Goal: Task Accomplishment & Management: Manage account settings

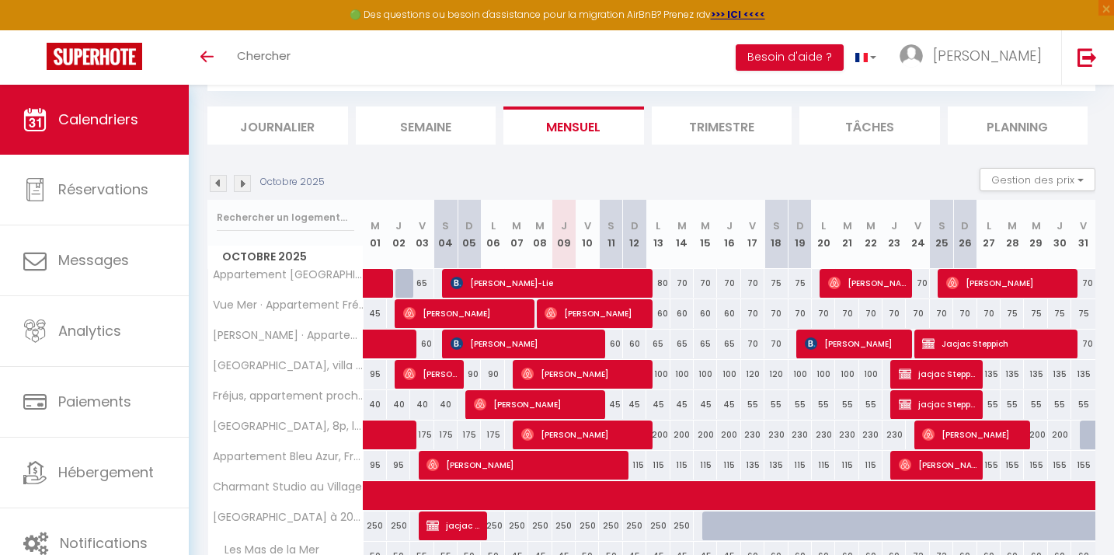
scroll to position [113, 0]
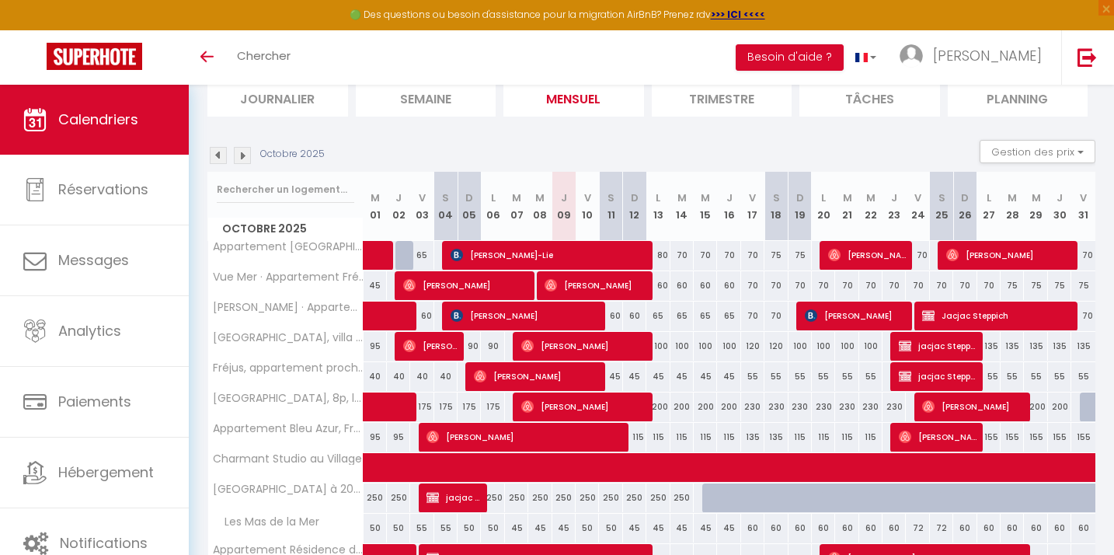
click at [221, 155] on img at bounding box center [218, 155] width 17 height 17
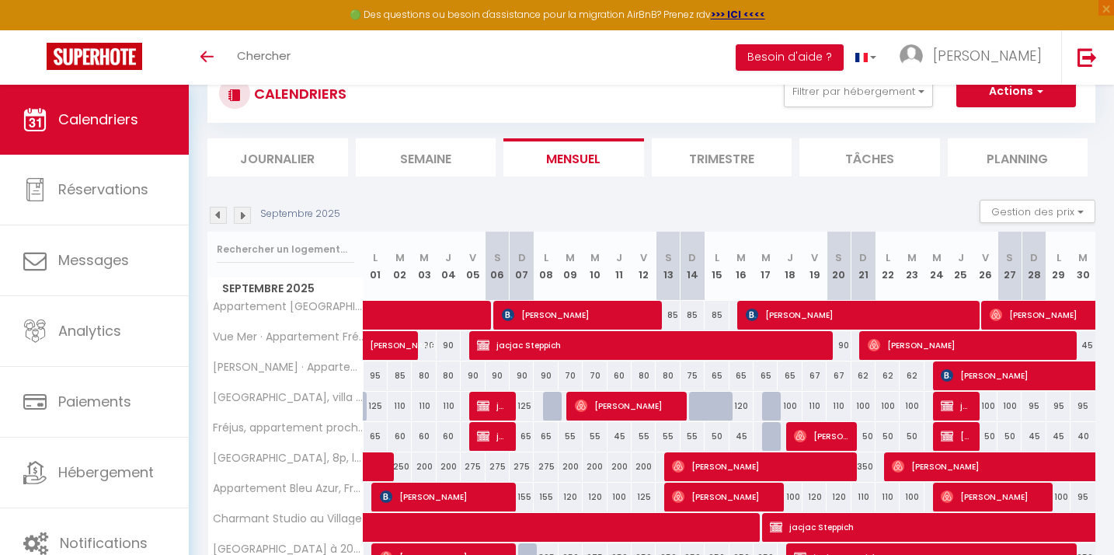
scroll to position [0, 0]
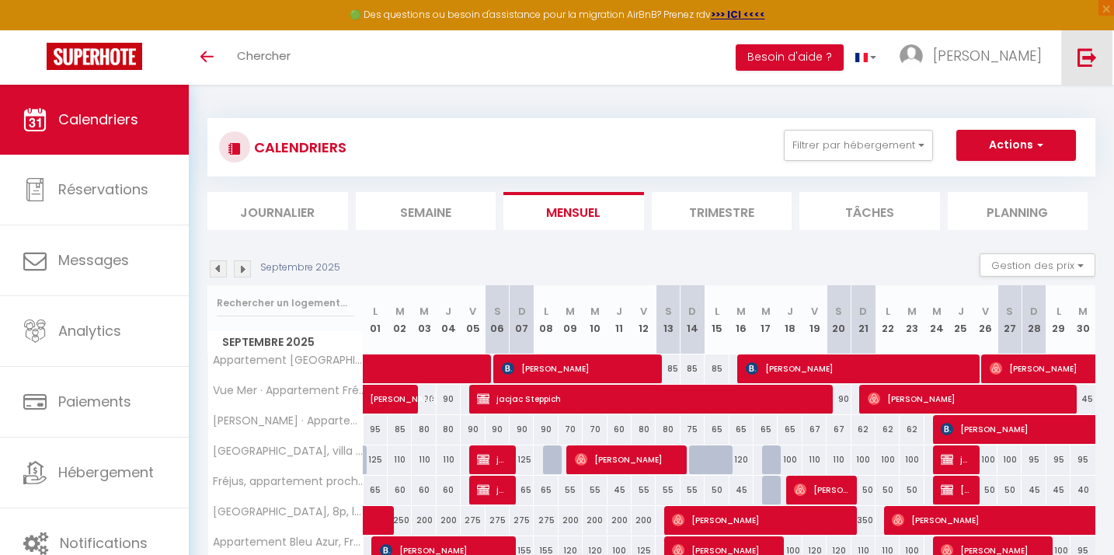
click at [1090, 54] on img at bounding box center [1086, 56] width 19 height 19
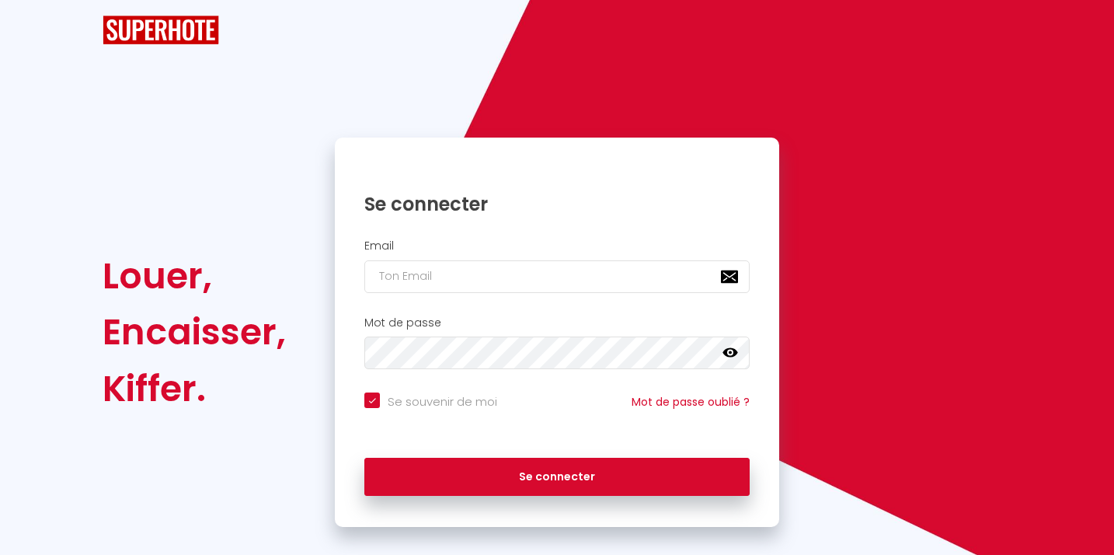
checkbox input "true"
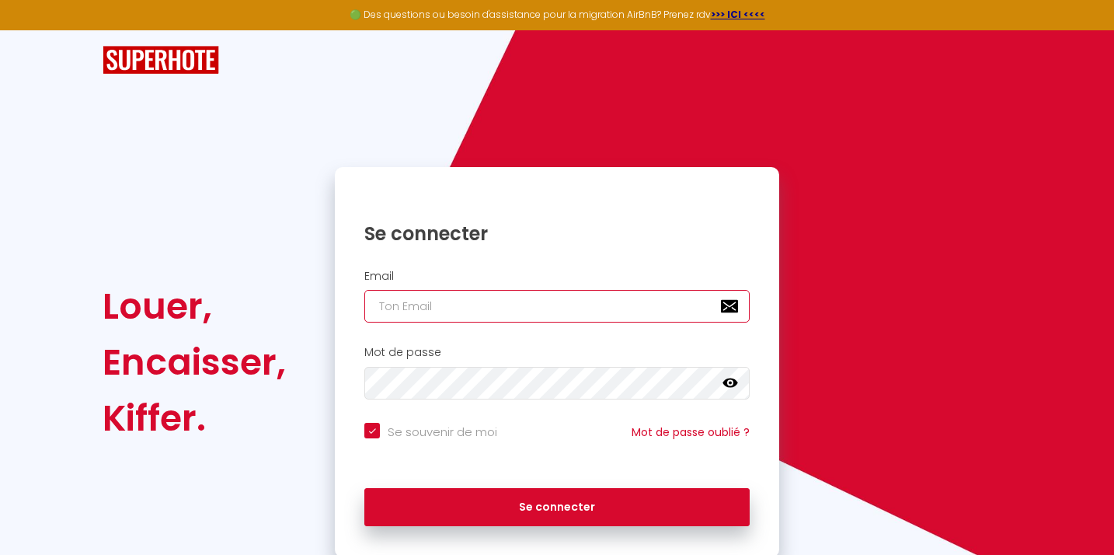
type input "[EMAIL_ADDRESS][DOMAIN_NAME]"
checkbox input "true"
click at [432, 304] on input "[EMAIL_ADDRESS][DOMAIN_NAME]" at bounding box center [556, 306] width 385 height 33
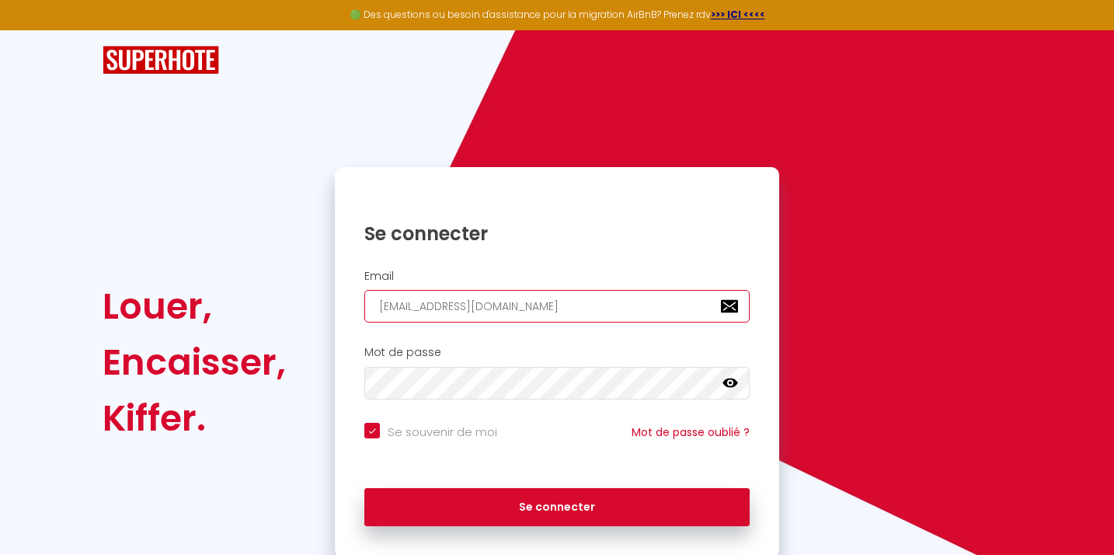
type input "r"
checkbox input "true"
type input "[EMAIL_ADDRESS][DOMAIN_NAME]"
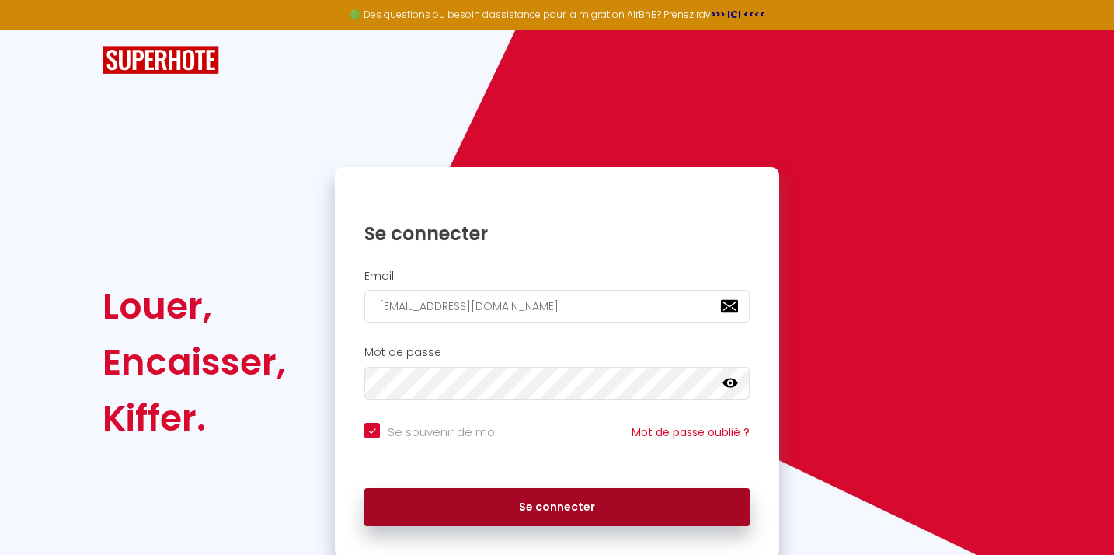
click at [552, 513] on button "Se connecter" at bounding box center [556, 507] width 385 height 39
checkbox input "true"
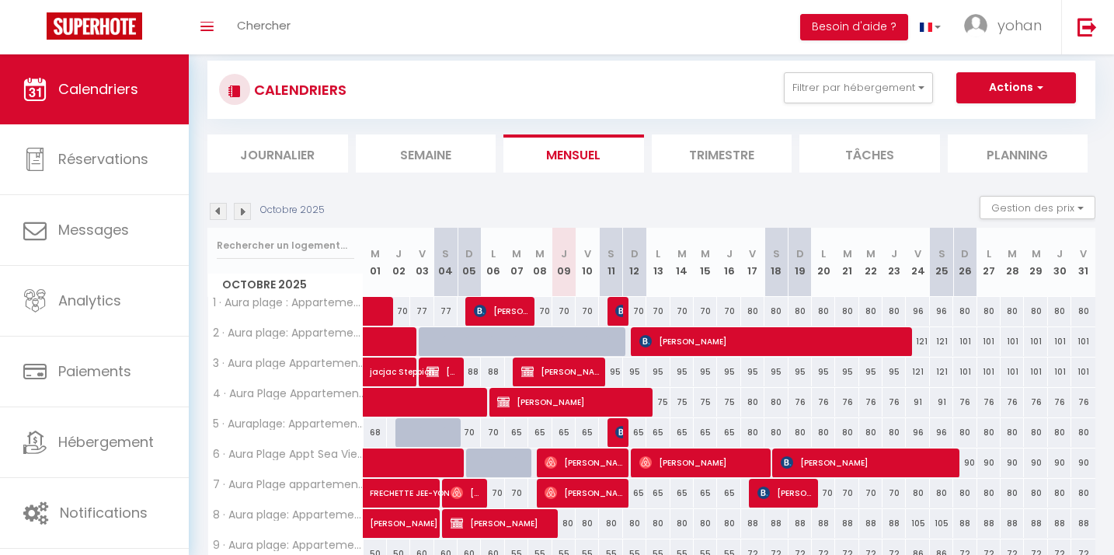
scroll to position [49, 0]
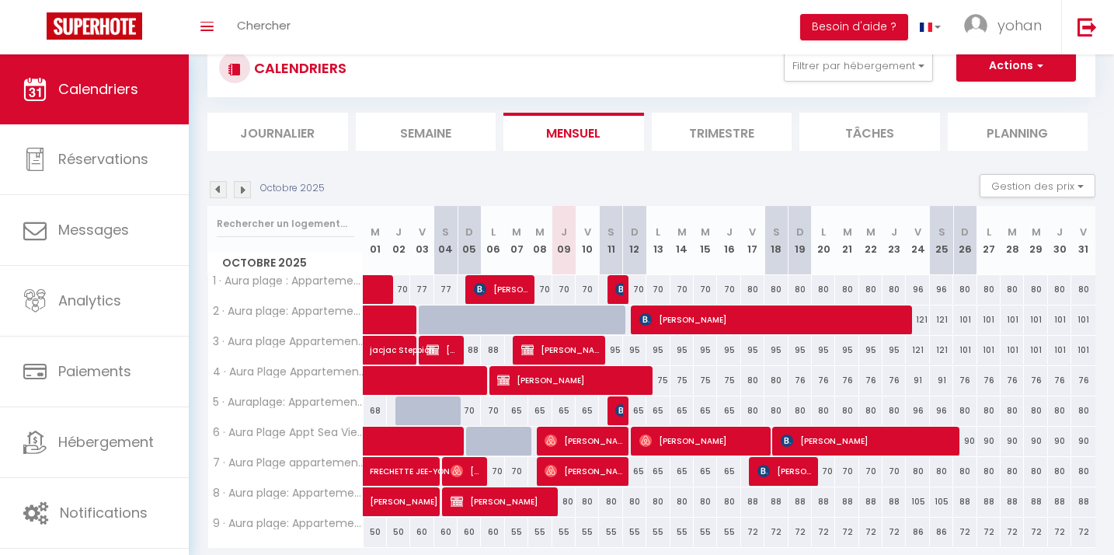
click at [218, 187] on img at bounding box center [218, 189] width 17 height 17
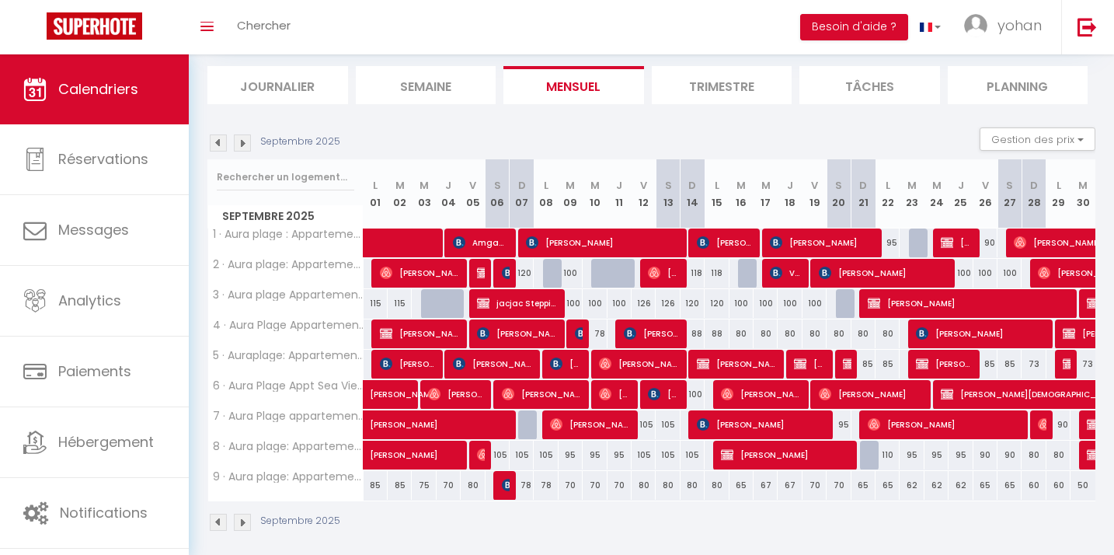
scroll to position [103, 0]
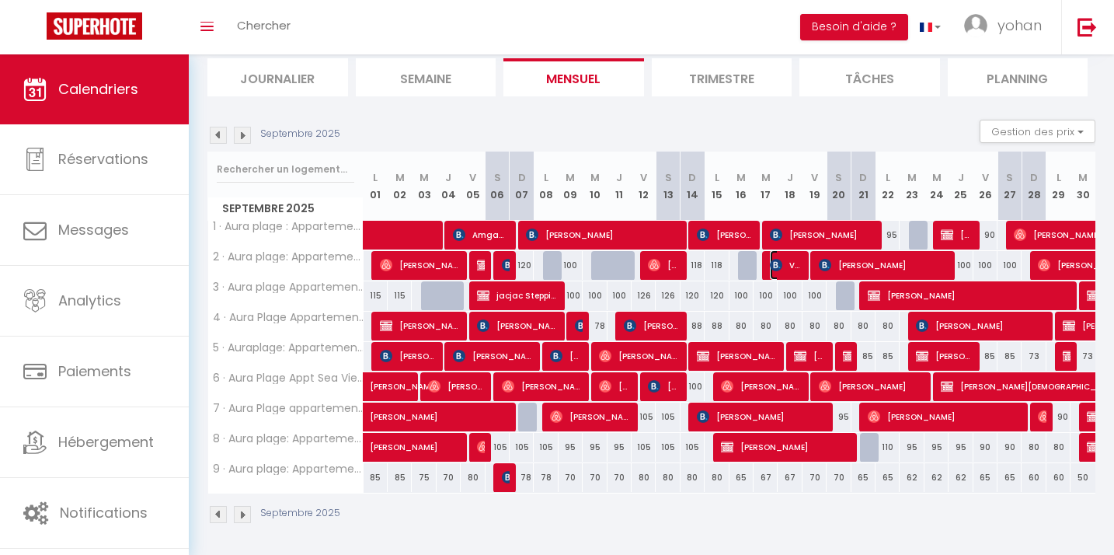
click at [783, 268] on span "Vytaute Rackauskaite" at bounding box center [786, 265] width 32 height 30
select select "OK"
select select "KO"
select select "0"
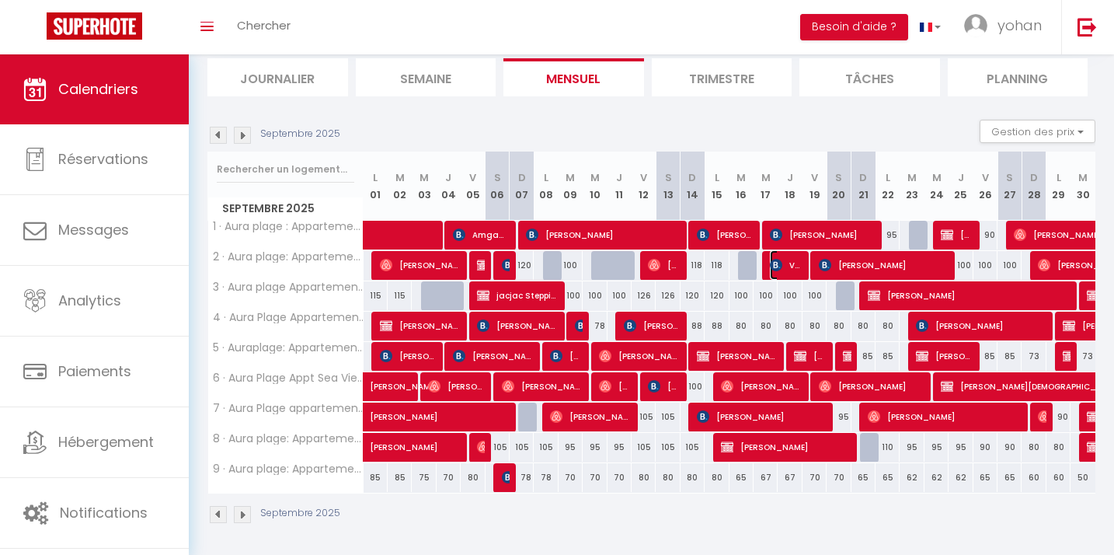
select select "1"
select select
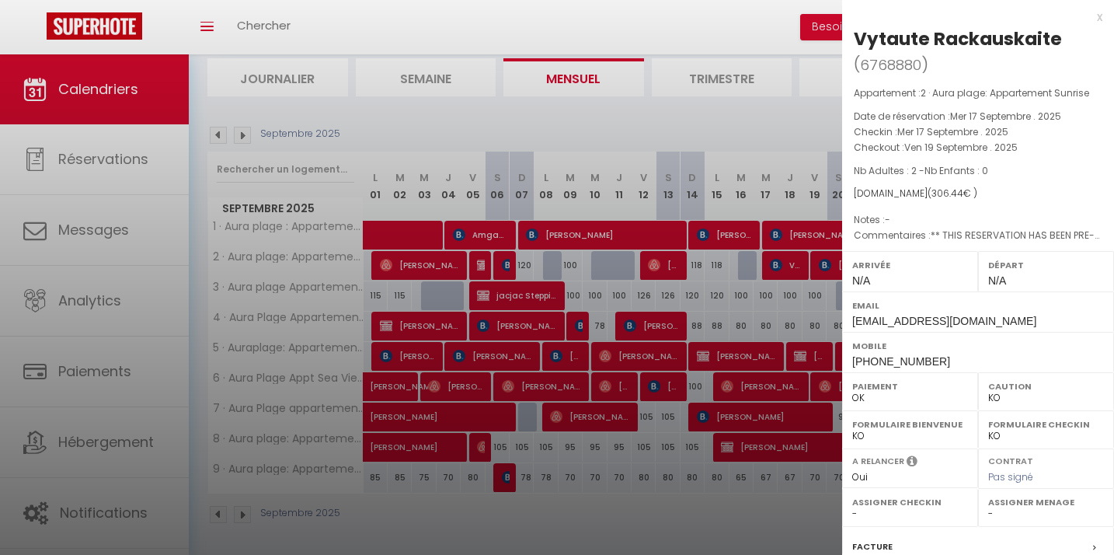
click at [783, 268] on div at bounding box center [557, 277] width 1114 height 555
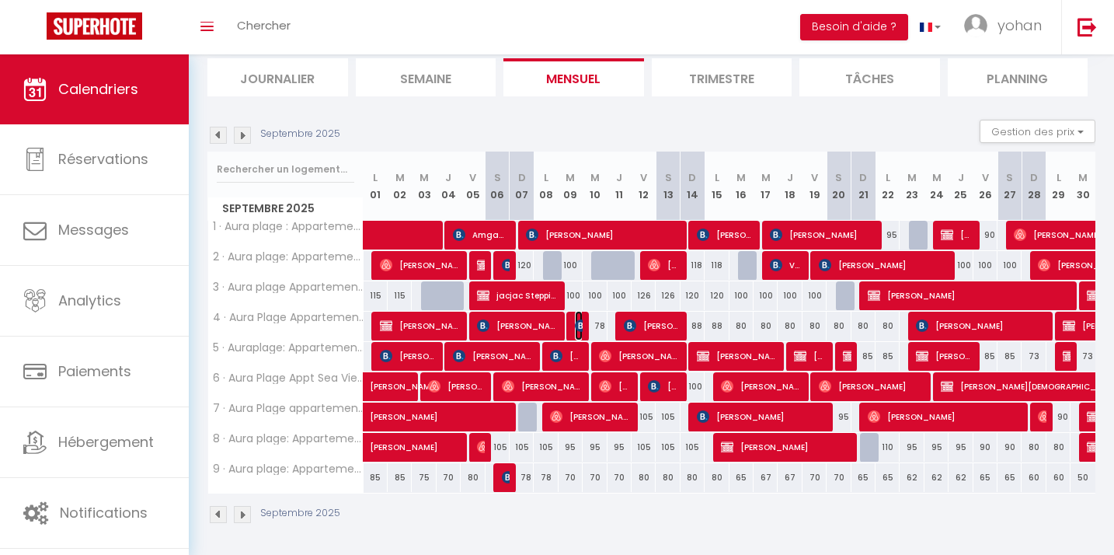
click at [580, 322] on img at bounding box center [581, 325] width 12 height 12
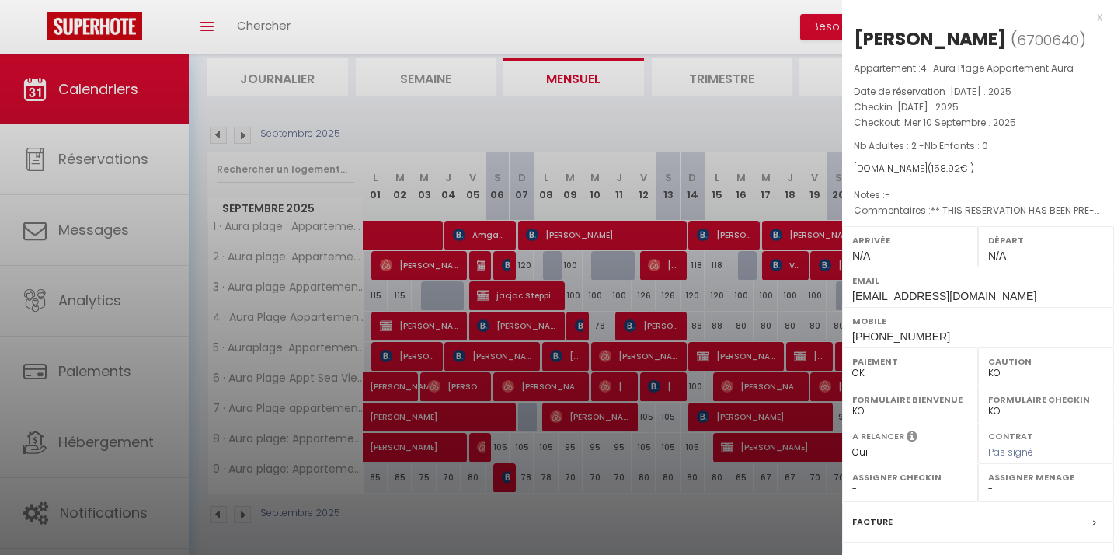
click at [580, 322] on div at bounding box center [557, 277] width 1114 height 555
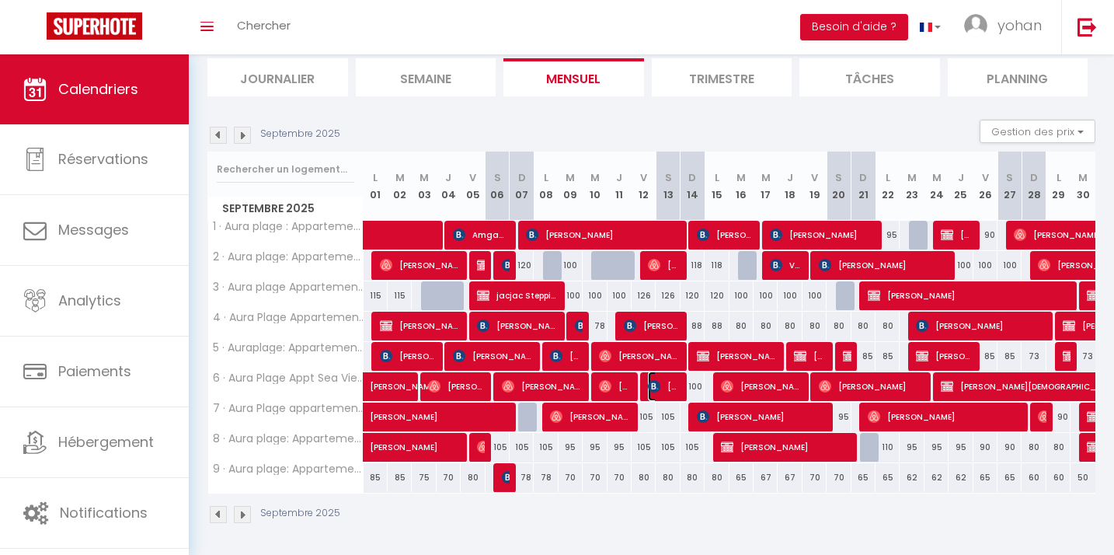
click at [670, 394] on span "Martyna Jakimiak" at bounding box center [664, 386] width 32 height 30
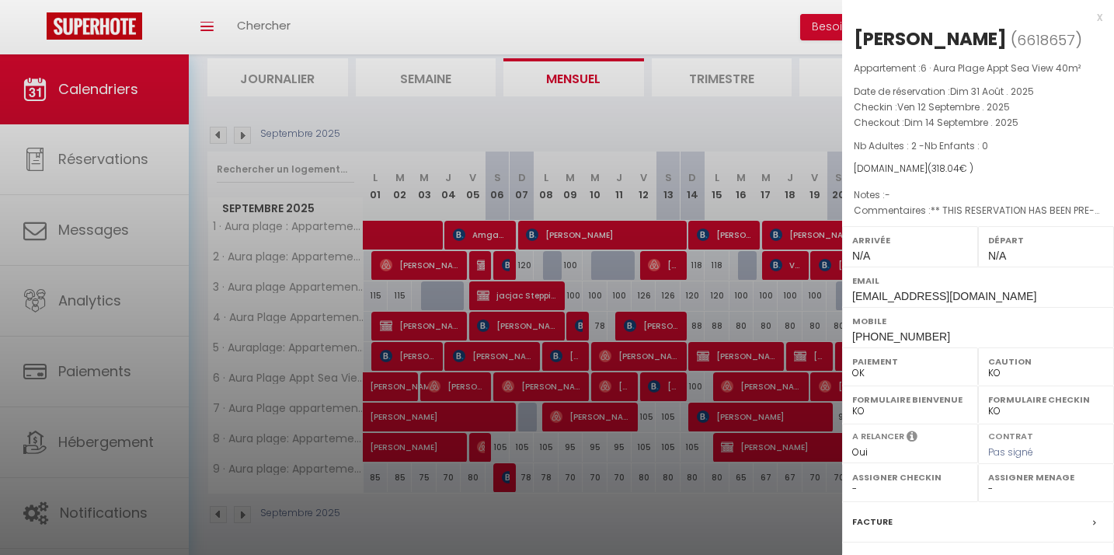
click at [670, 394] on div at bounding box center [557, 277] width 1114 height 555
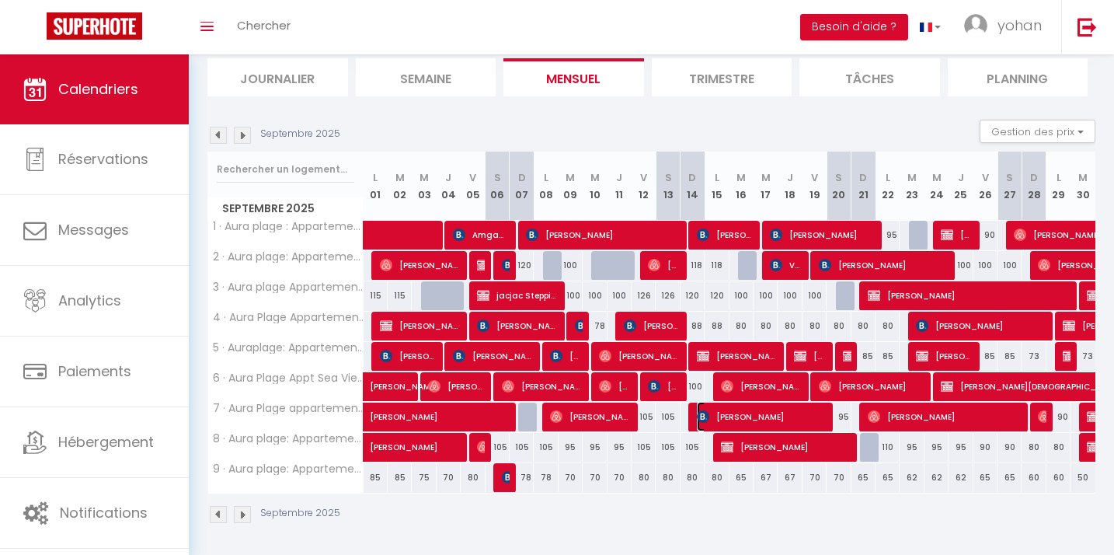
click at [754, 417] on span "Philipp Huxhorn" at bounding box center [761, 417] width 128 height 30
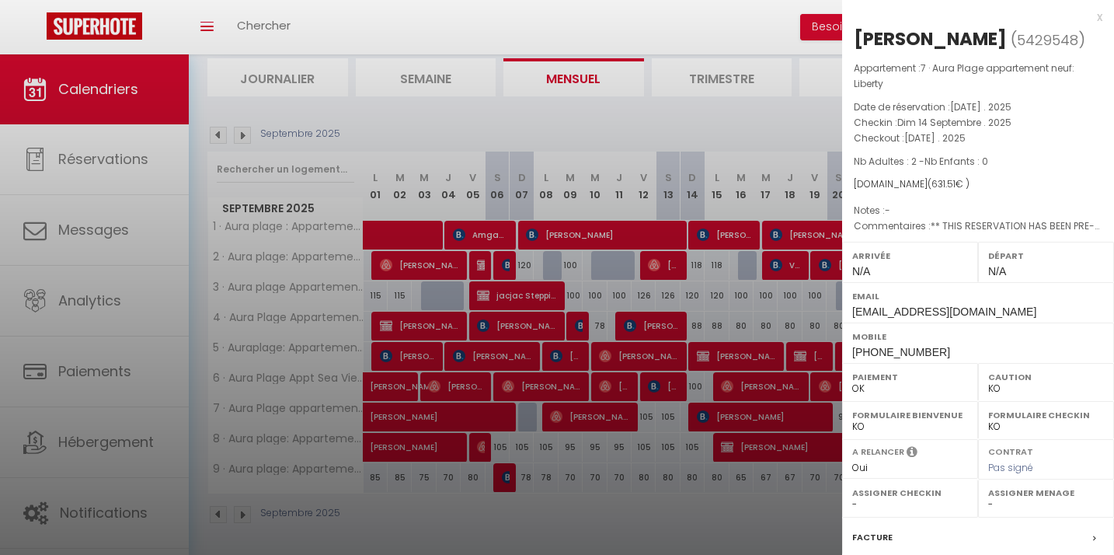
click at [754, 417] on div at bounding box center [557, 277] width 1114 height 555
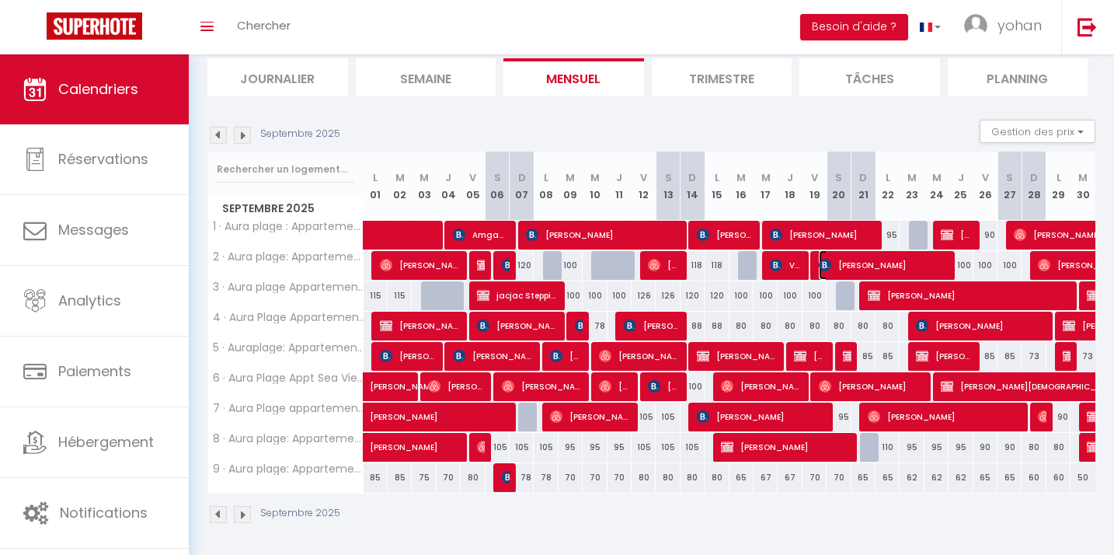
click at [845, 268] on span "Beata Konopka" at bounding box center [883, 265] width 128 height 30
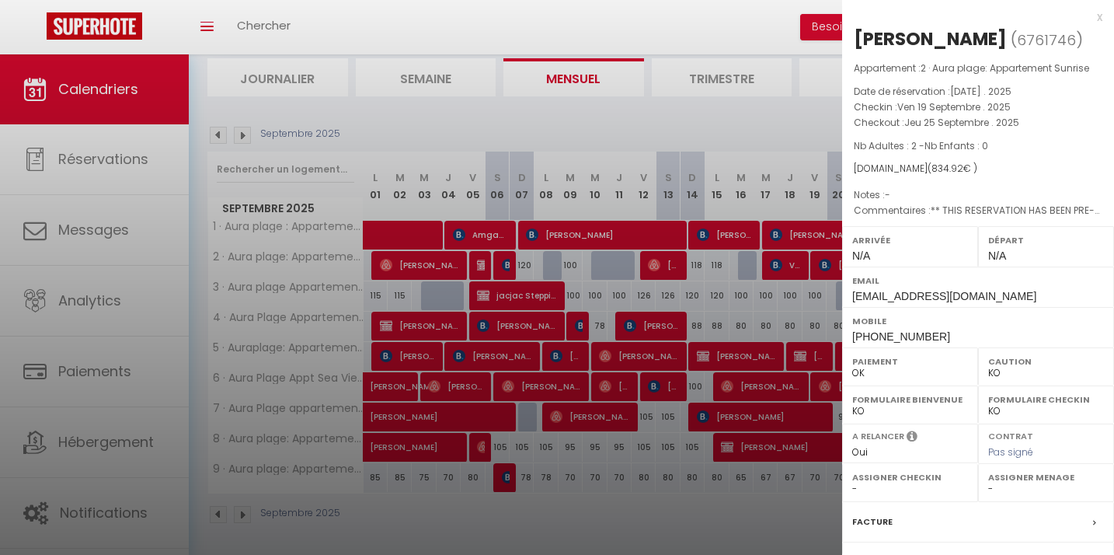
click at [790, 260] on div at bounding box center [557, 277] width 1114 height 555
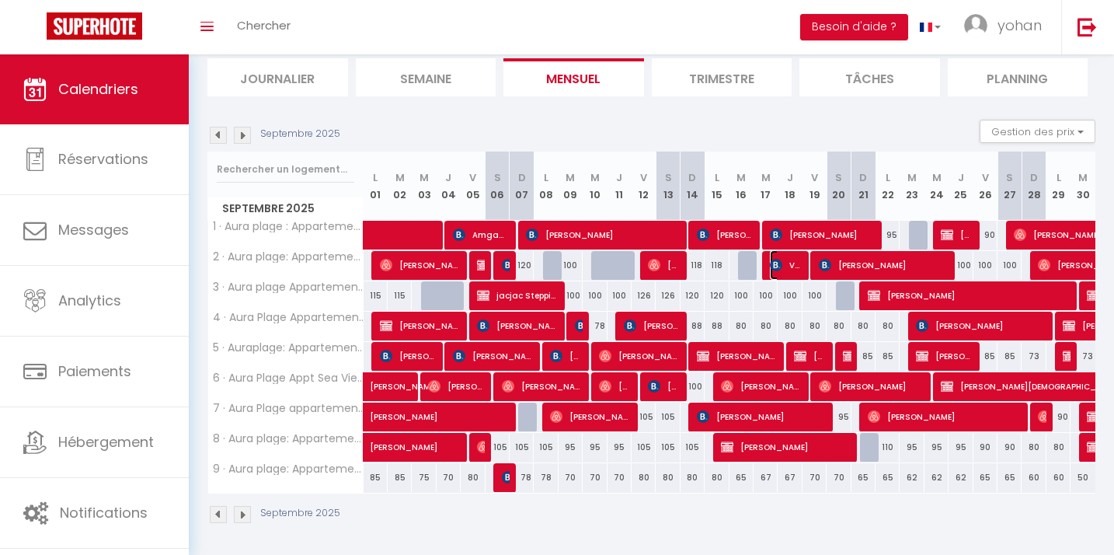
click at [781, 271] on span "Vytaute Rackauskaite" at bounding box center [786, 265] width 32 height 30
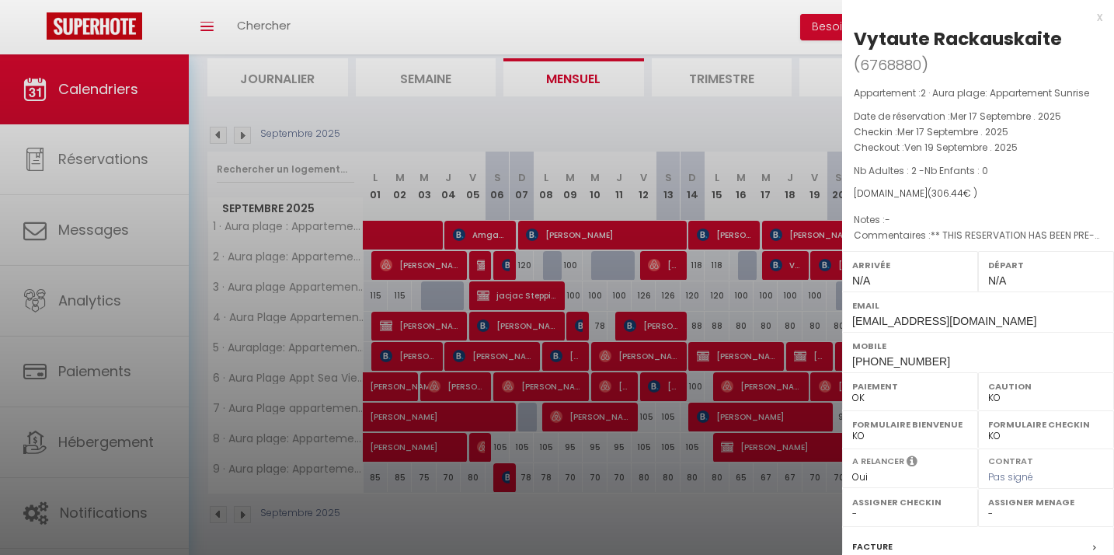
click at [781, 271] on div at bounding box center [557, 277] width 1114 height 555
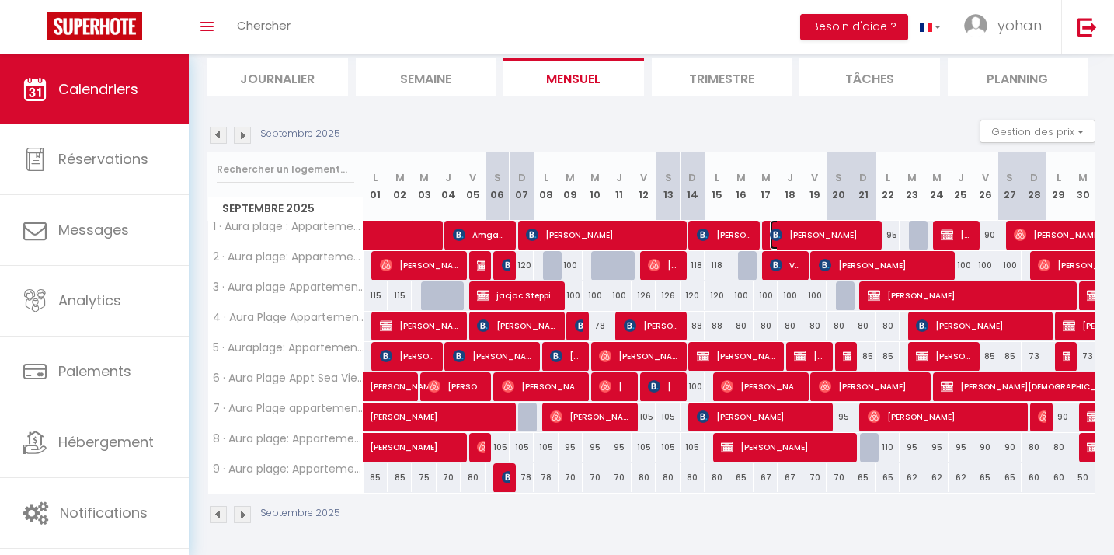
click at [829, 239] on span "Katia Rodrigues" at bounding box center [822, 235] width 104 height 30
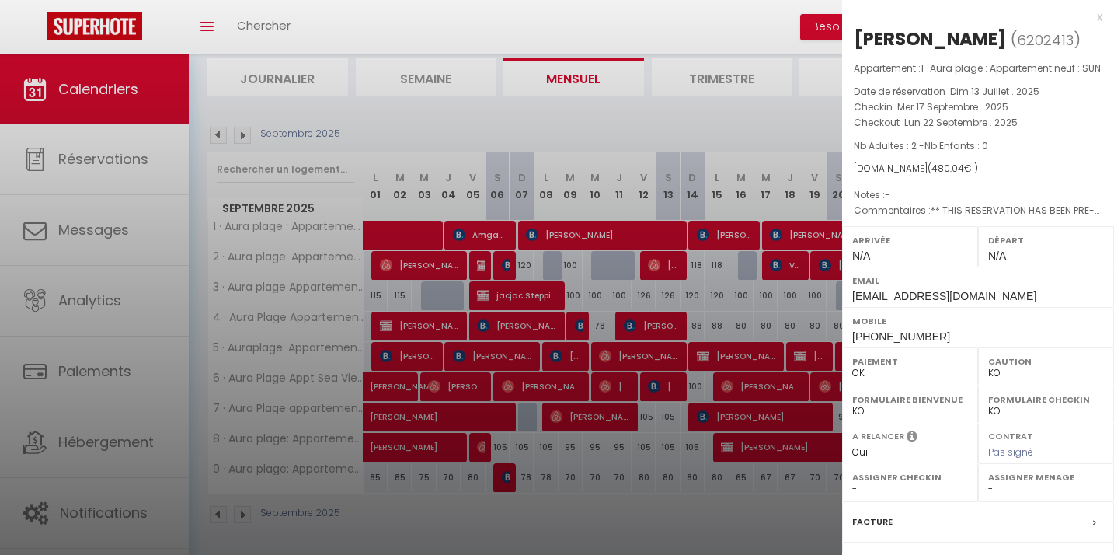
click at [787, 259] on div at bounding box center [557, 277] width 1114 height 555
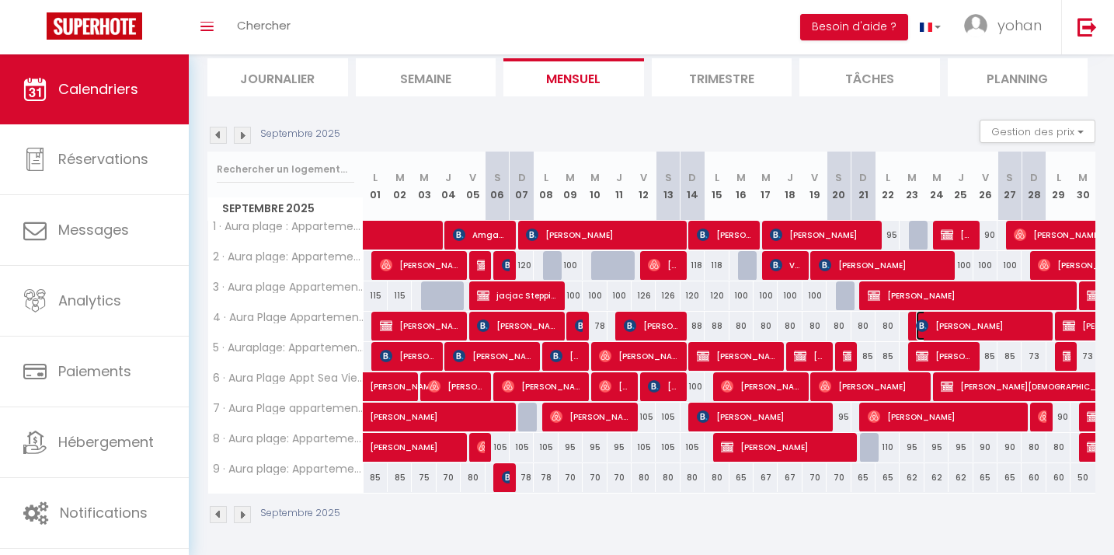
click at [945, 330] on span "Danielle DOUZIECH" at bounding box center [980, 326] width 128 height 30
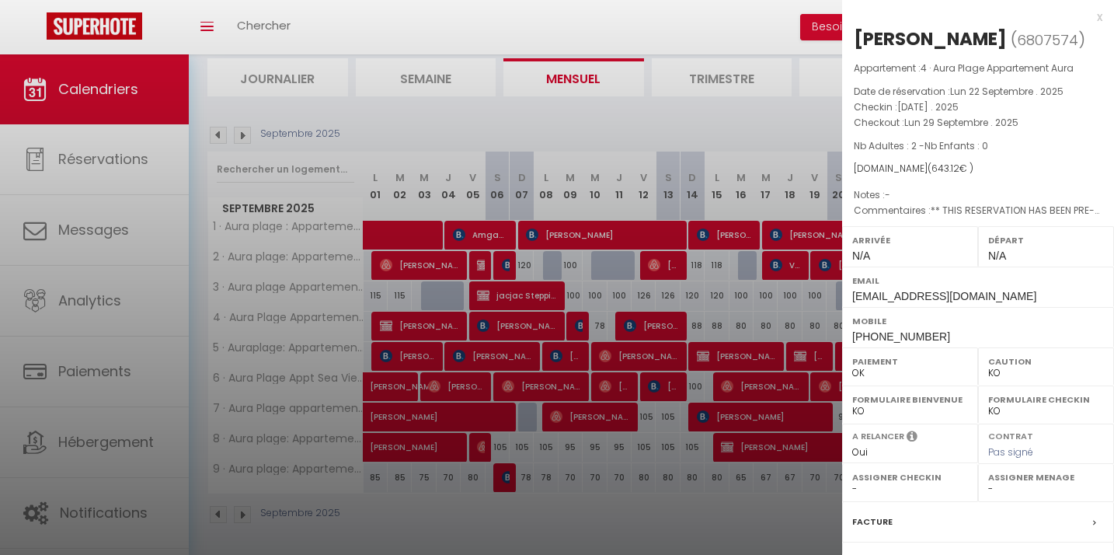
click at [770, 304] on div at bounding box center [557, 277] width 1114 height 555
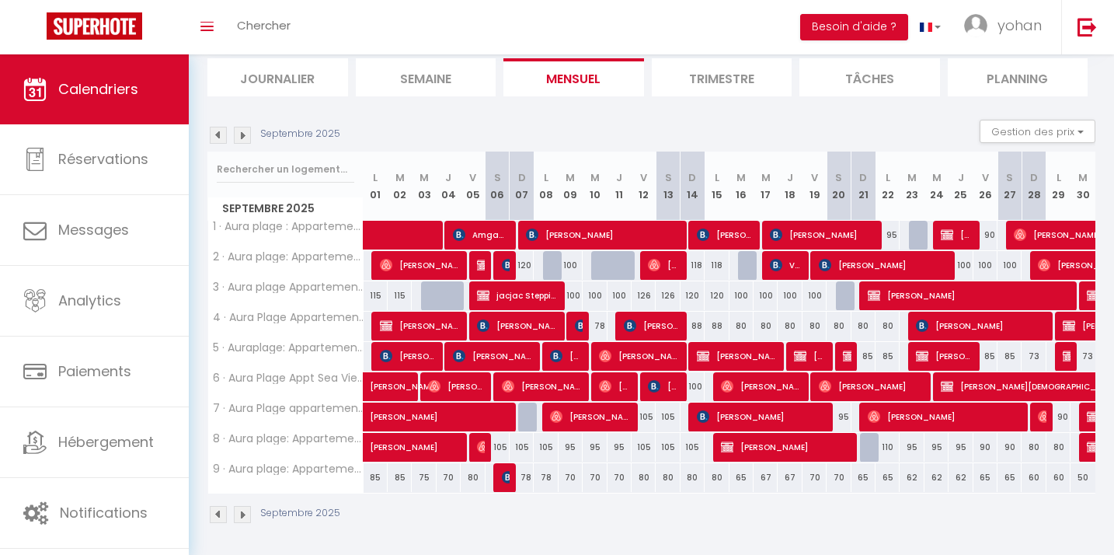
click at [240, 139] on img at bounding box center [242, 135] width 17 height 17
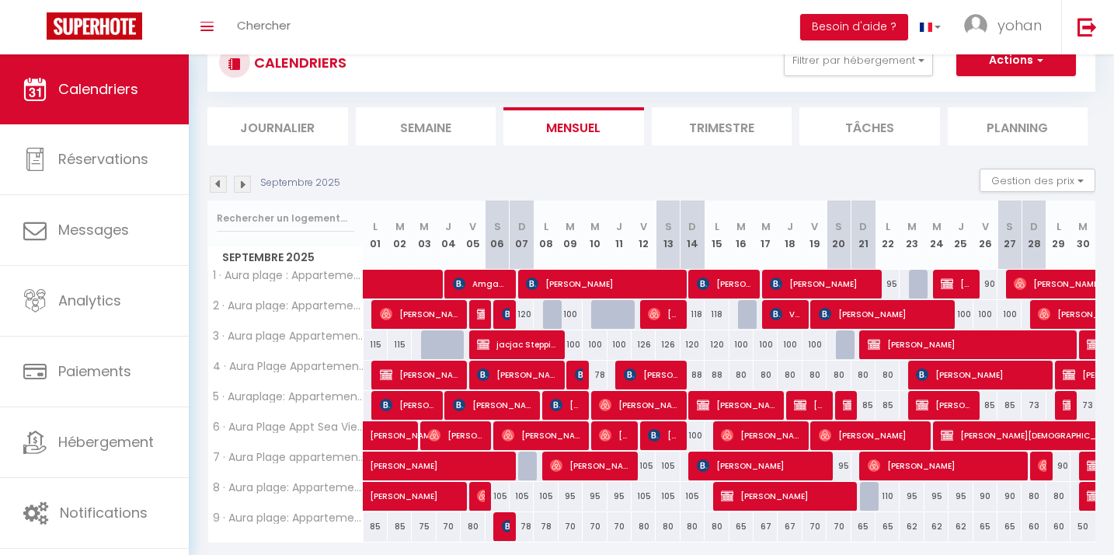
select select "KO"
select select "0"
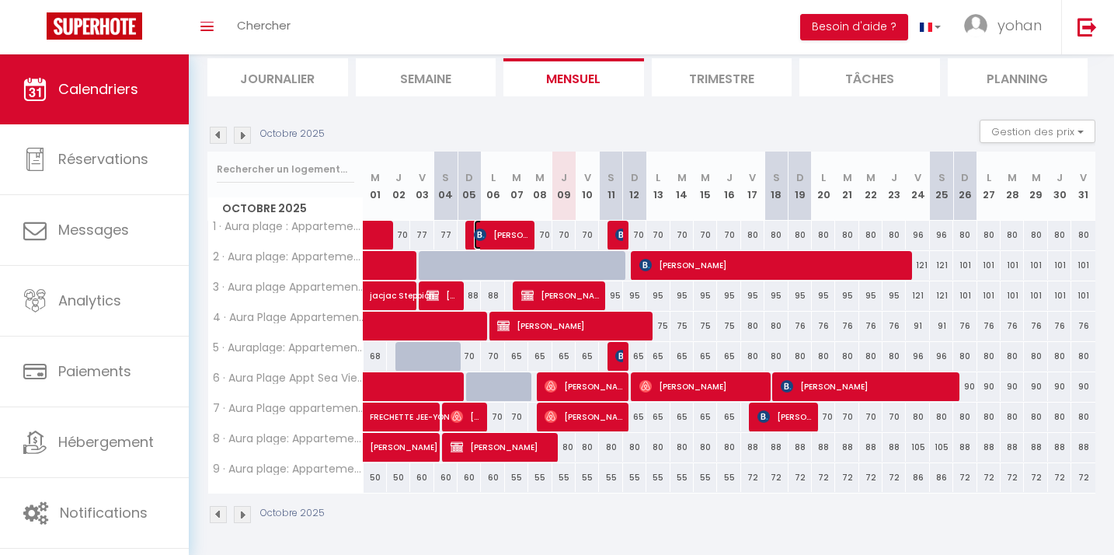
click at [495, 232] on span "[PERSON_NAME]" at bounding box center [501, 235] width 54 height 30
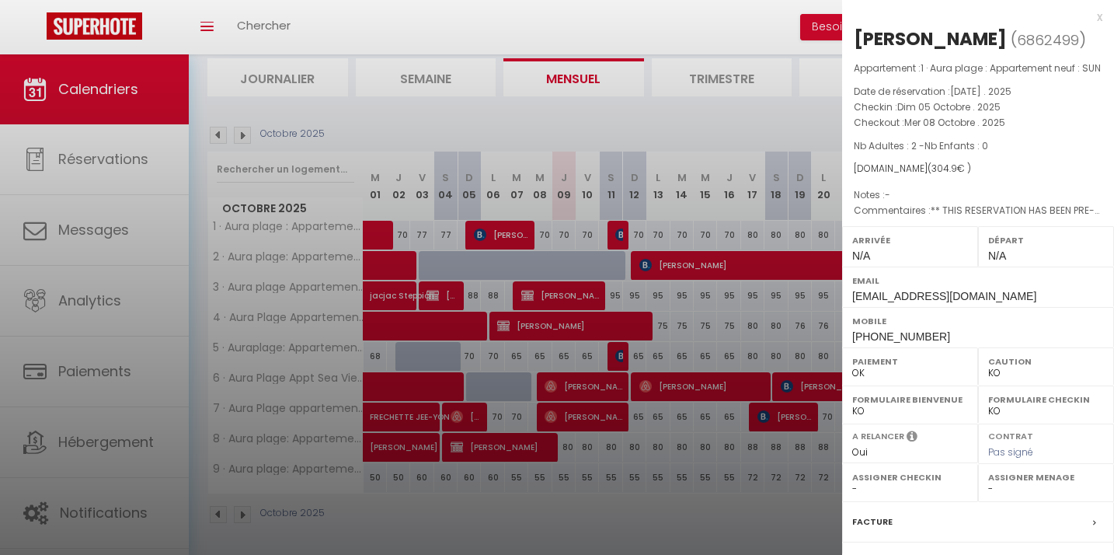
click at [486, 113] on div at bounding box center [557, 277] width 1114 height 555
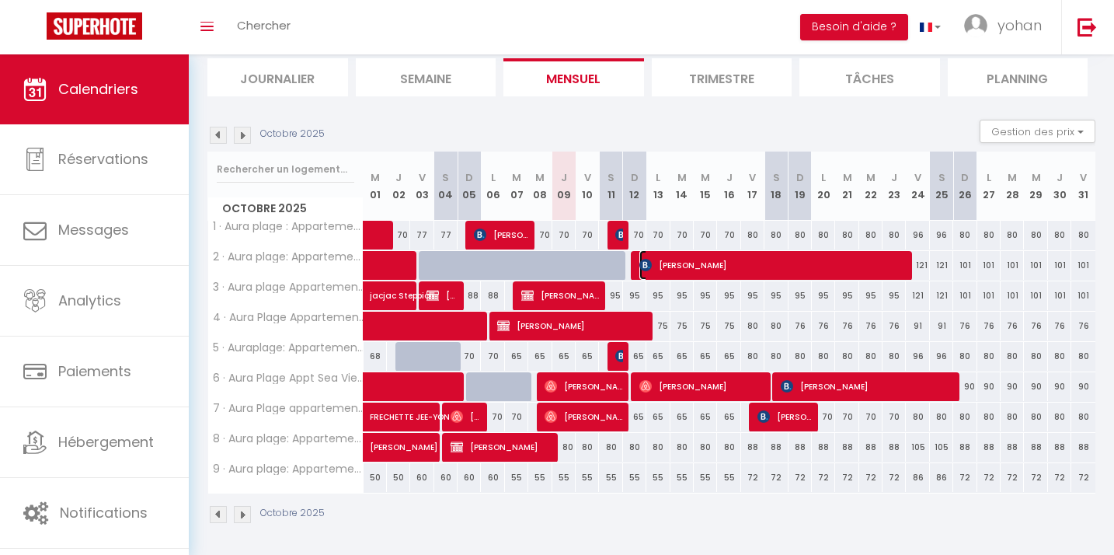
click at [687, 270] on span "[PERSON_NAME]" at bounding box center [771, 265] width 264 height 30
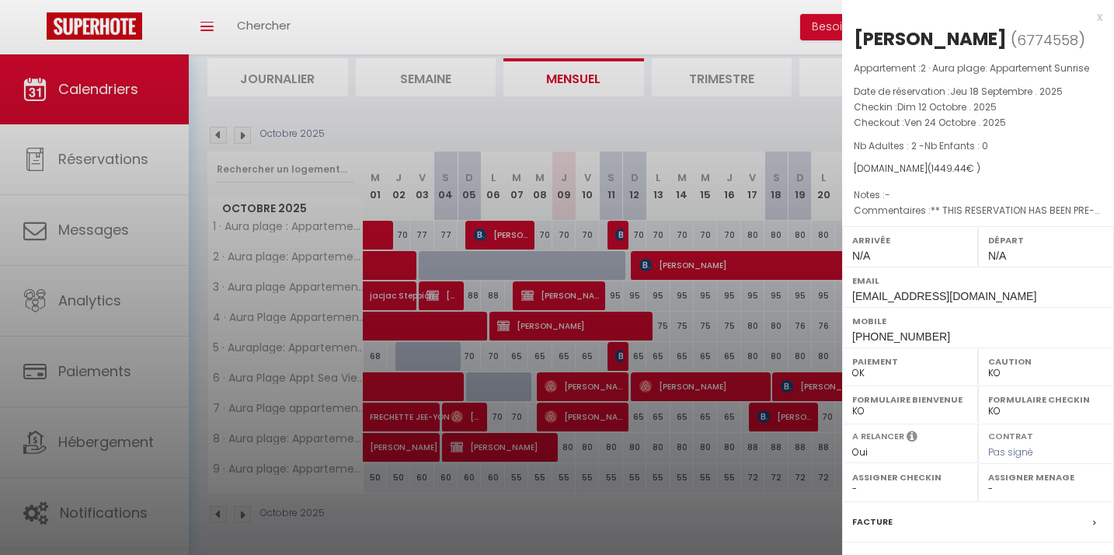
click at [711, 124] on div at bounding box center [557, 277] width 1114 height 555
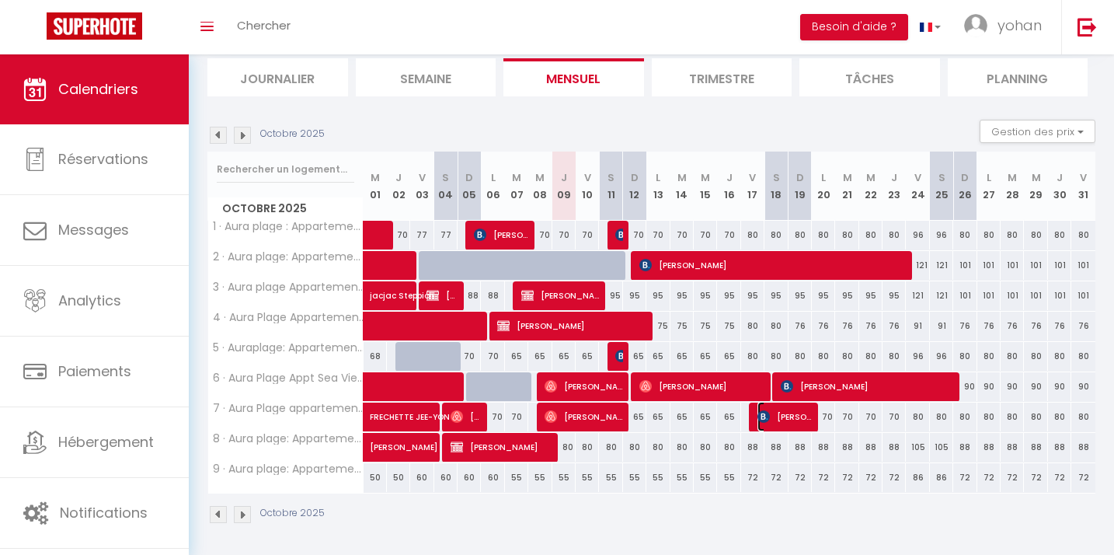
click at [786, 421] on span "[PERSON_NAME]" at bounding box center [784, 417] width 54 height 30
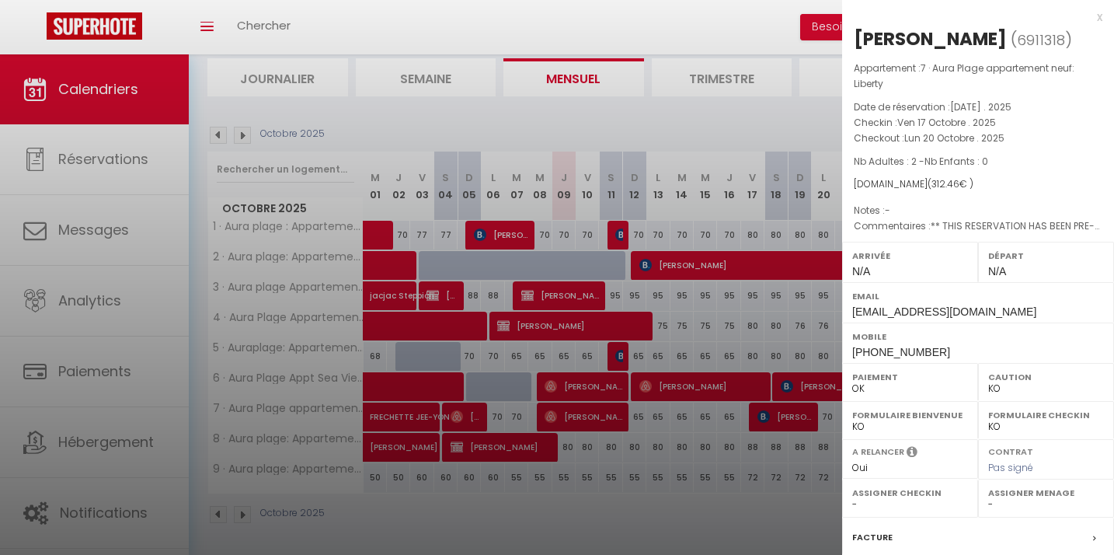
click at [635, 131] on div at bounding box center [557, 277] width 1114 height 555
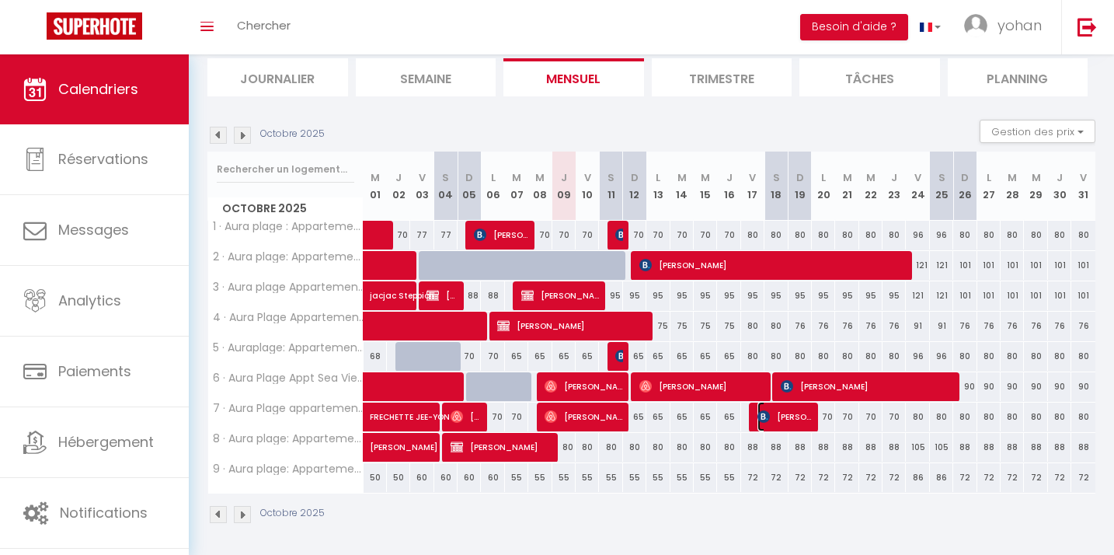
click at [788, 416] on span "[PERSON_NAME]" at bounding box center [784, 417] width 54 height 30
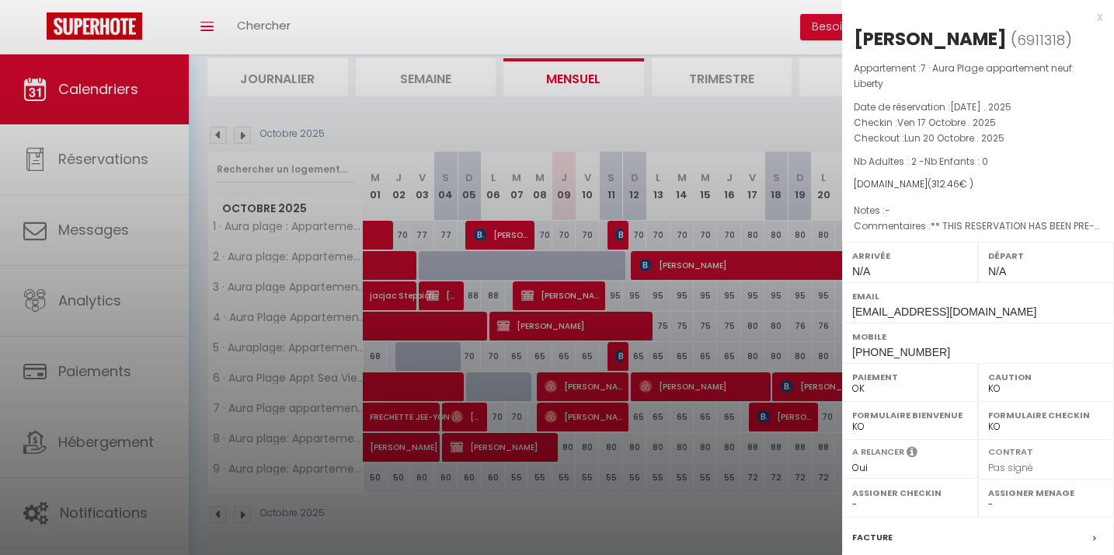
click at [615, 103] on div at bounding box center [557, 277] width 1114 height 555
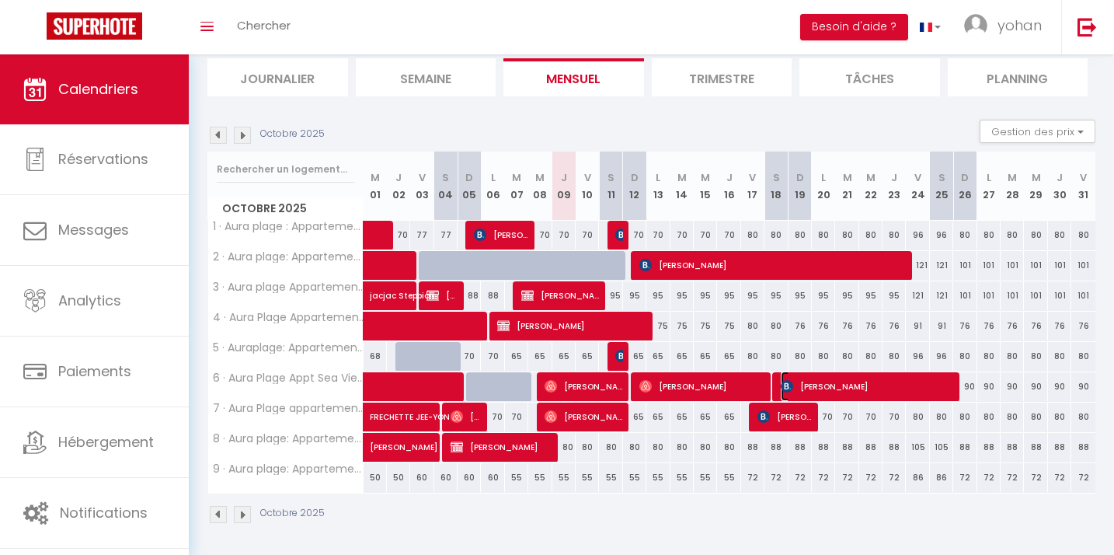
click at [824, 390] on span "[PERSON_NAME]" at bounding box center [866, 386] width 171 height 30
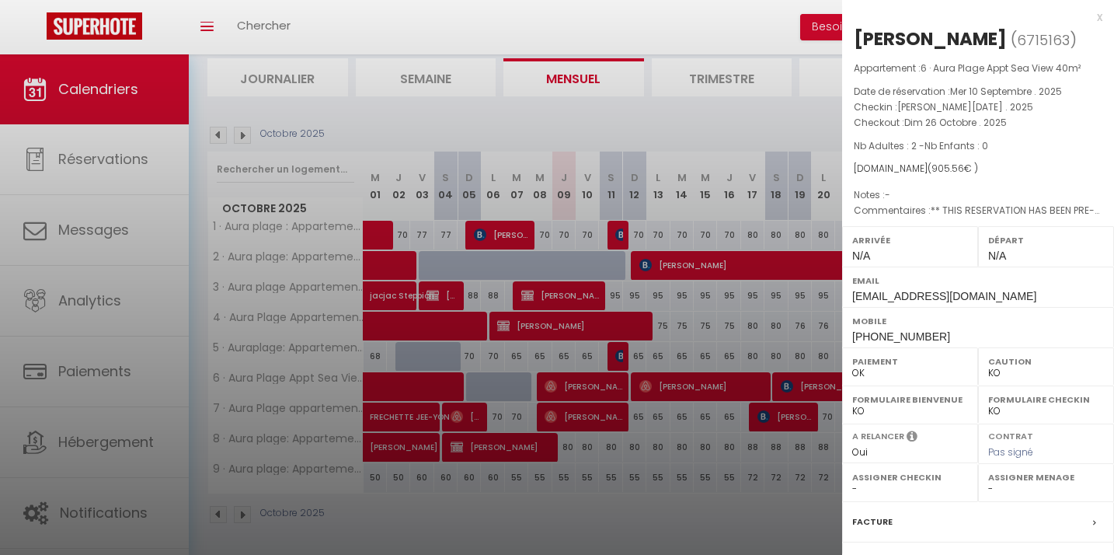
click at [573, 21] on div at bounding box center [557, 277] width 1114 height 555
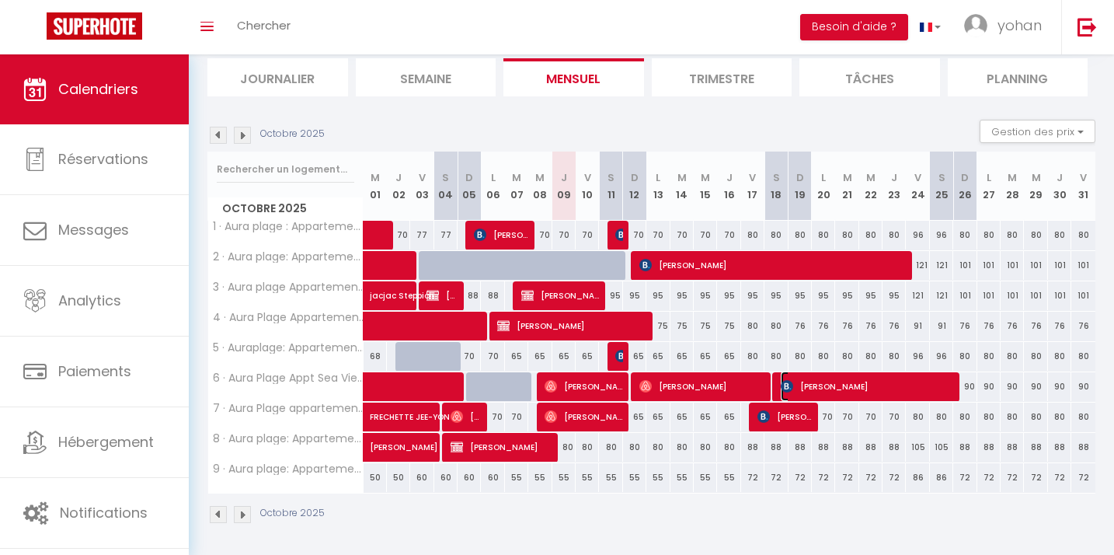
click at [812, 380] on span "[PERSON_NAME]" at bounding box center [866, 386] width 171 height 30
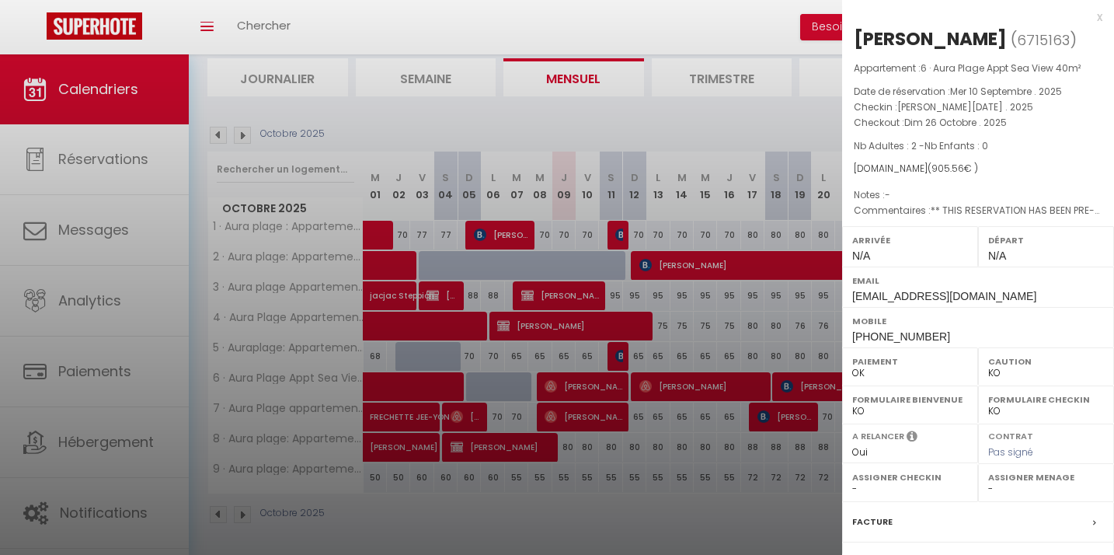
click at [890, 18] on div "x" at bounding box center [972, 17] width 260 height 19
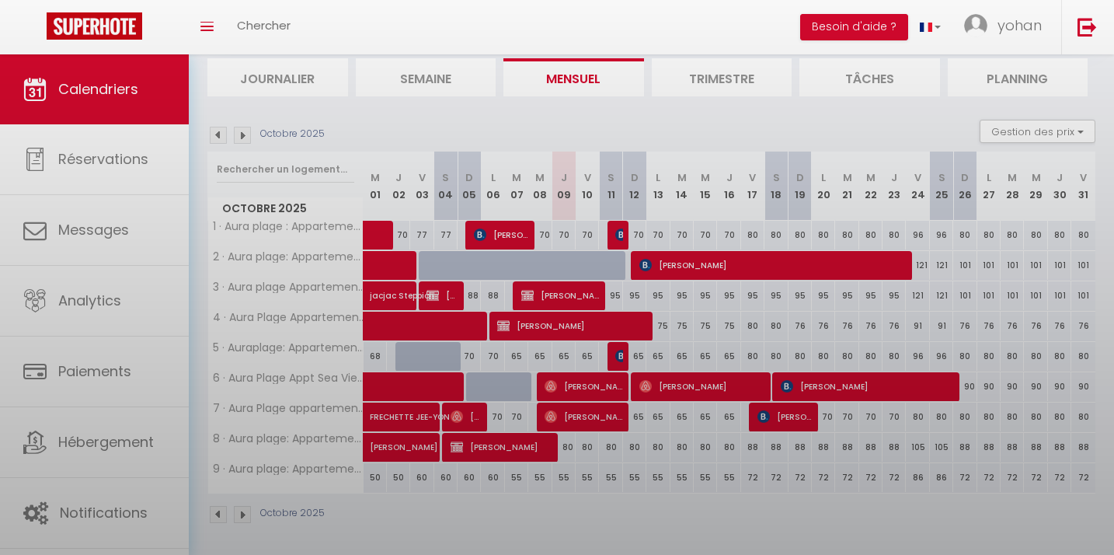
click at [890, 36] on body "🟢 Des questions ou besoin d'assistance pour la migration AirBnB? Prenez rdv >>>…" at bounding box center [557, 254] width 1114 height 607
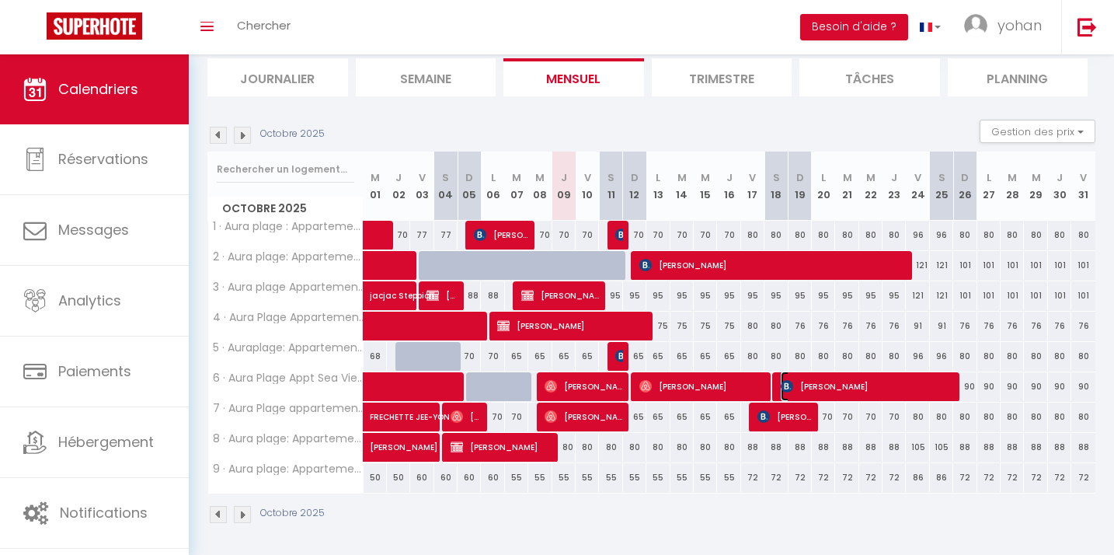
click at [806, 385] on span "[PERSON_NAME]" at bounding box center [866, 386] width 171 height 30
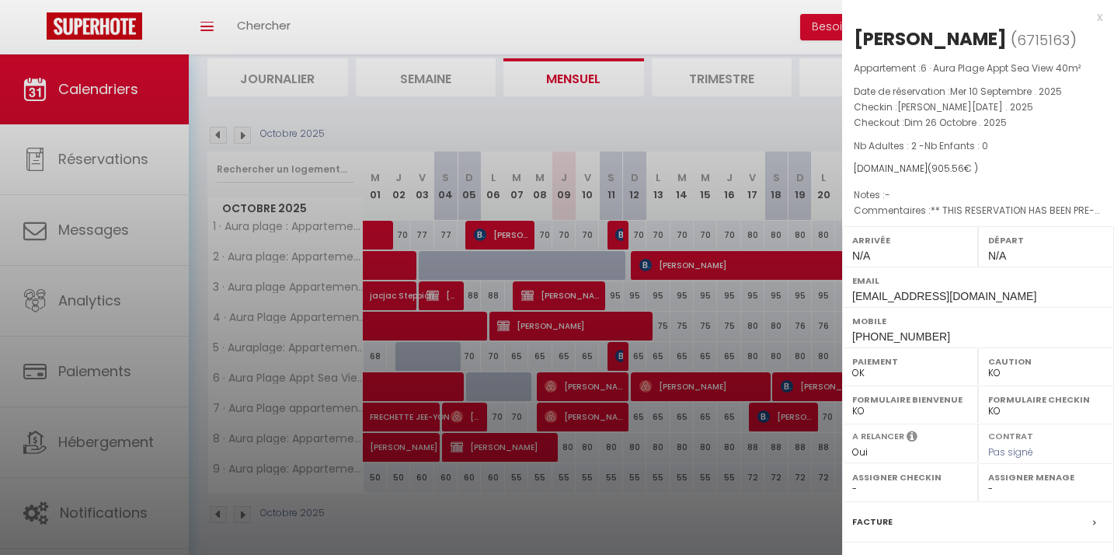
click at [901, 41] on div "[PERSON_NAME]" at bounding box center [930, 38] width 153 height 25
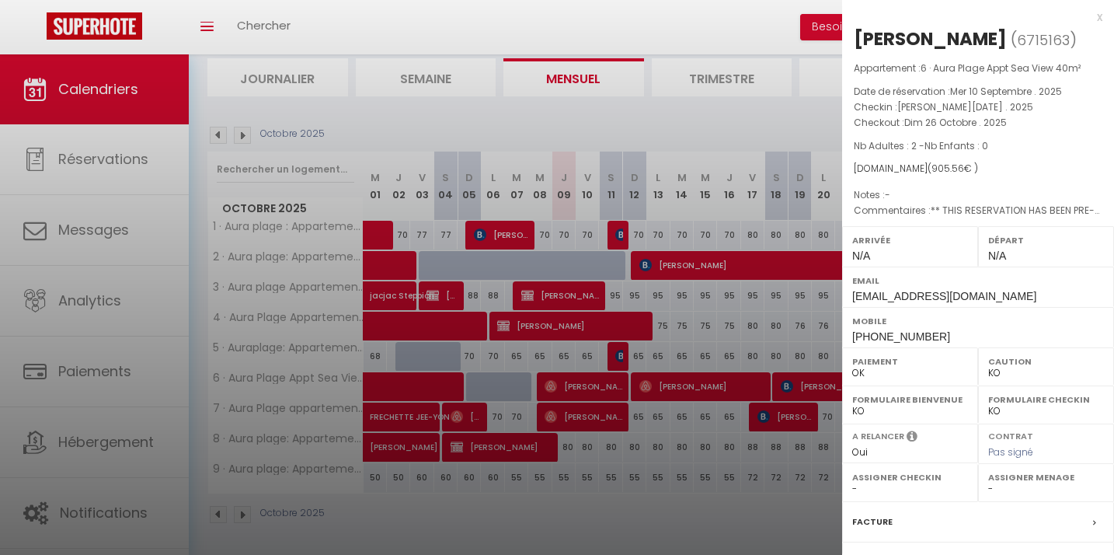
click at [901, 41] on div "[PERSON_NAME]" at bounding box center [930, 38] width 153 height 25
drag, startPoint x: 966, startPoint y: 39, endPoint x: 823, endPoint y: 40, distance: 143.7
click at [825, 39] on body "🟢 Des questions ou besoin d'assistance pour la migration AirBnB? Prenez rdv >>>…" at bounding box center [557, 254] width 1114 height 607
click at [948, 34] on div "[PERSON_NAME]" at bounding box center [930, 38] width 153 height 25
drag, startPoint x: 963, startPoint y: 36, endPoint x: 855, endPoint y: 31, distance: 108.1
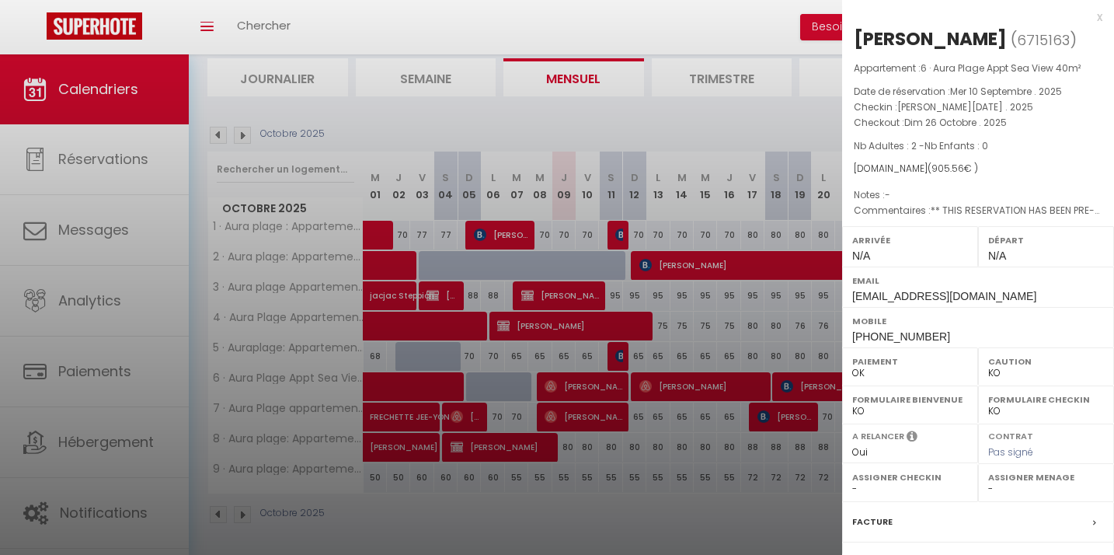
click at [855, 31] on div "[PERSON_NAME]" at bounding box center [930, 38] width 153 height 25
copy div "[PERSON_NAME]"
click at [867, 92] on p "Date de réservation : Mer 10 Septembre . 2025" at bounding box center [978, 92] width 249 height 16
click at [743, 106] on div at bounding box center [557, 277] width 1114 height 555
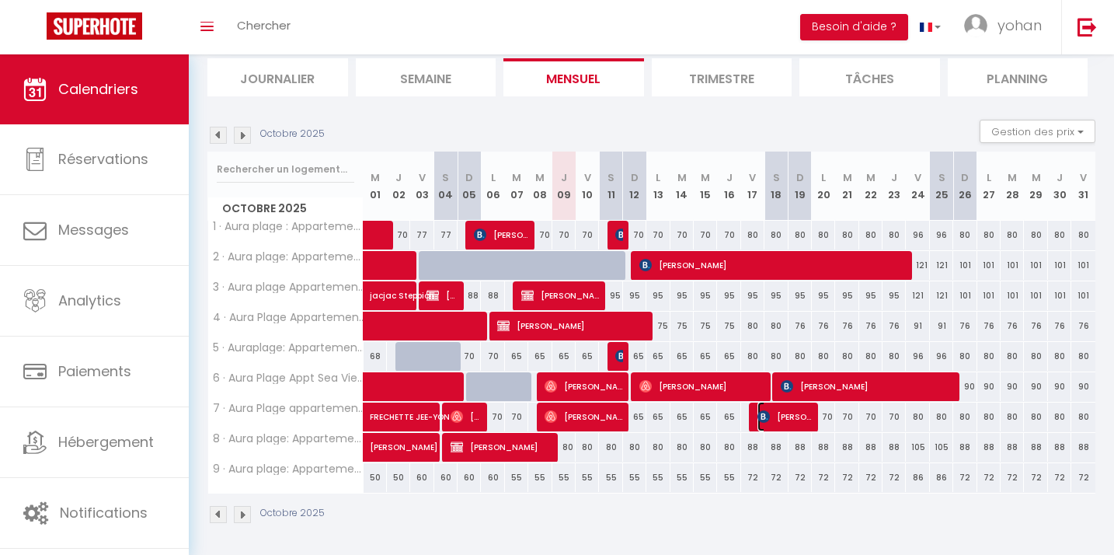
click at [781, 416] on span "[PERSON_NAME]" at bounding box center [784, 417] width 54 height 30
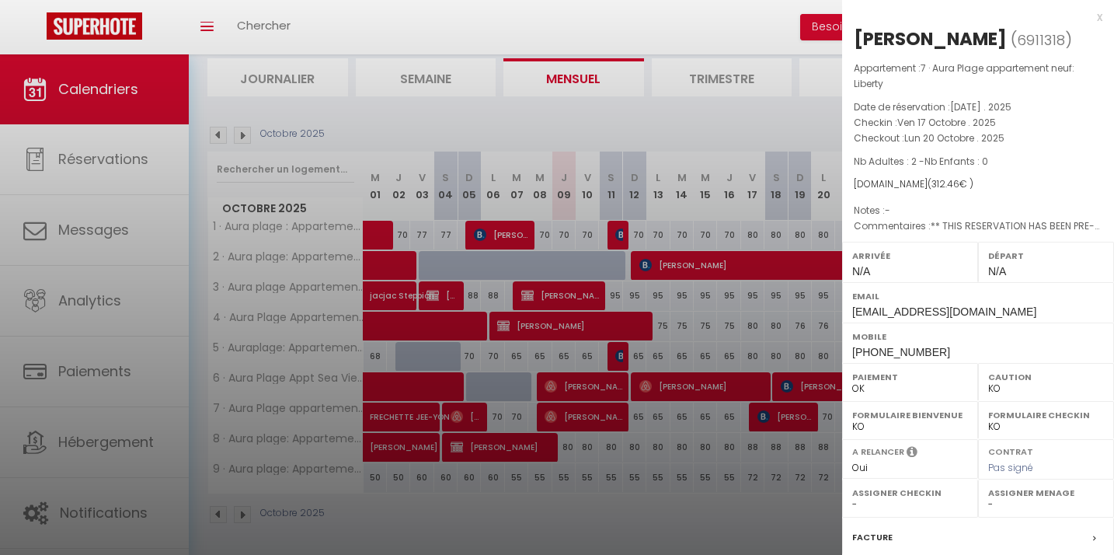
click at [770, 120] on div at bounding box center [557, 277] width 1114 height 555
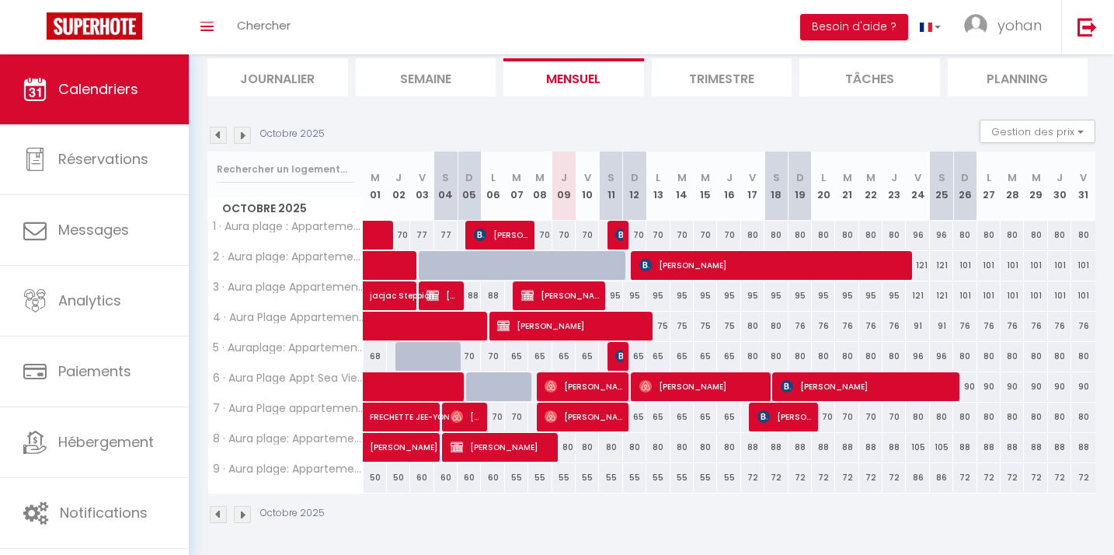
click at [248, 134] on img at bounding box center [242, 135] width 17 height 17
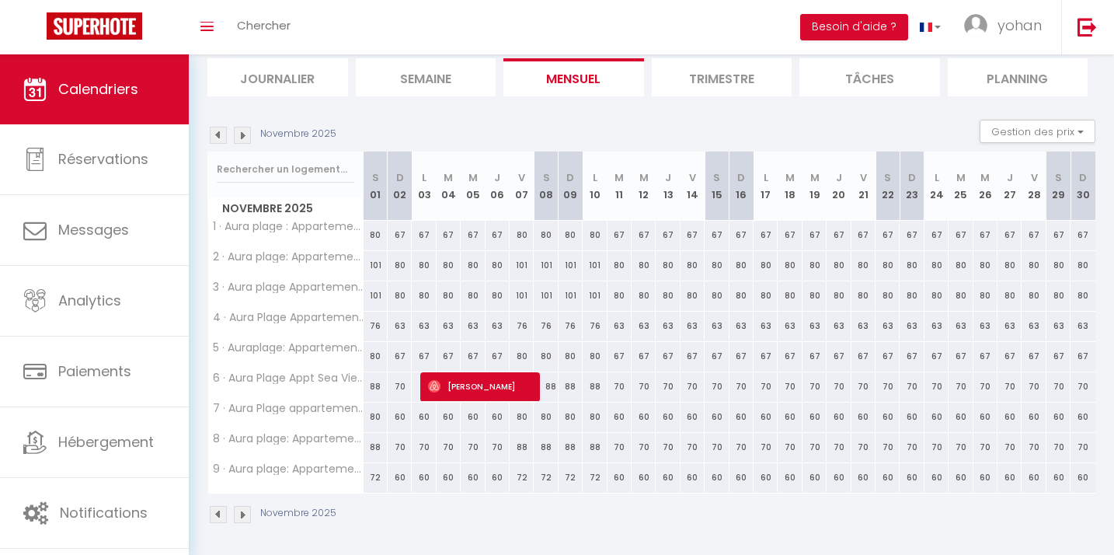
click at [245, 138] on img at bounding box center [242, 135] width 17 height 17
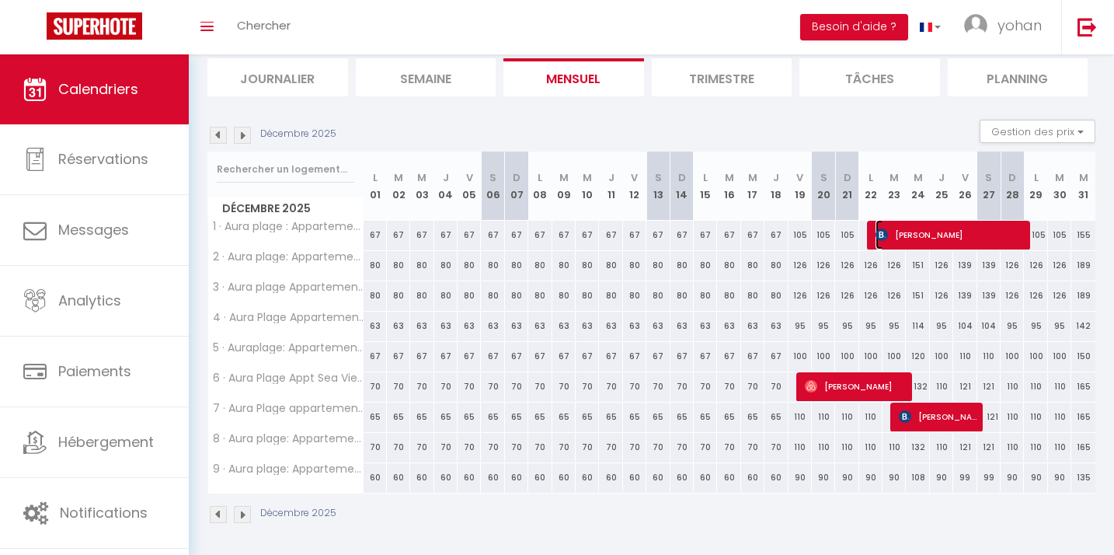
click at [938, 238] on span "[PERSON_NAME]" at bounding box center [949, 235] width 148 height 30
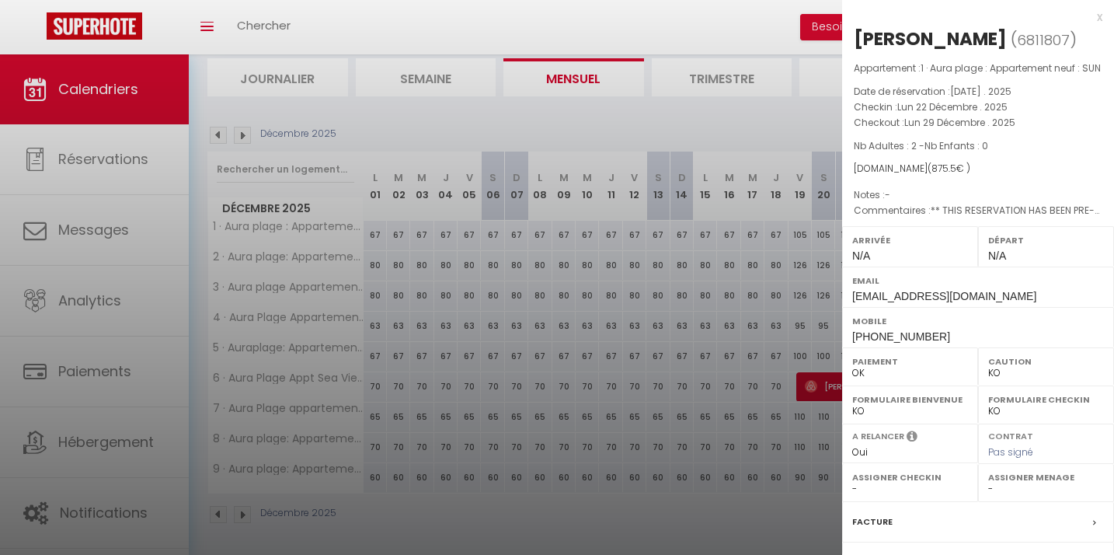
click at [868, 35] on div "[PERSON_NAME]" at bounding box center [930, 38] width 153 height 25
click at [517, 124] on div at bounding box center [557, 277] width 1114 height 555
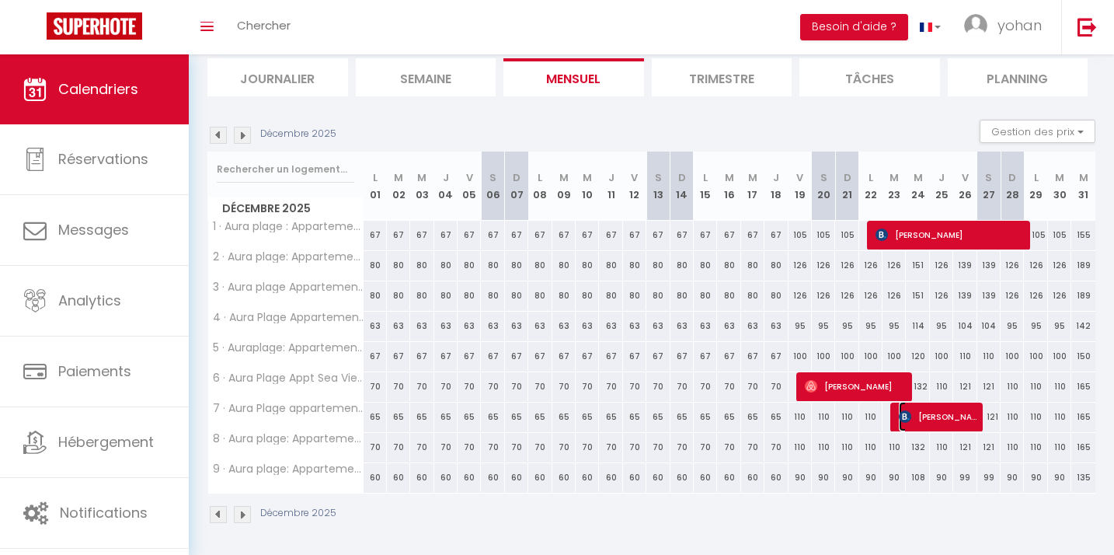
click at [917, 418] on span "[PERSON_NAME]" at bounding box center [938, 417] width 78 height 30
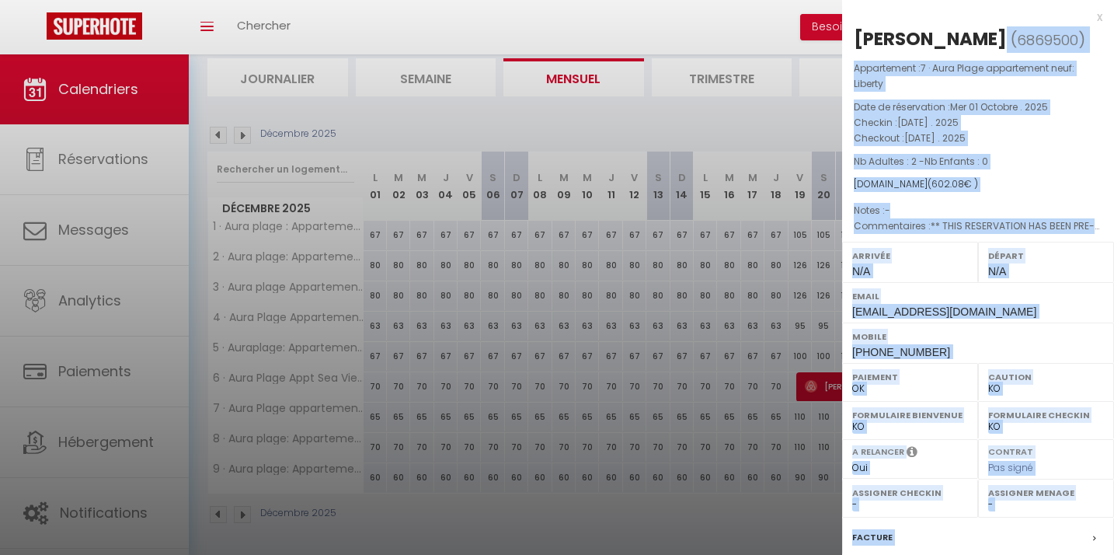
drag, startPoint x: 984, startPoint y: 40, endPoint x: 820, endPoint y: 19, distance: 165.3
click at [820, 19] on body "🟢 Des questions ou besoin d'assistance pour la migration AirBnB? Prenez rdv >>>…" at bounding box center [557, 254] width 1114 height 607
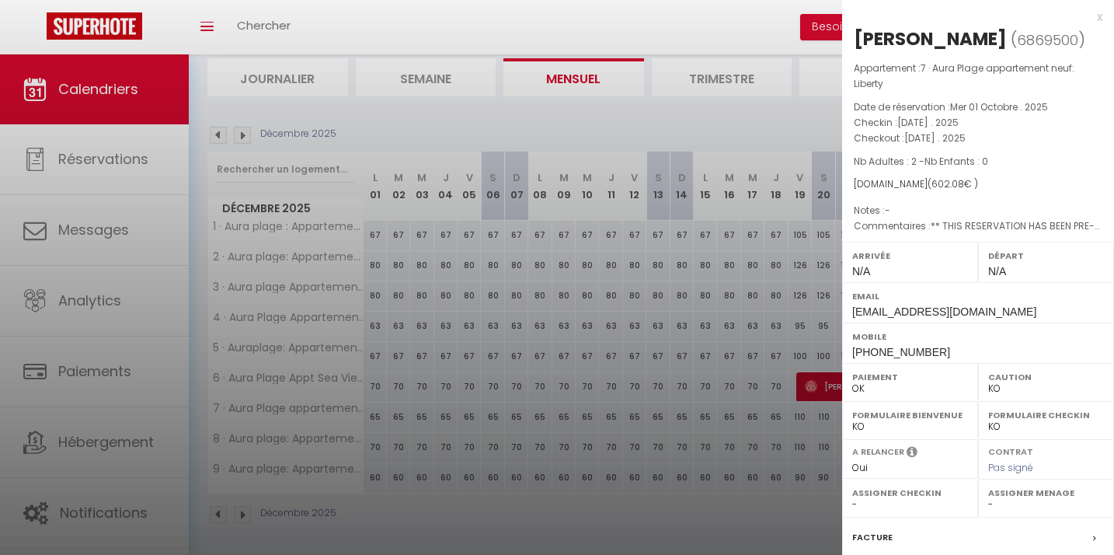
click at [900, 37] on div "[PERSON_NAME]" at bounding box center [930, 38] width 153 height 25
click at [961, 37] on div "[PERSON_NAME]" at bounding box center [930, 38] width 153 height 25
drag, startPoint x: 986, startPoint y: 38, endPoint x: 856, endPoint y: 34, distance: 129.8
click at [856, 34] on h2 "Camilla Pierro ( 6869500 )" at bounding box center [978, 39] width 249 height 26
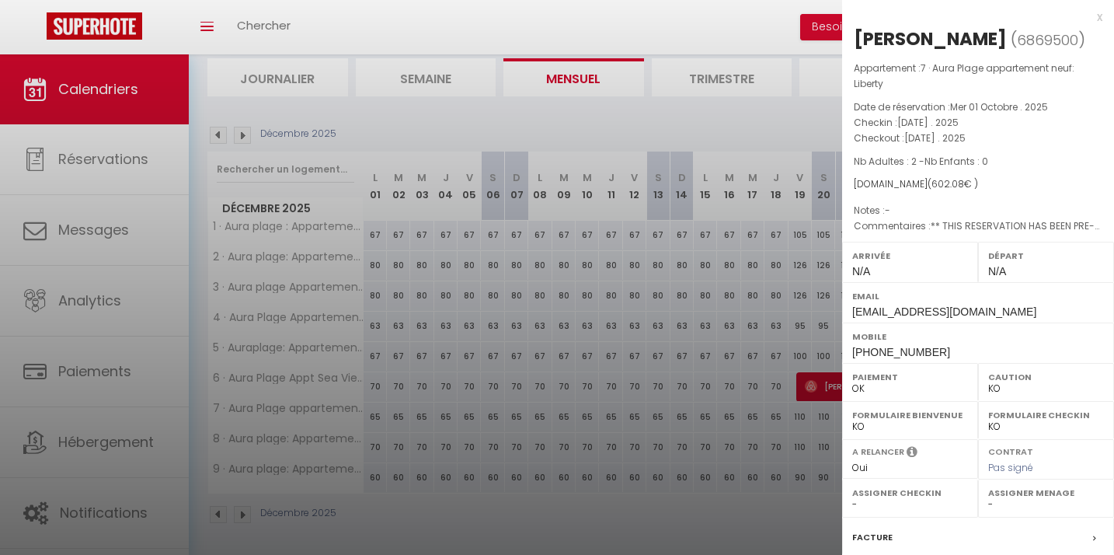
copy h2 "[PERSON_NAME]"
click at [659, 133] on div at bounding box center [557, 277] width 1114 height 555
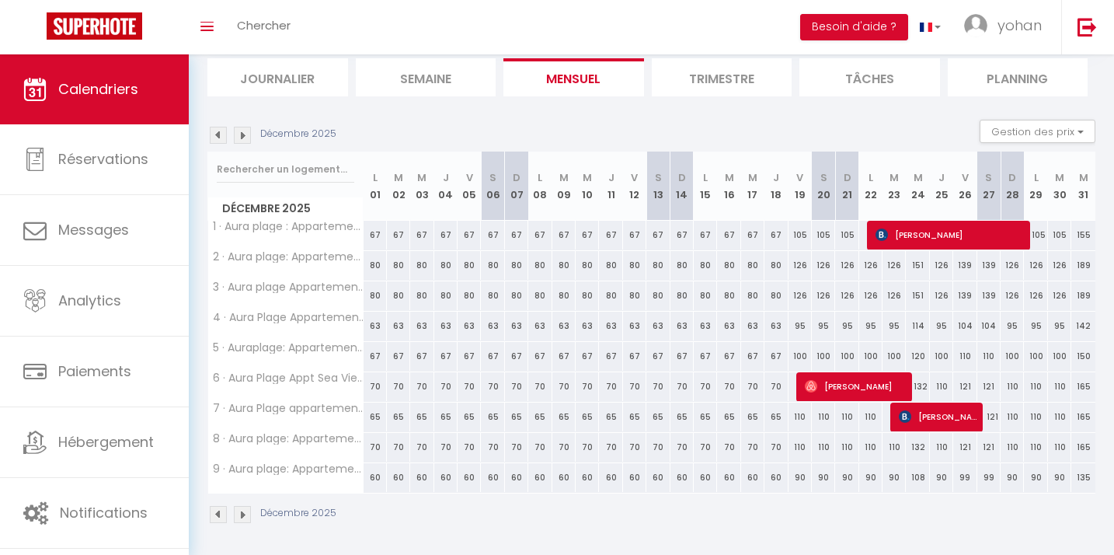
scroll to position [106, 0]
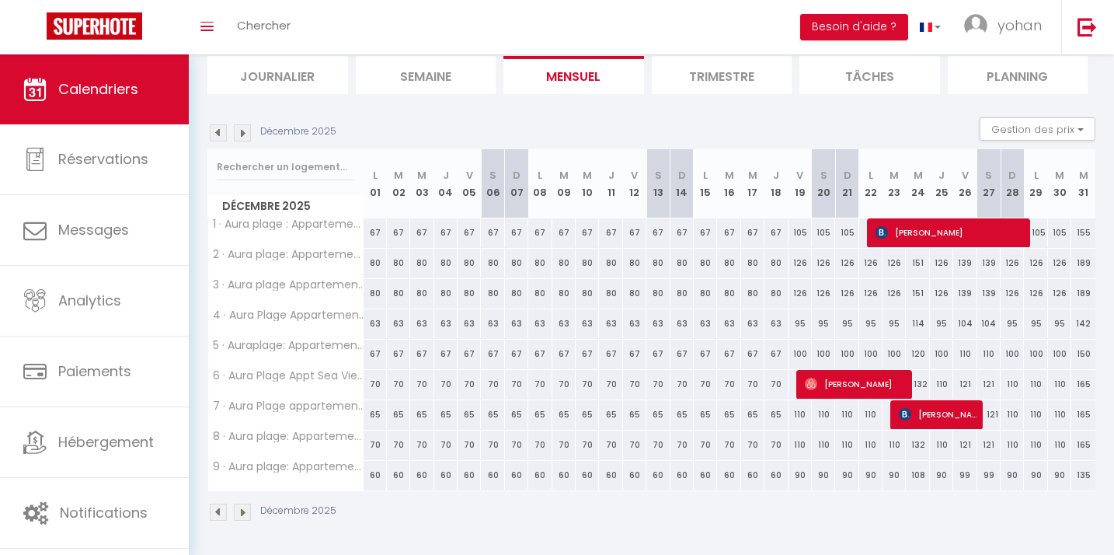
click at [223, 134] on img at bounding box center [218, 132] width 17 height 17
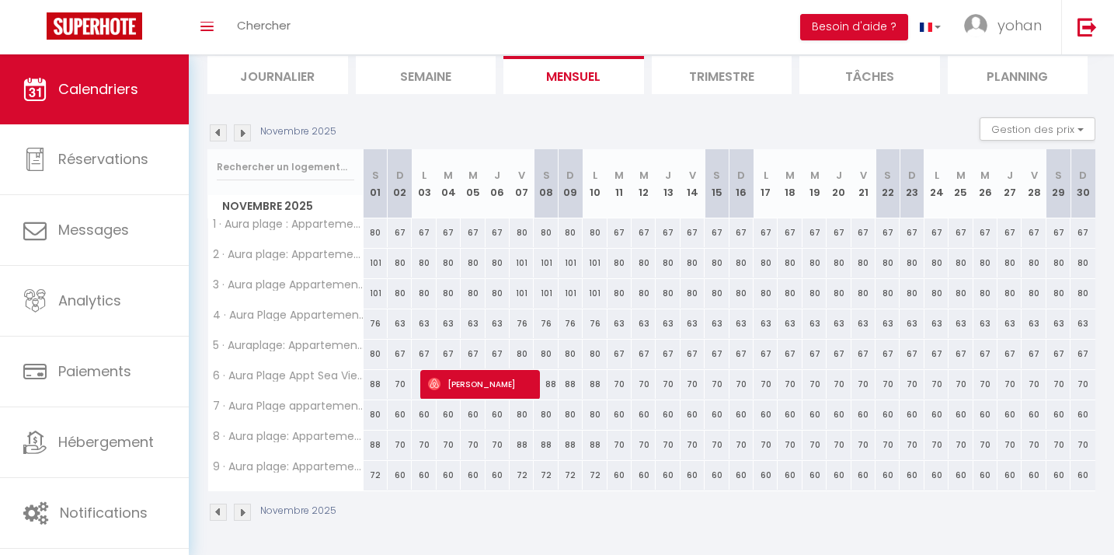
click at [220, 134] on img at bounding box center [218, 132] width 17 height 17
select select "KO"
select select "0"
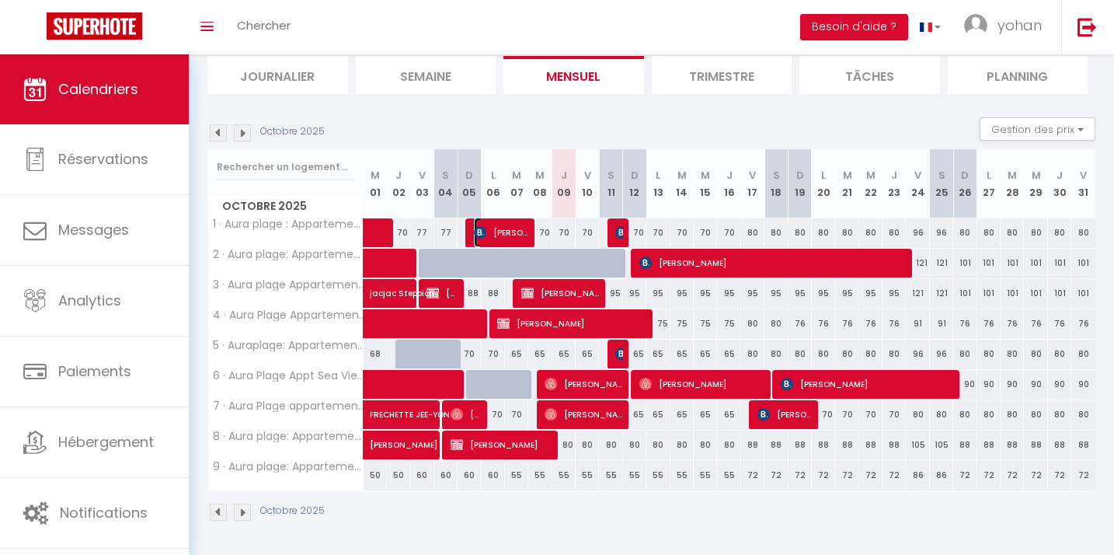
click at [503, 232] on span "[PERSON_NAME]" at bounding box center [501, 233] width 54 height 30
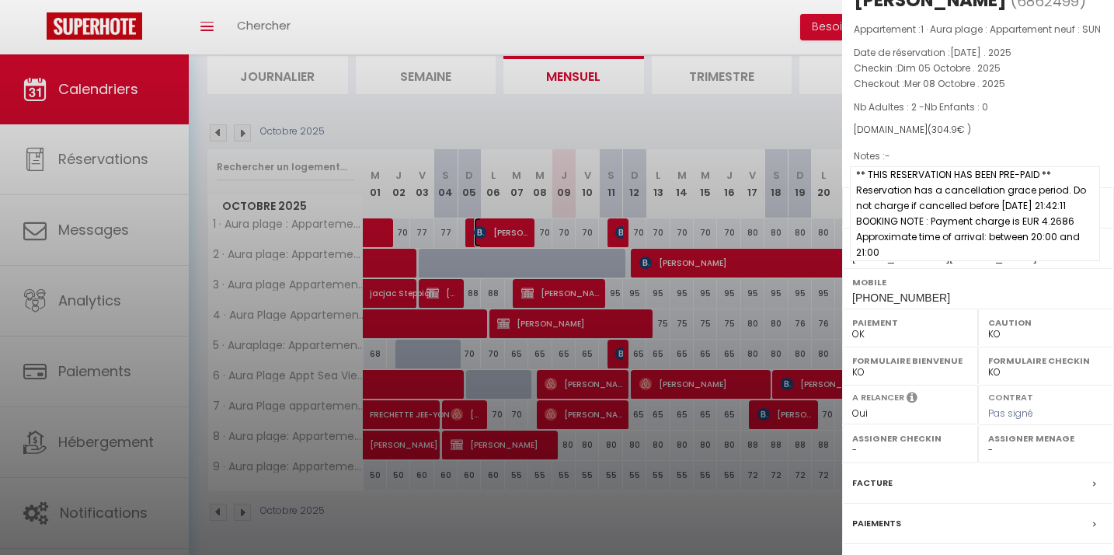
scroll to position [33, 0]
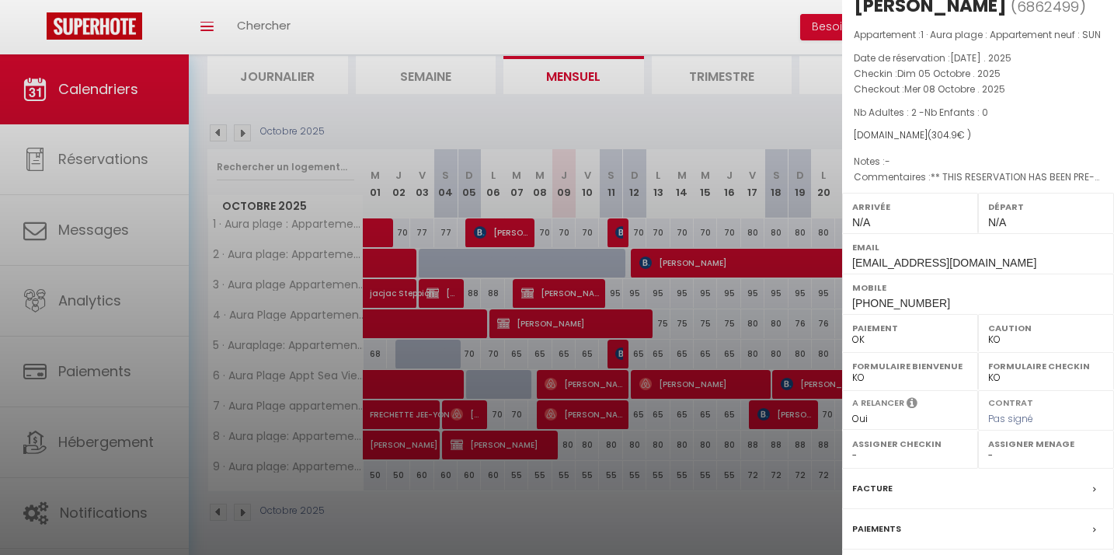
click at [587, 236] on div at bounding box center [557, 277] width 1114 height 555
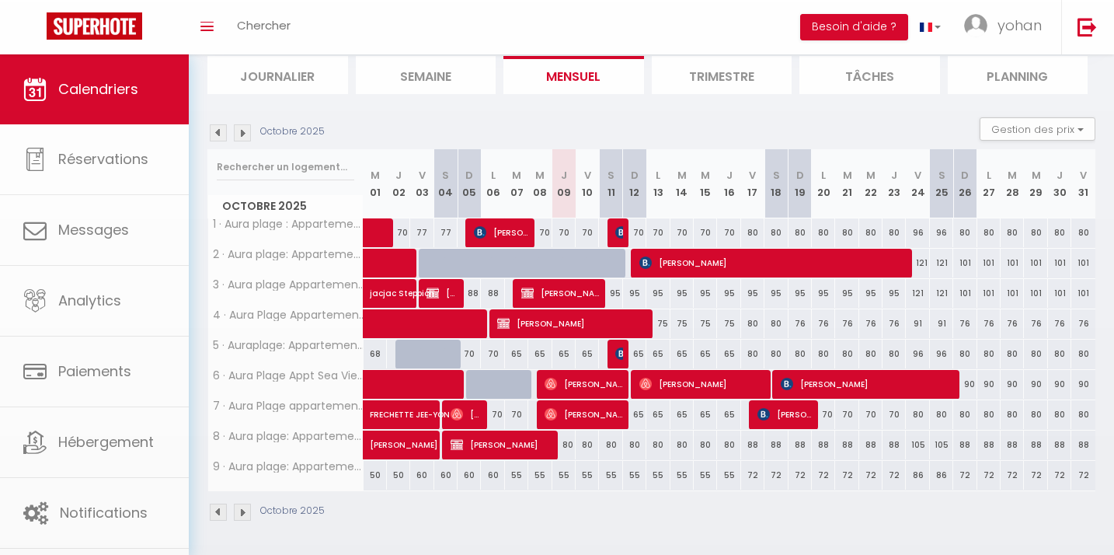
click at [611, 236] on div at bounding box center [618, 233] width 23 height 30
click at [619, 231] on img at bounding box center [621, 232] width 12 height 12
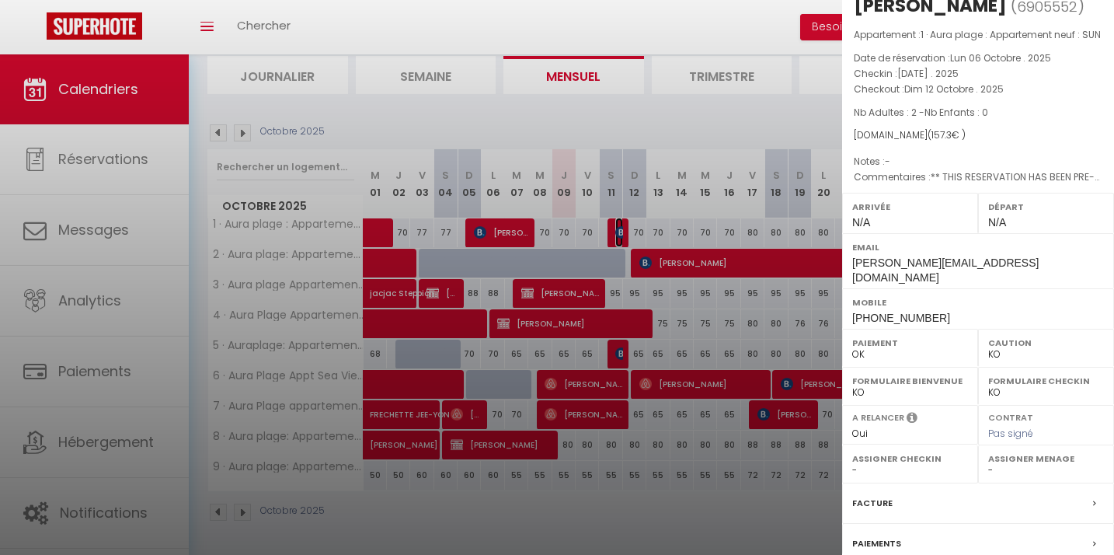
scroll to position [0, 0]
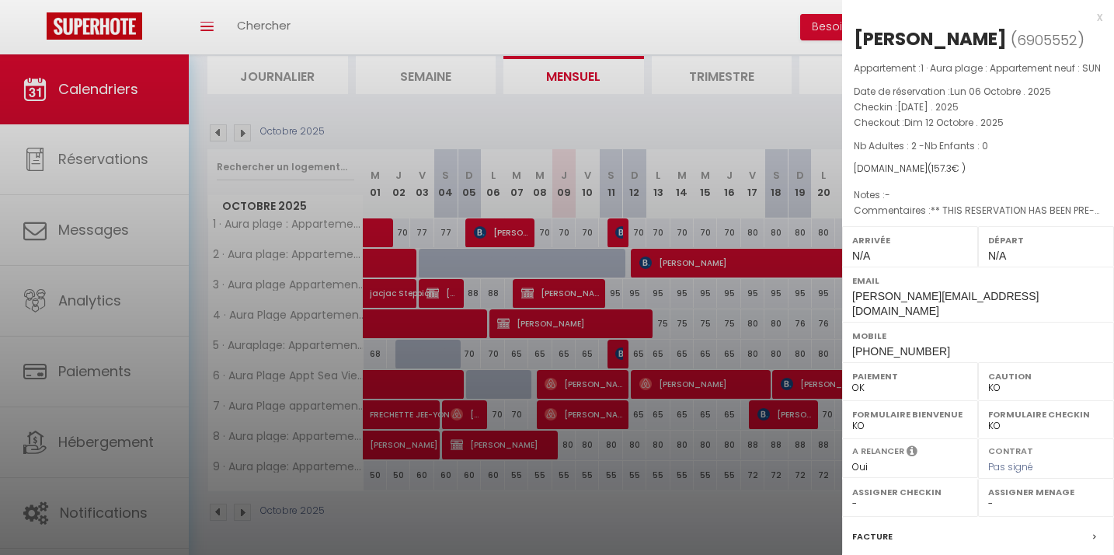
click at [549, 128] on div at bounding box center [557, 277] width 1114 height 555
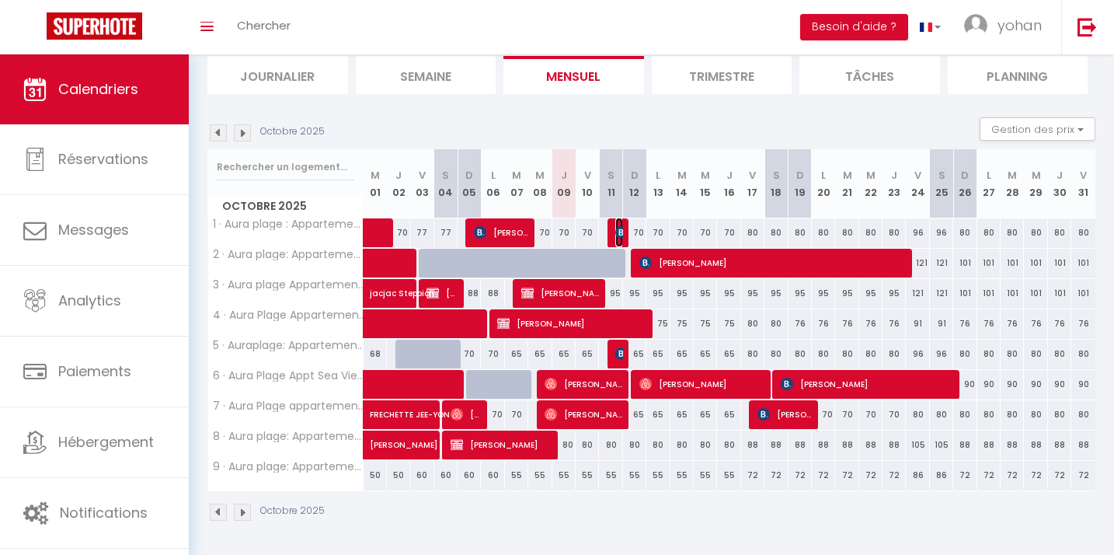
click at [618, 232] on img at bounding box center [621, 232] width 12 height 12
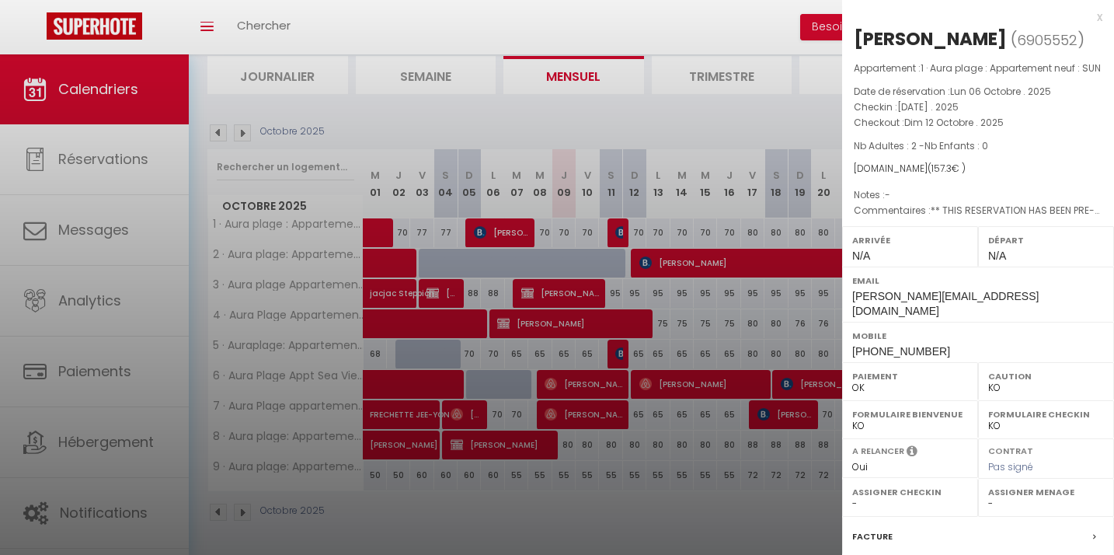
click at [618, 232] on div at bounding box center [557, 277] width 1114 height 555
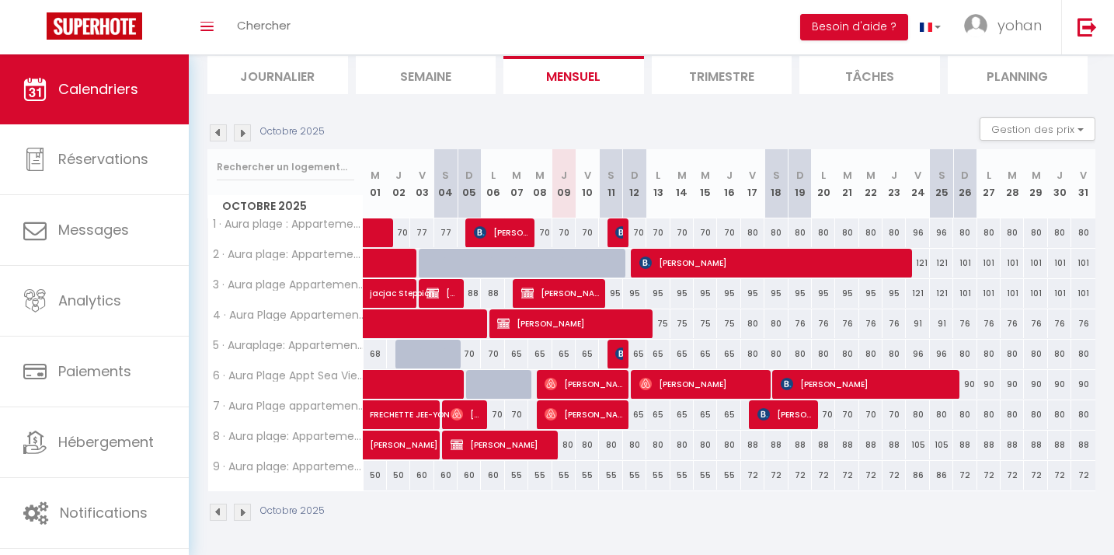
click at [241, 134] on img at bounding box center [242, 132] width 17 height 17
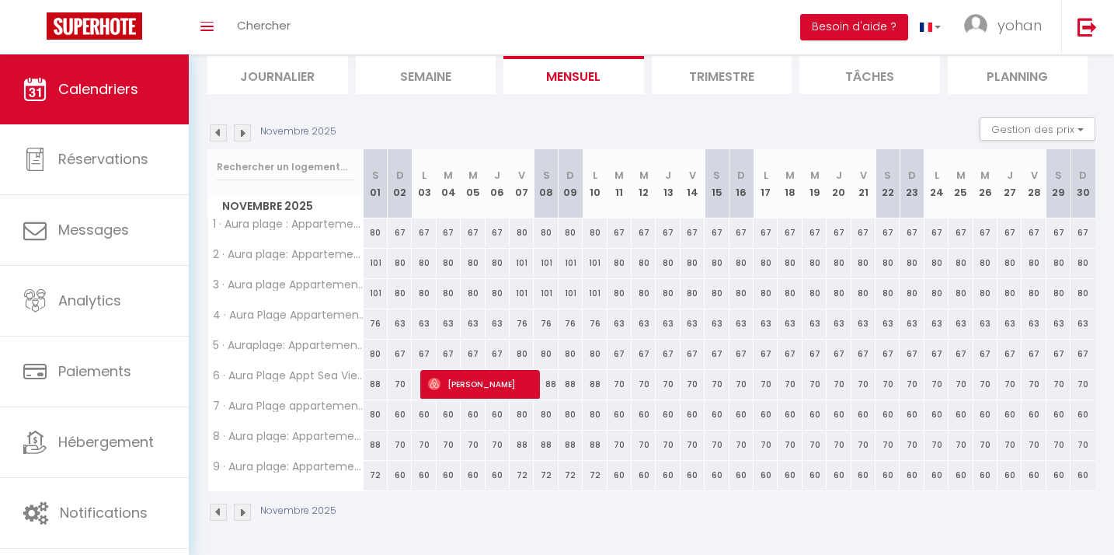
click at [241, 135] on img at bounding box center [242, 132] width 17 height 17
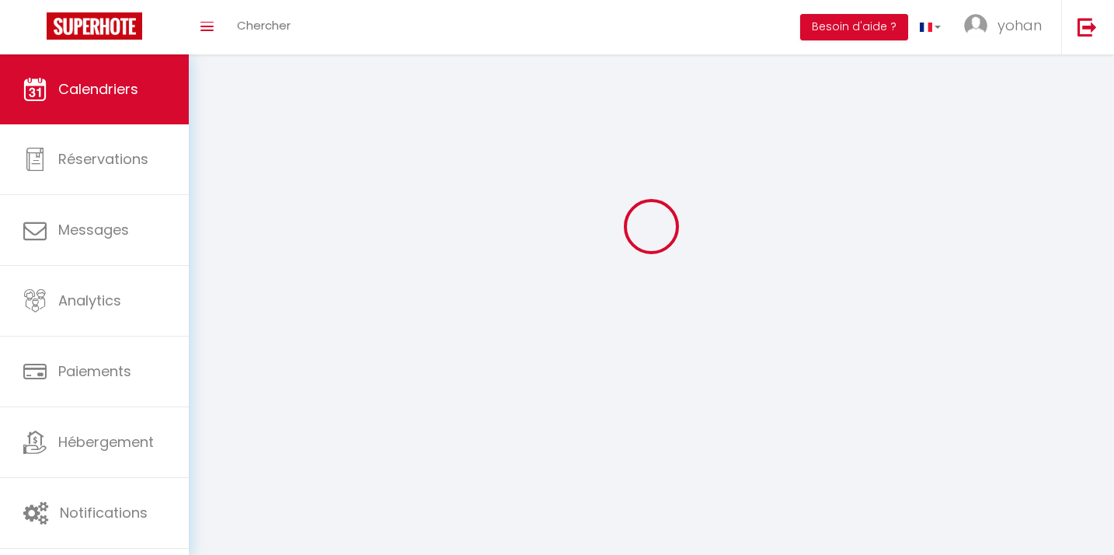
scroll to position [106, 0]
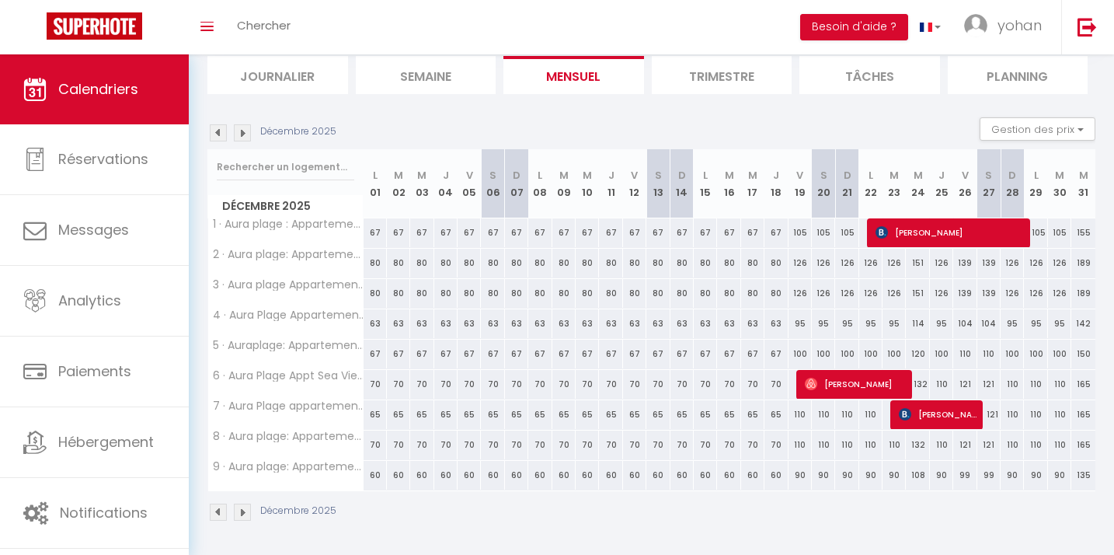
click at [213, 138] on img at bounding box center [218, 132] width 17 height 17
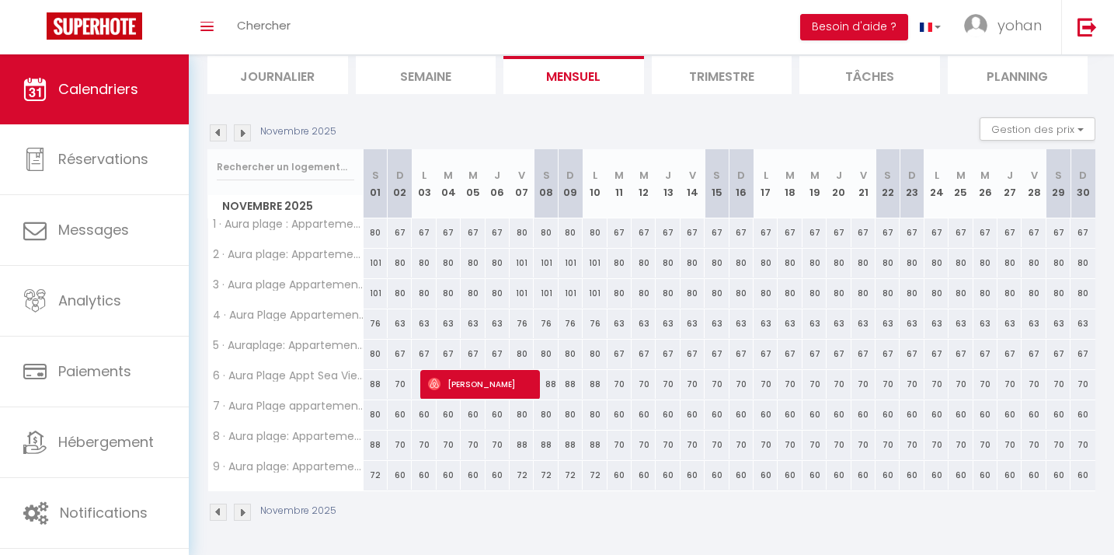
click at [213, 138] on img at bounding box center [218, 132] width 17 height 17
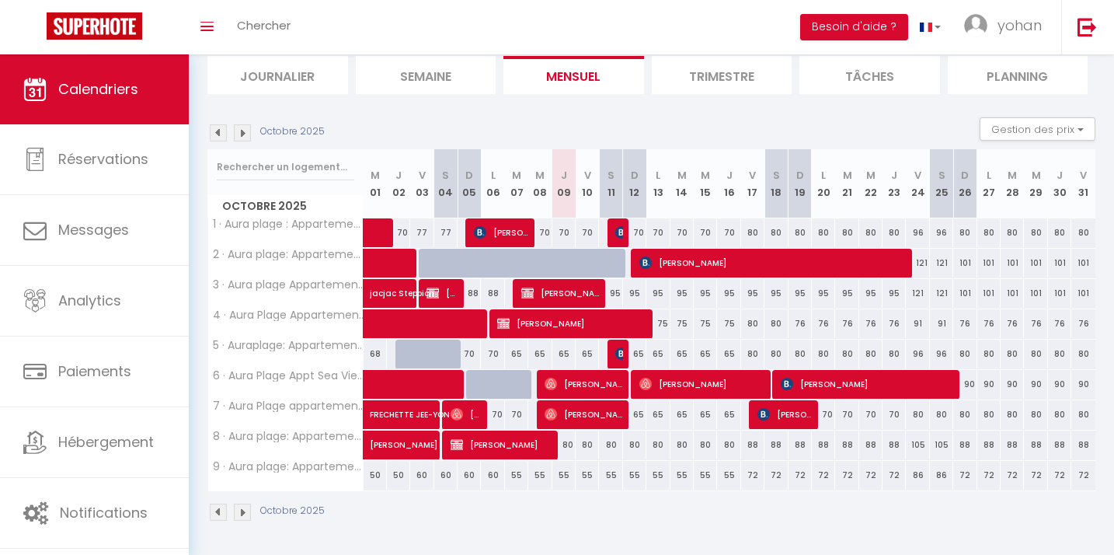
click at [213, 138] on img at bounding box center [218, 132] width 17 height 17
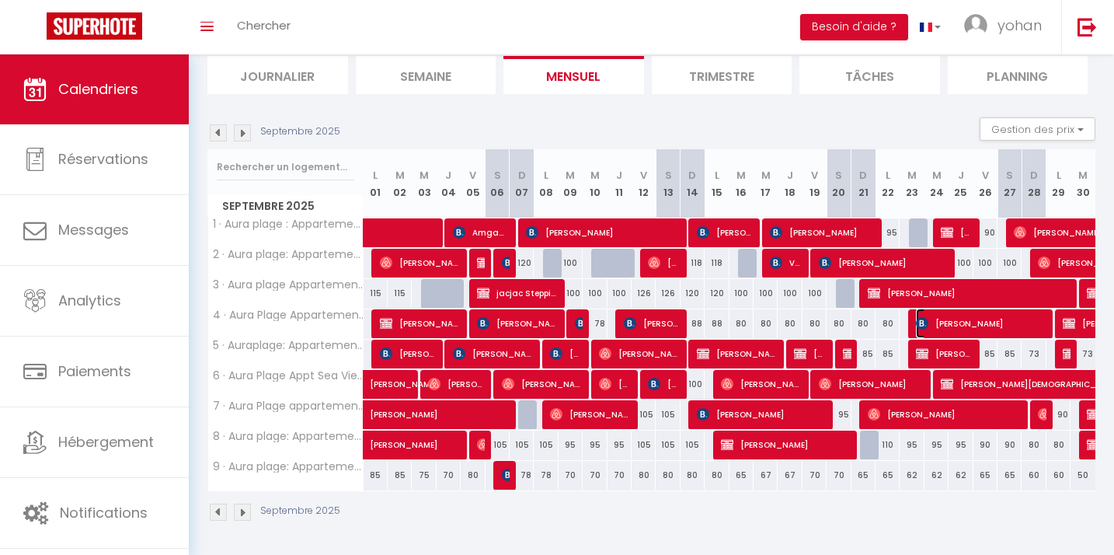
click at [966, 327] on span "Danielle DOUZIECH" at bounding box center [980, 323] width 128 height 30
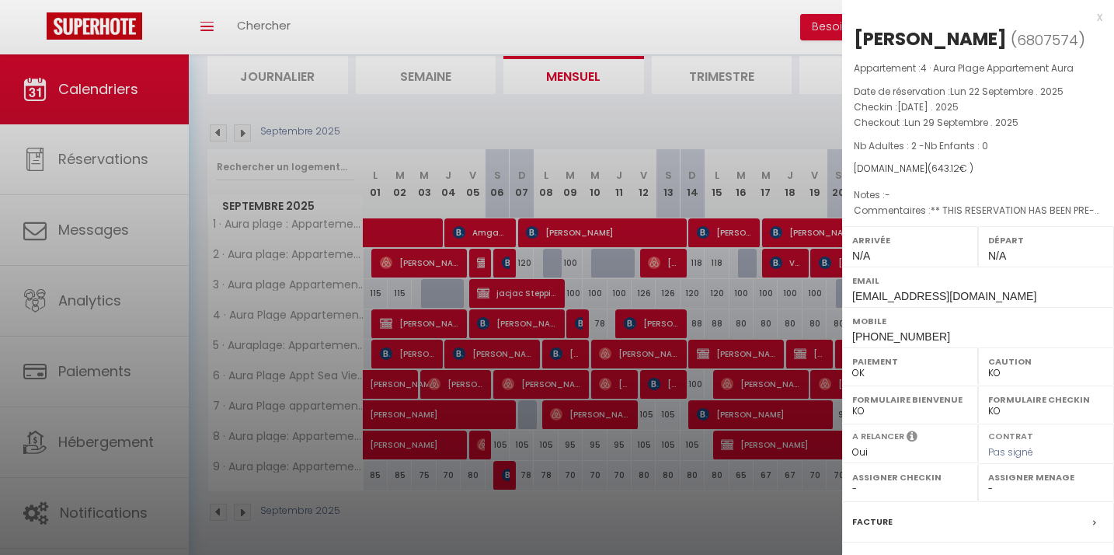
click at [809, 322] on div at bounding box center [557, 277] width 1114 height 555
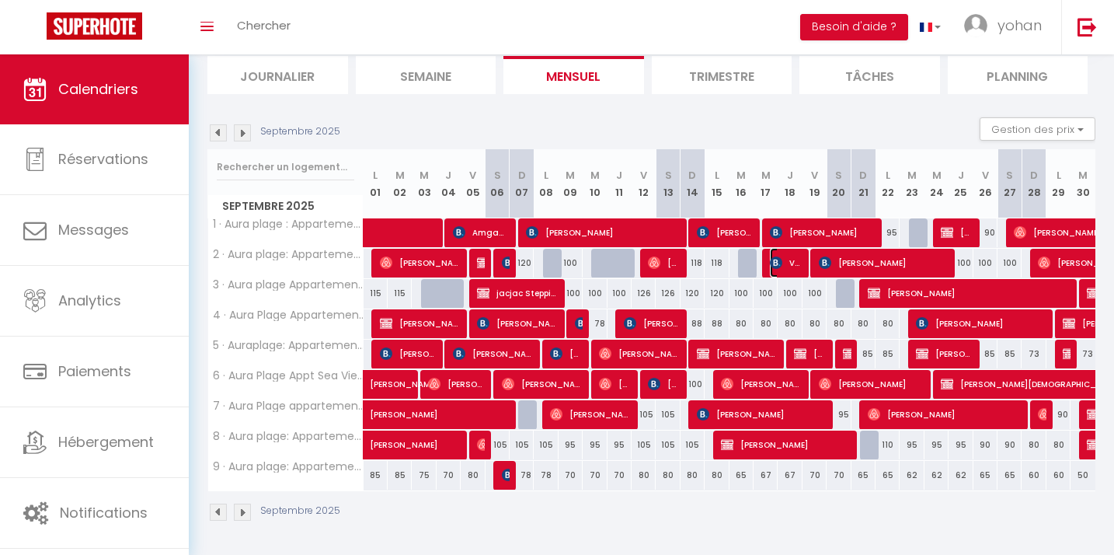
click at [788, 265] on span "Vytaute Rackauskaite" at bounding box center [786, 263] width 32 height 30
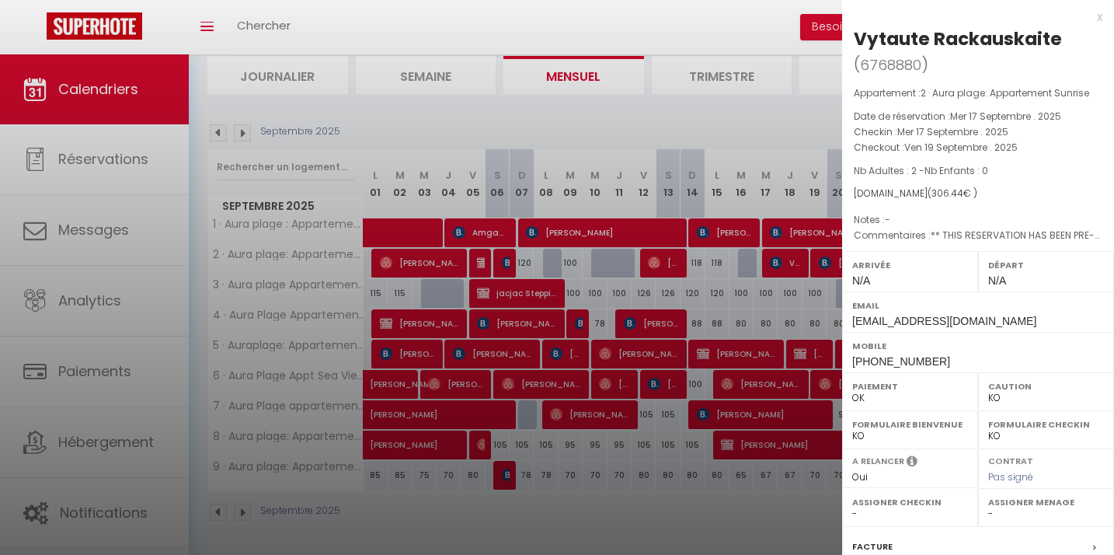
click at [788, 265] on div at bounding box center [557, 277] width 1114 height 555
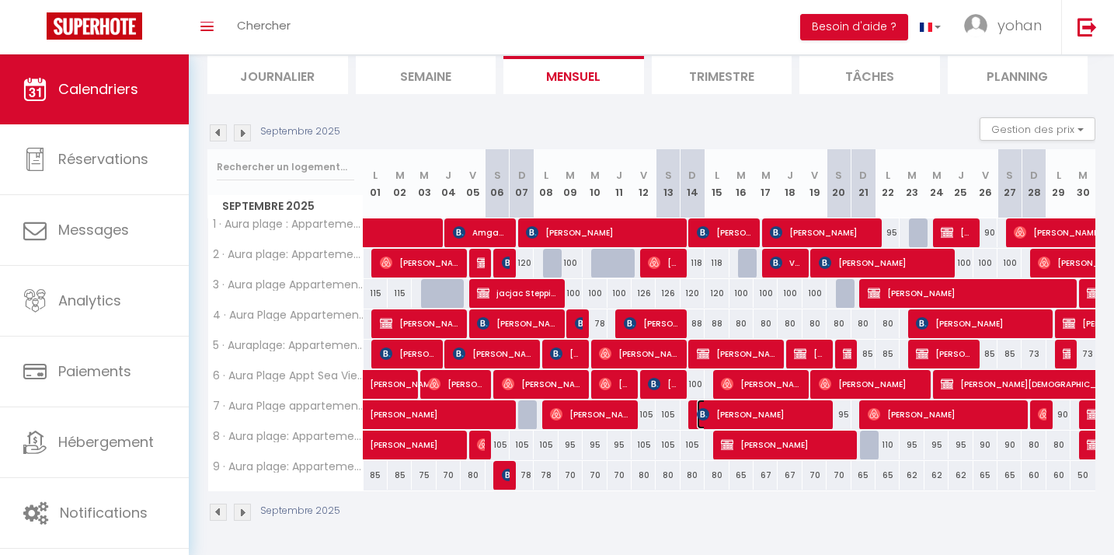
click at [717, 413] on span "Philipp Huxhorn" at bounding box center [761, 414] width 128 height 30
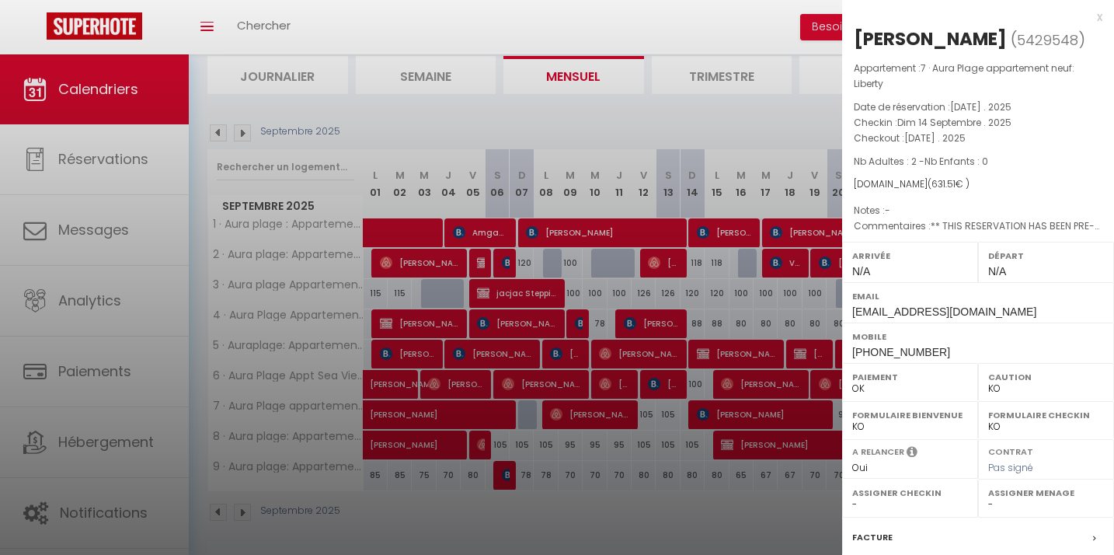
click at [716, 413] on div at bounding box center [557, 277] width 1114 height 555
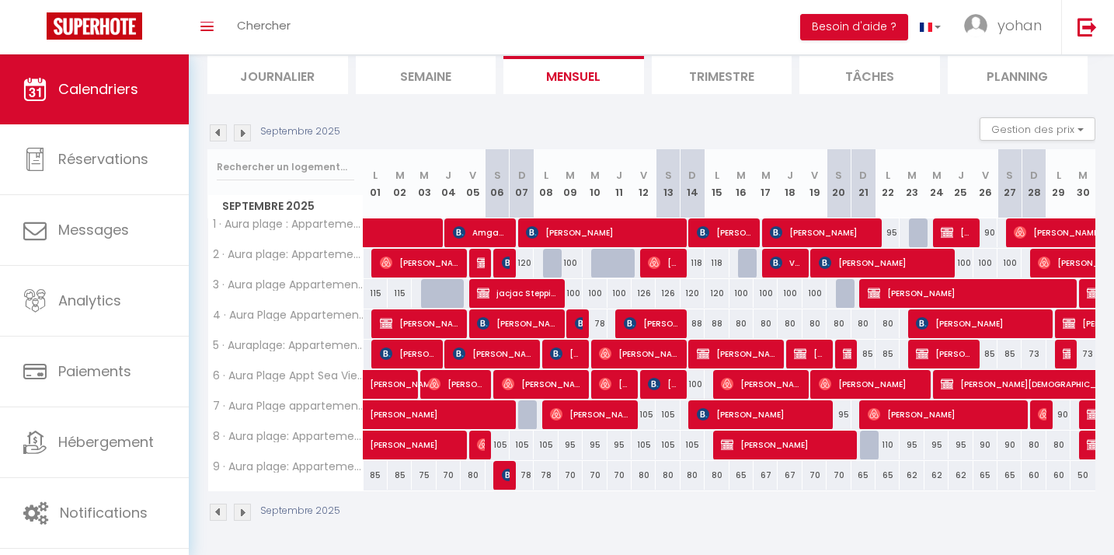
click at [243, 133] on img at bounding box center [242, 132] width 17 height 17
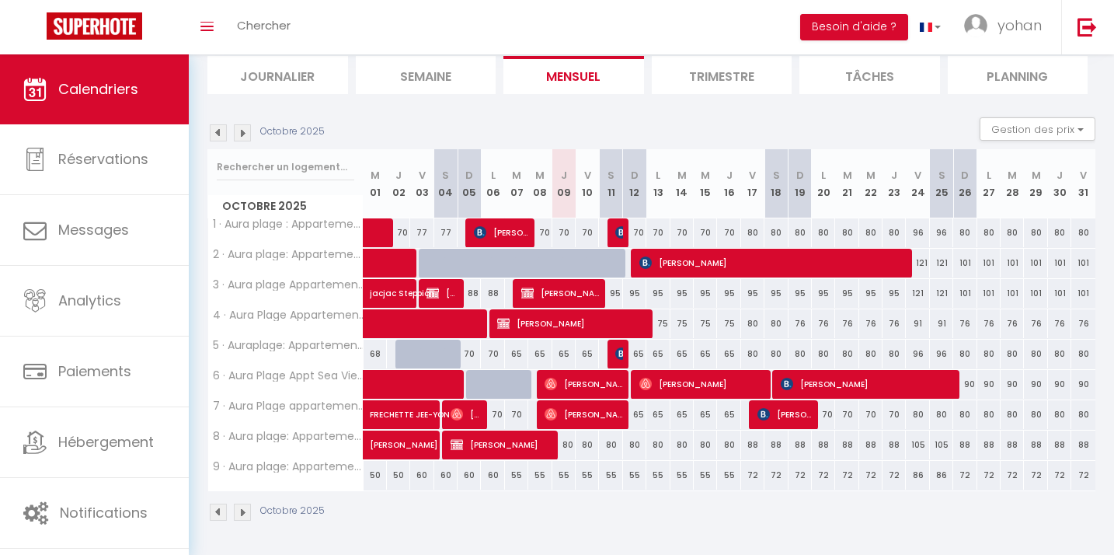
click at [614, 357] on div at bounding box center [618, 354] width 23 height 30
click at [625, 352] on div "65" at bounding box center [634, 353] width 23 height 29
type input "65"
type input "Dim 12 Octobre 2025"
type input "Lun 13 Octobre 2025"
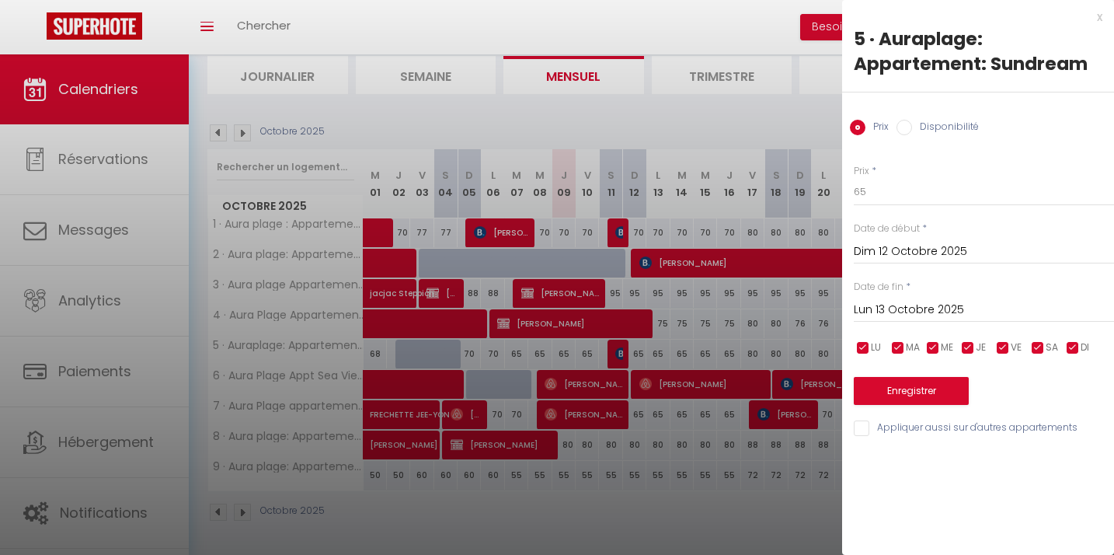
click at [624, 353] on div at bounding box center [557, 277] width 1114 height 555
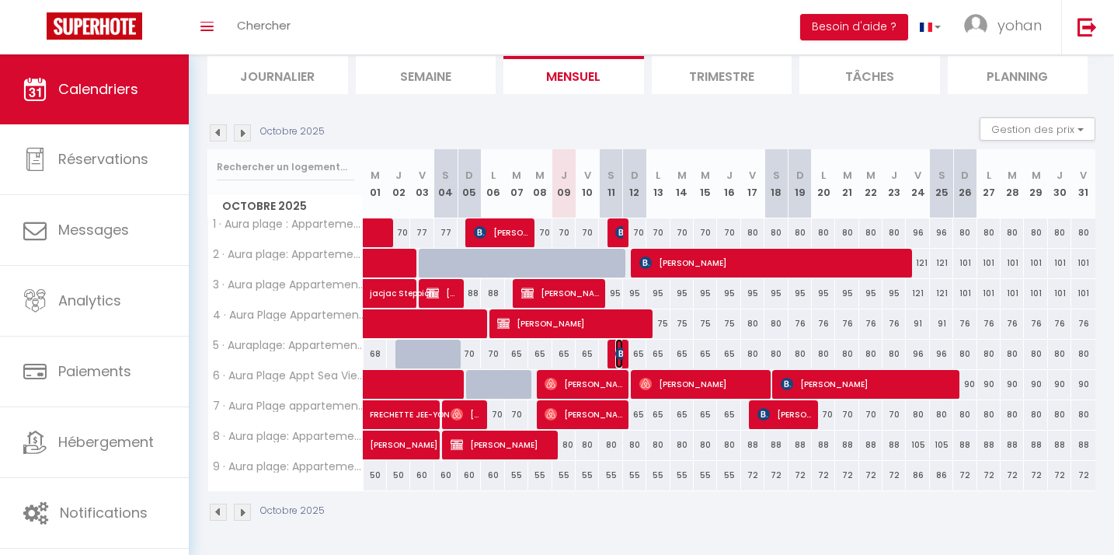
click at [621, 355] on img at bounding box center [621, 353] width 12 height 12
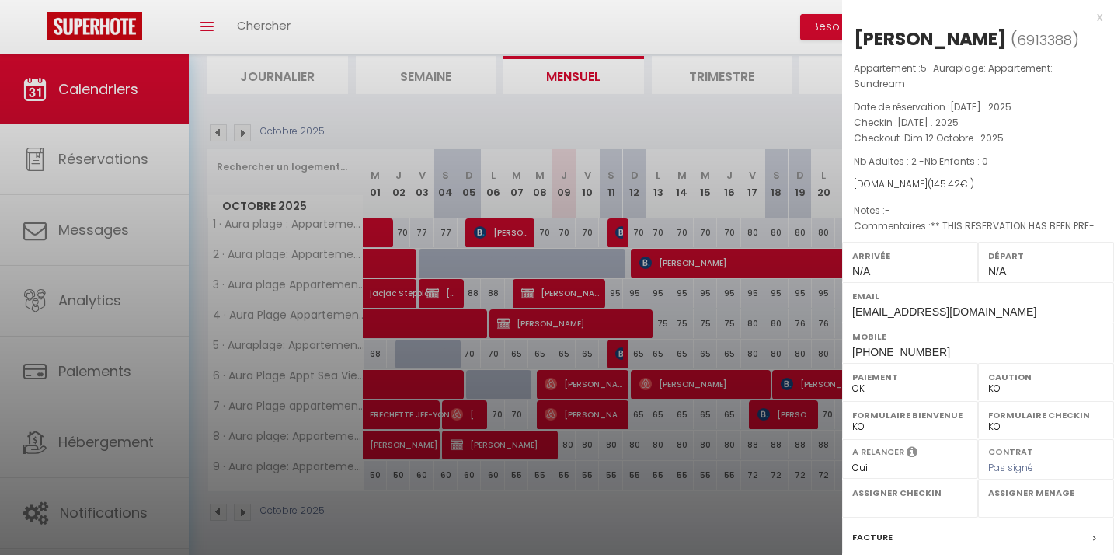
click at [621, 355] on div at bounding box center [557, 277] width 1114 height 555
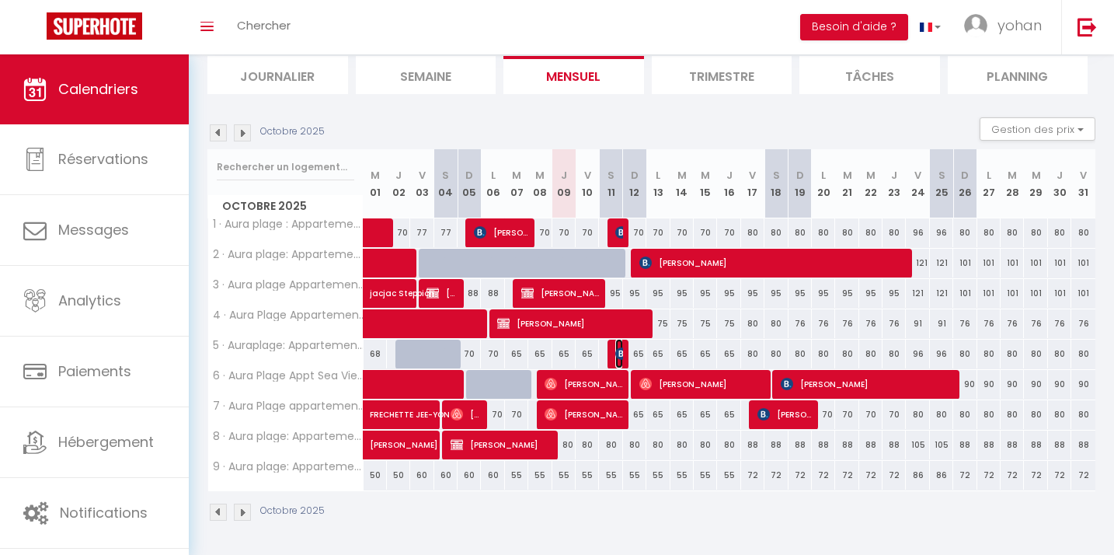
click at [621, 353] on img at bounding box center [621, 353] width 12 height 12
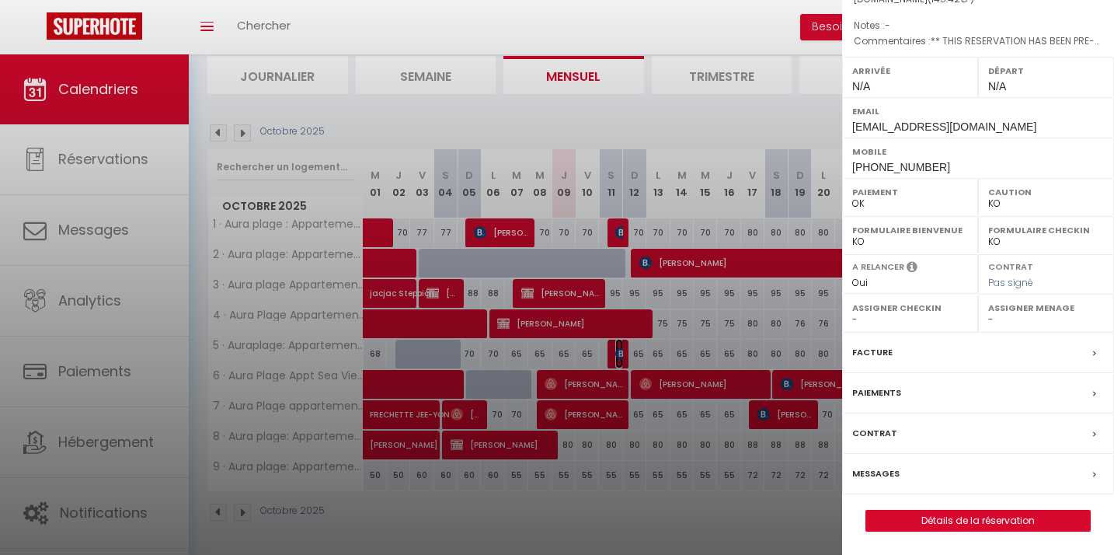
scroll to position [0, 0]
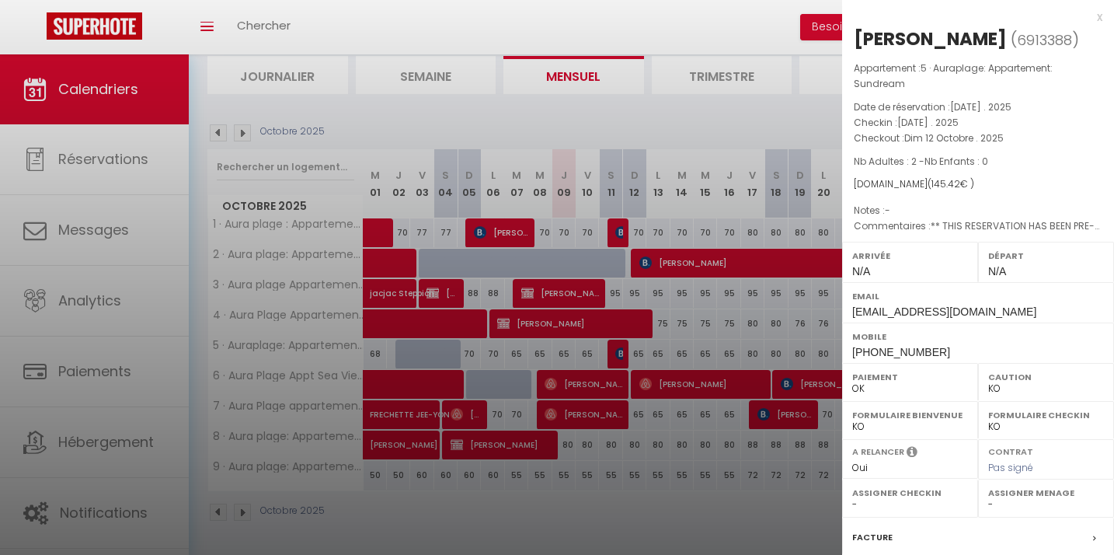
click at [604, 128] on div at bounding box center [557, 277] width 1114 height 555
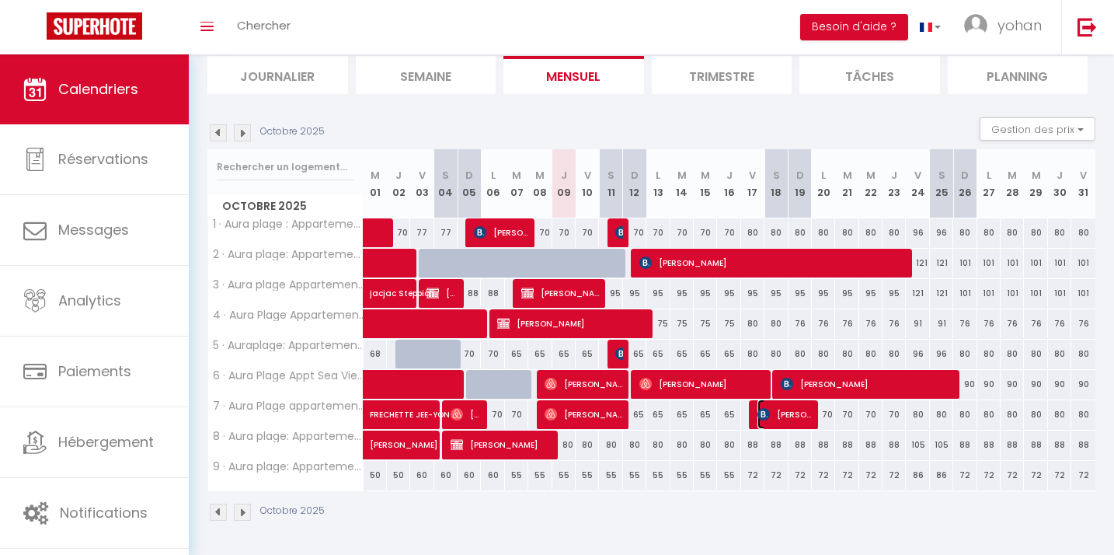
click at [777, 416] on span "[PERSON_NAME]" at bounding box center [784, 414] width 54 height 30
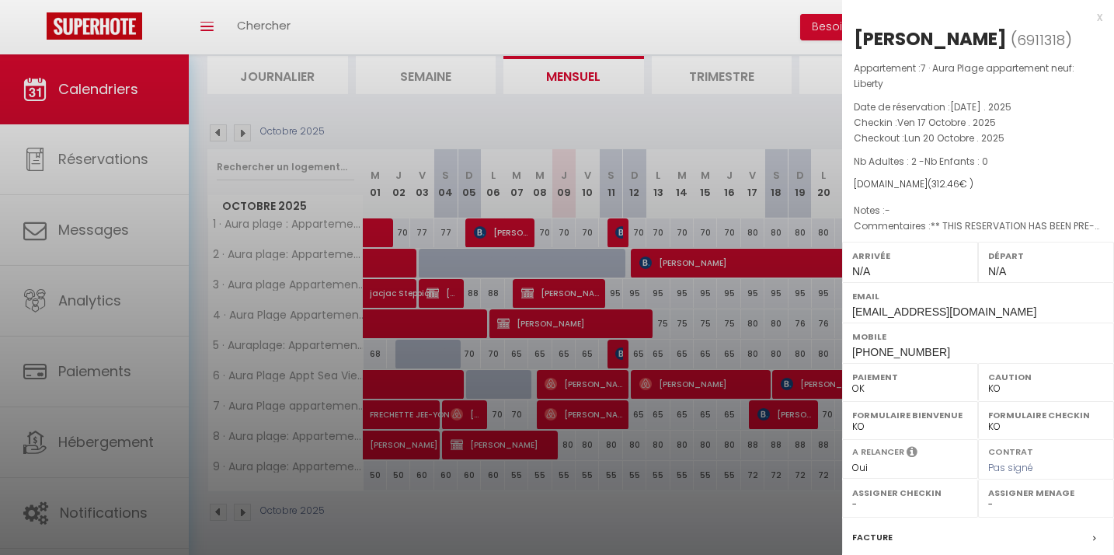
click at [499, 124] on div at bounding box center [557, 277] width 1114 height 555
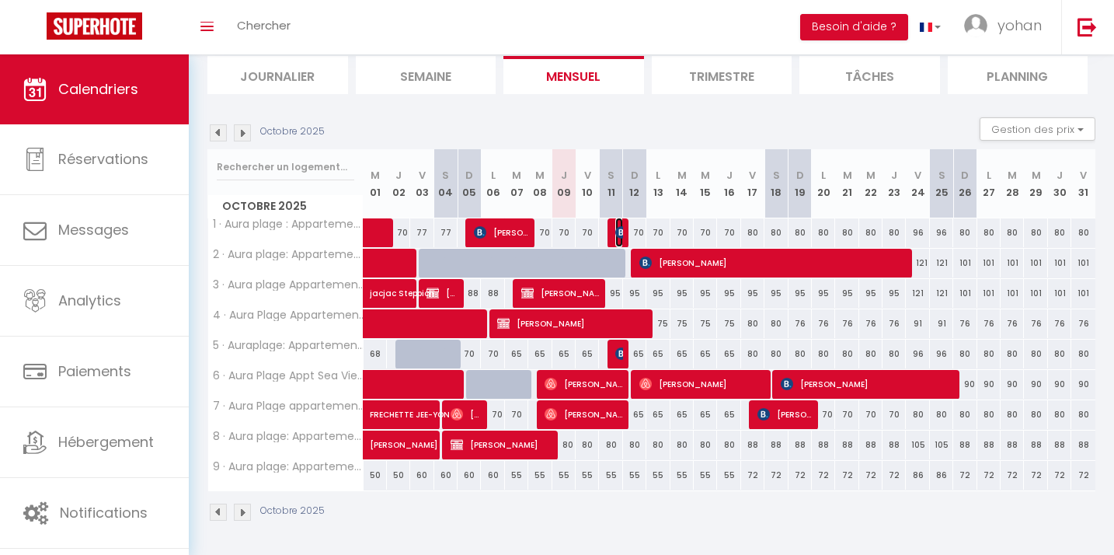
click at [618, 229] on img at bounding box center [621, 232] width 12 height 12
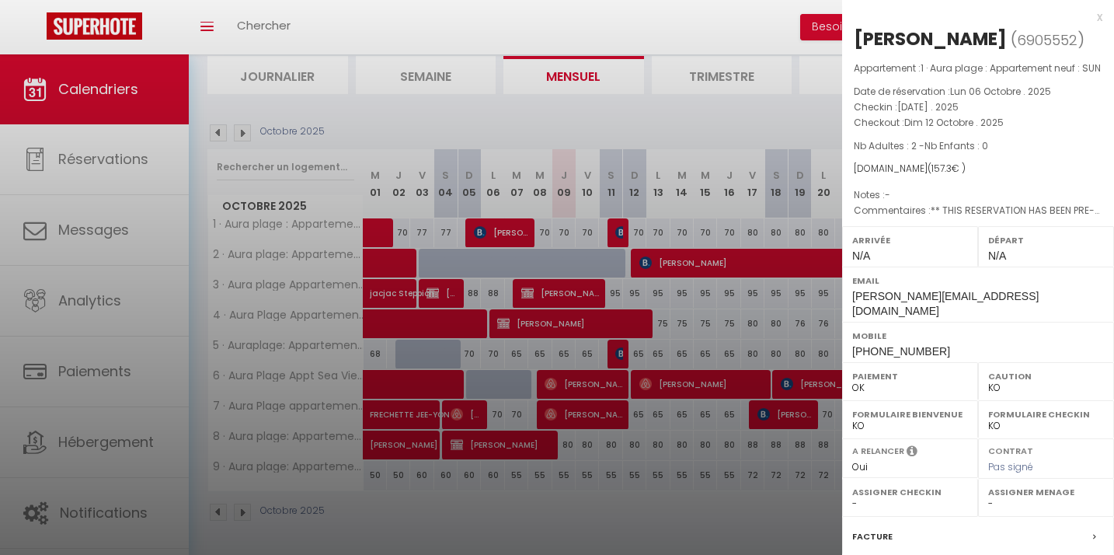
click at [595, 111] on div at bounding box center [557, 277] width 1114 height 555
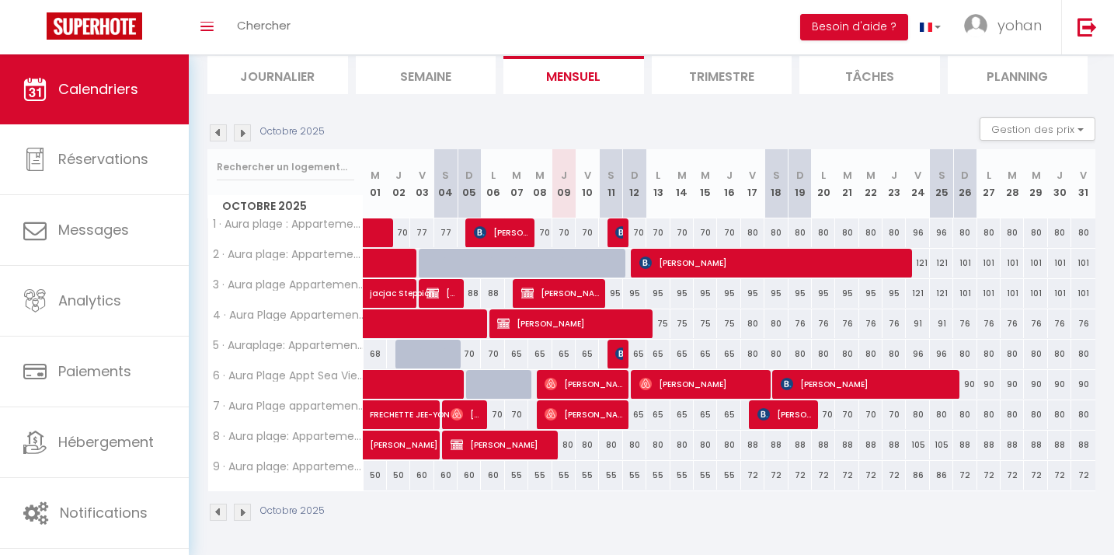
click at [624, 349] on div "65" at bounding box center [634, 353] width 23 height 29
type input "65"
type input "Dim 12 Octobre 2025"
type input "Lun 13 Octobre 2025"
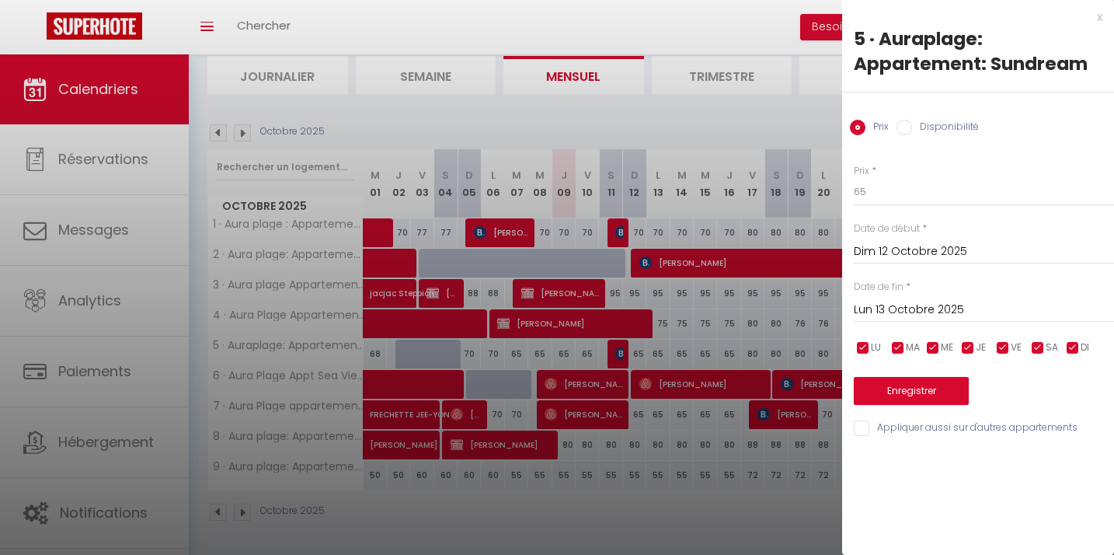
click at [624, 356] on div at bounding box center [557, 277] width 1114 height 555
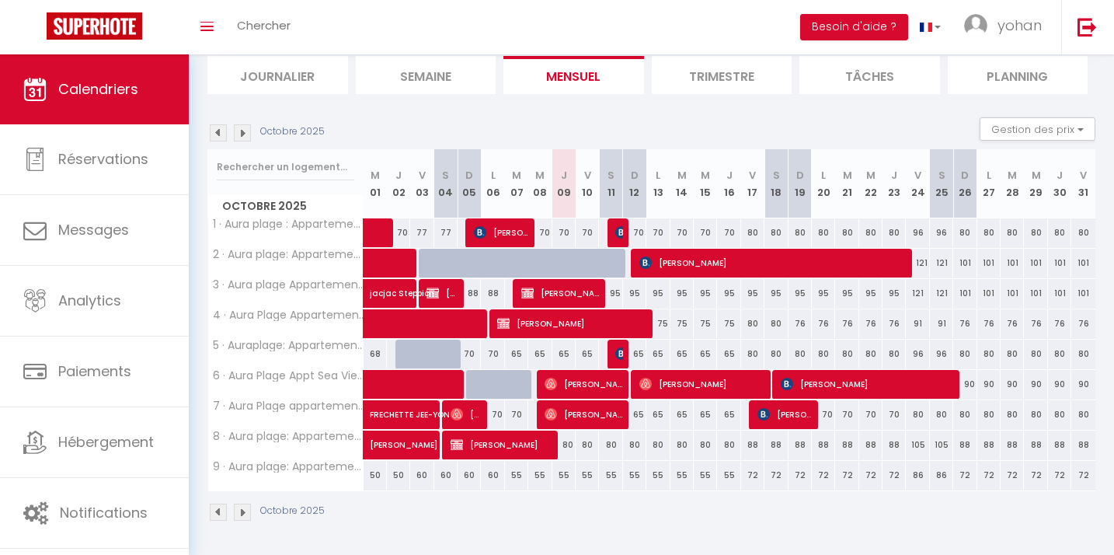
click at [614, 354] on div at bounding box center [618, 354] width 23 height 30
click at [621, 357] on img at bounding box center [621, 353] width 12 height 12
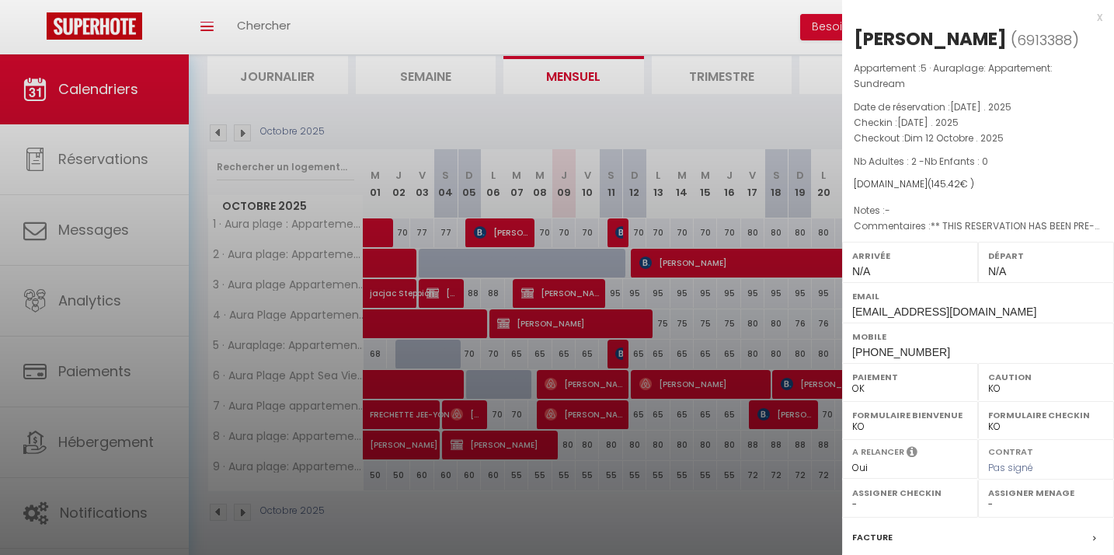
click at [621, 357] on div at bounding box center [557, 277] width 1114 height 555
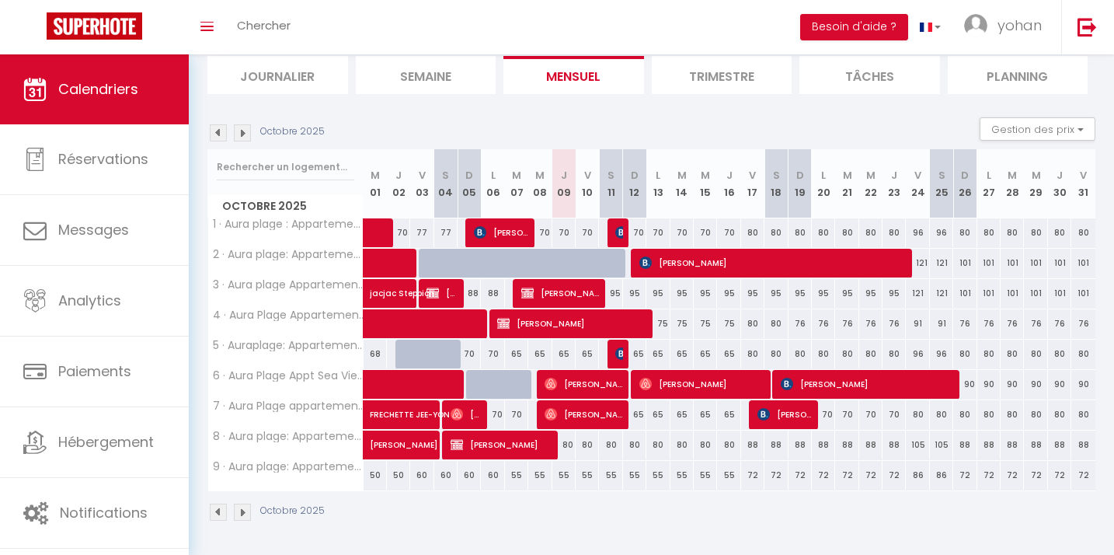
click at [245, 139] on img at bounding box center [242, 132] width 17 height 17
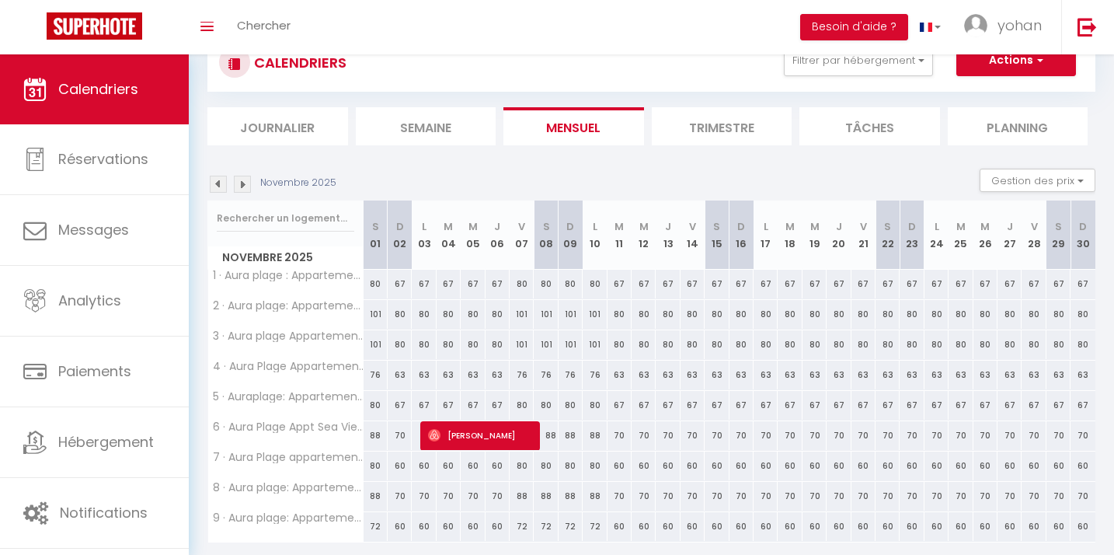
scroll to position [106, 0]
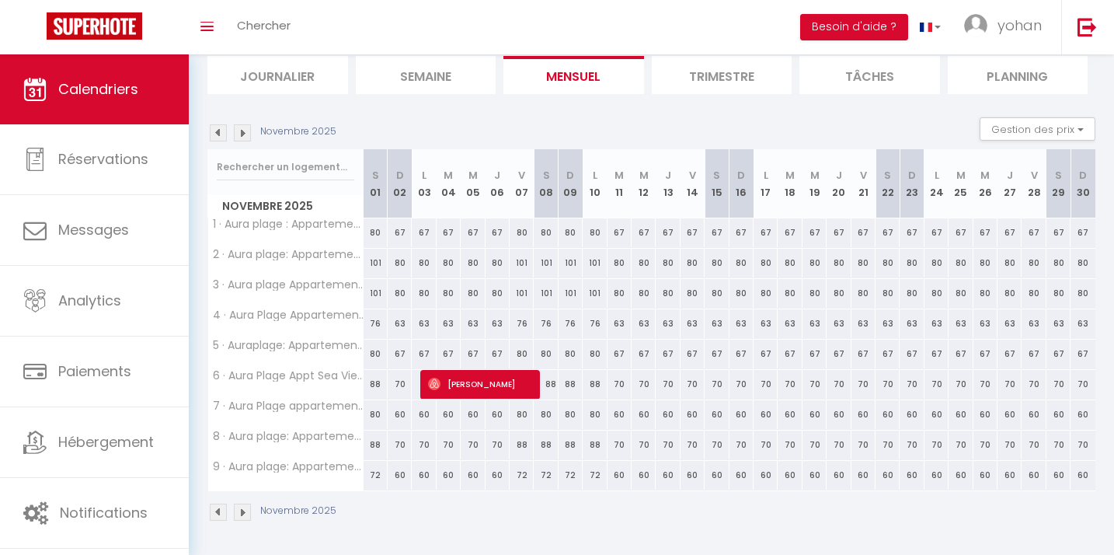
click at [245, 139] on img at bounding box center [242, 132] width 17 height 17
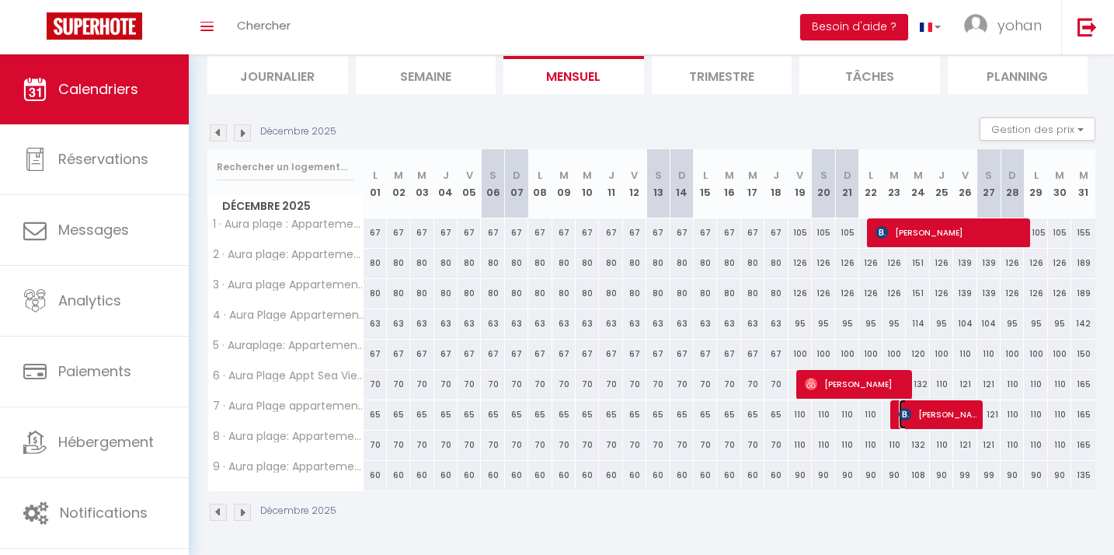
click at [945, 418] on span "[PERSON_NAME]" at bounding box center [938, 414] width 78 height 30
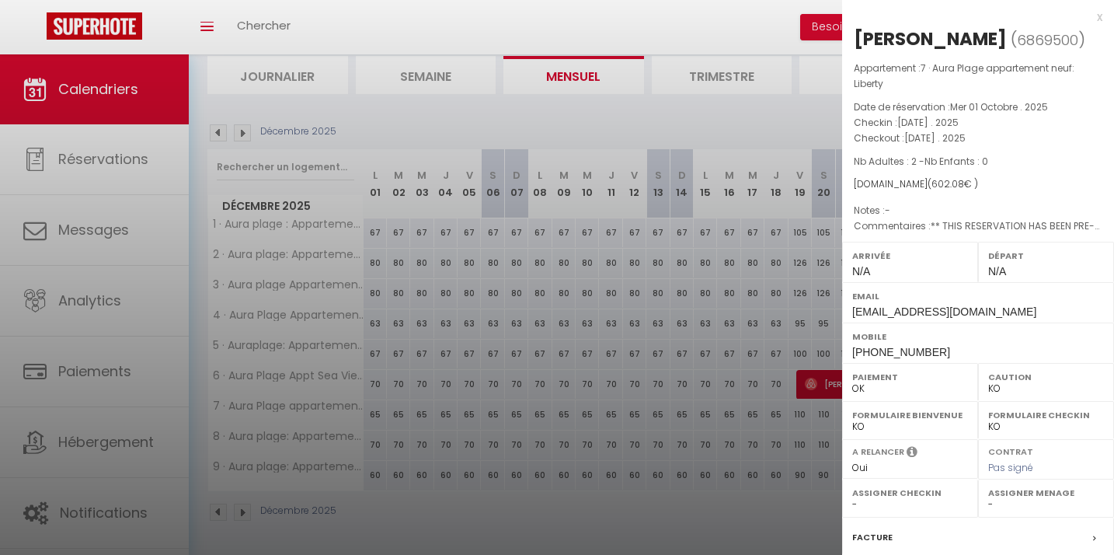
click at [486, 122] on div at bounding box center [557, 277] width 1114 height 555
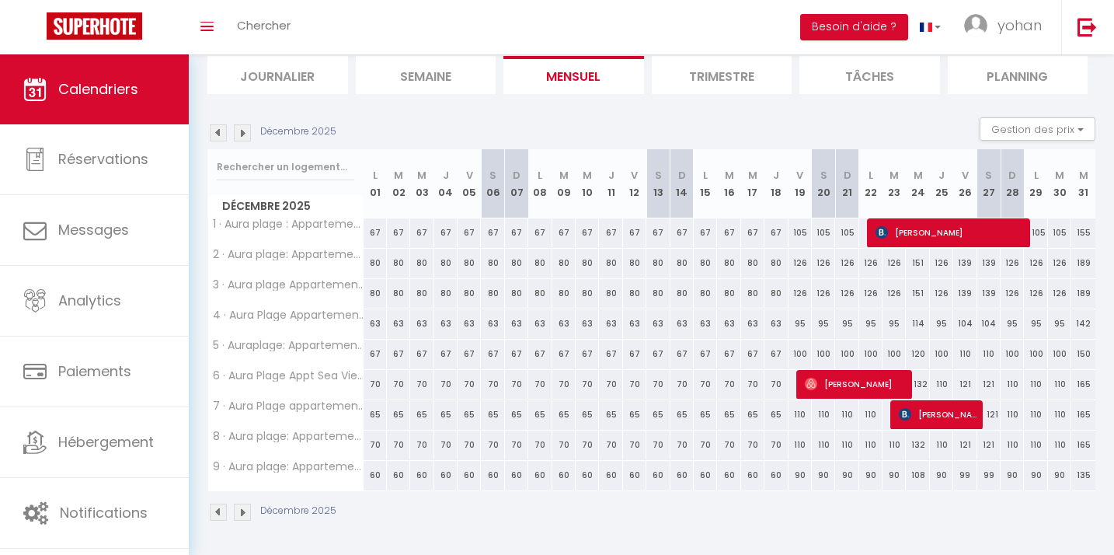
click at [216, 137] on img at bounding box center [218, 132] width 17 height 17
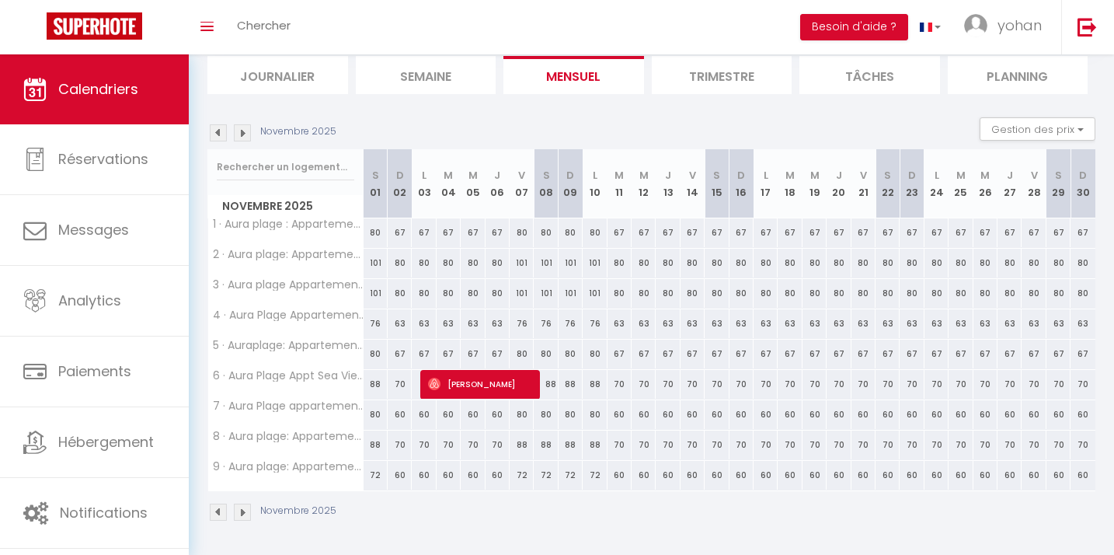
click at [216, 137] on img at bounding box center [218, 132] width 17 height 17
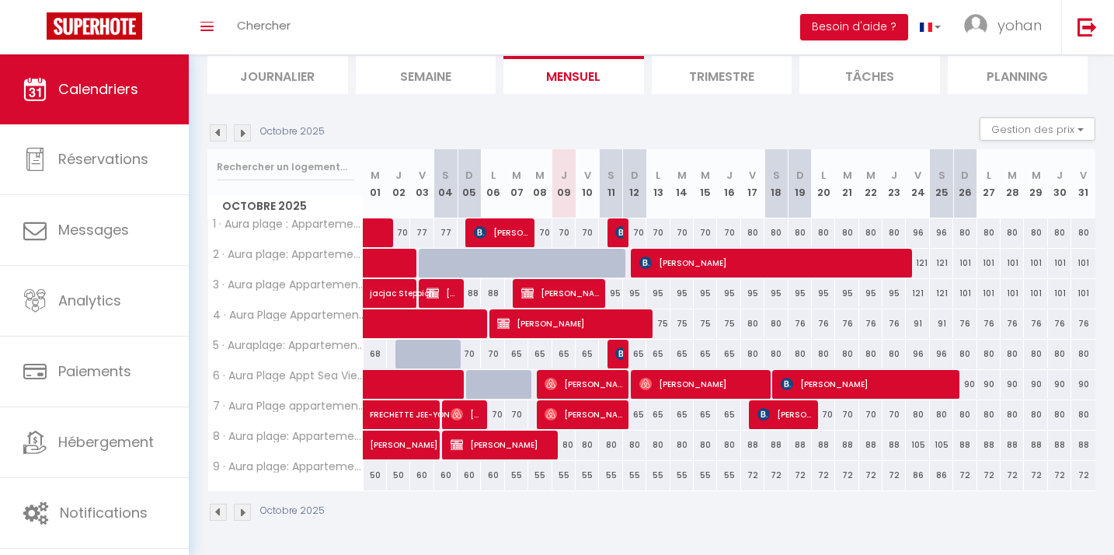
click at [614, 354] on div at bounding box center [618, 354] width 23 height 30
click at [621, 356] on img at bounding box center [621, 353] width 12 height 12
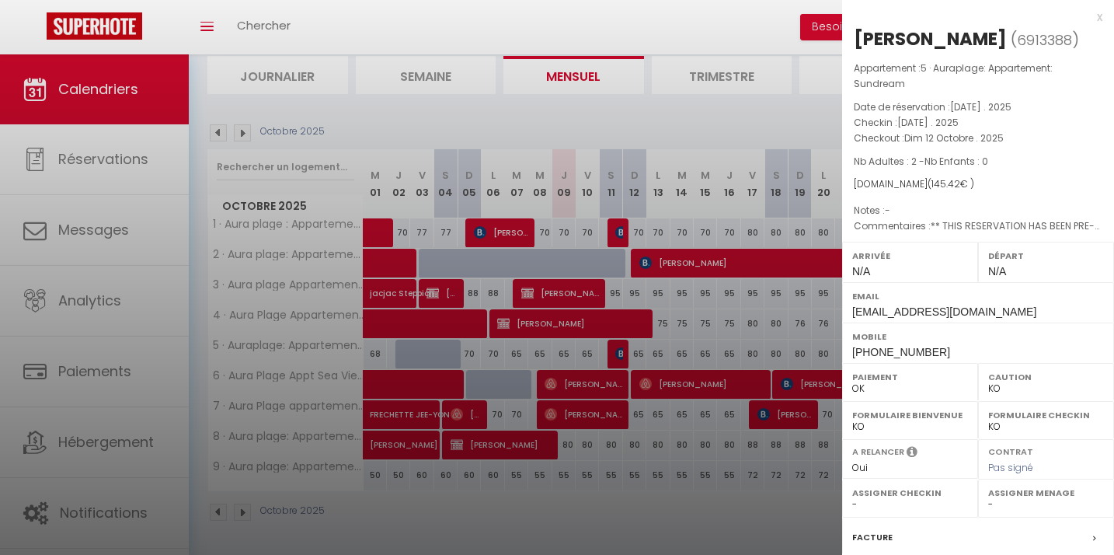
click at [550, 116] on div at bounding box center [557, 277] width 1114 height 555
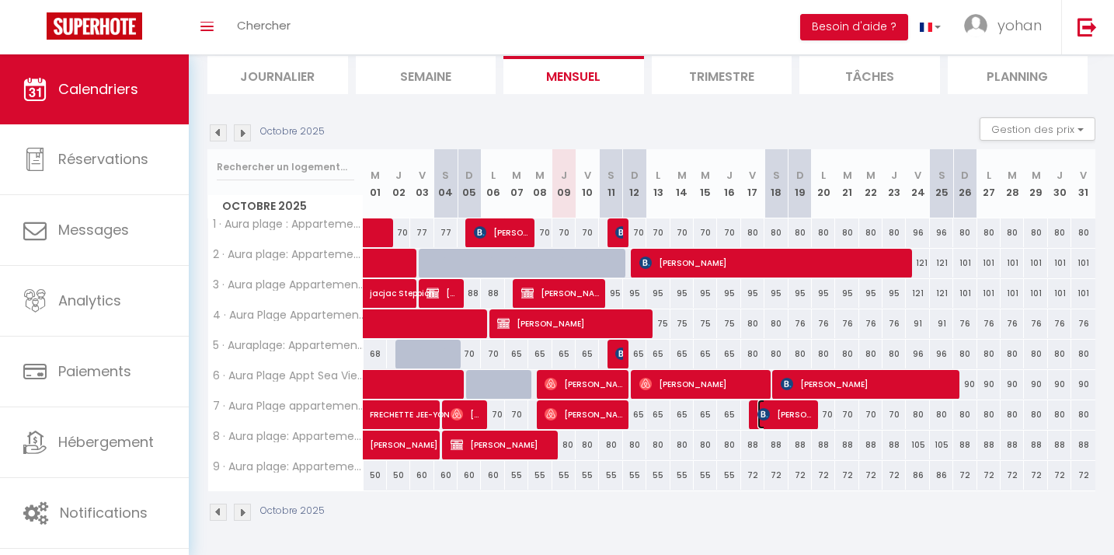
click at [771, 411] on span "[PERSON_NAME]" at bounding box center [784, 414] width 54 height 30
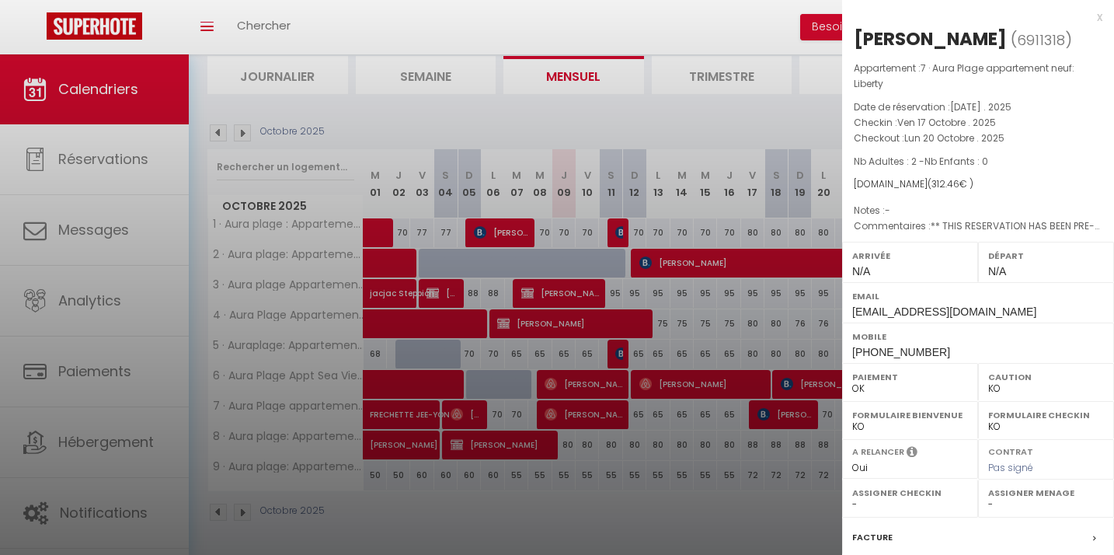
click at [490, 126] on div at bounding box center [557, 277] width 1114 height 555
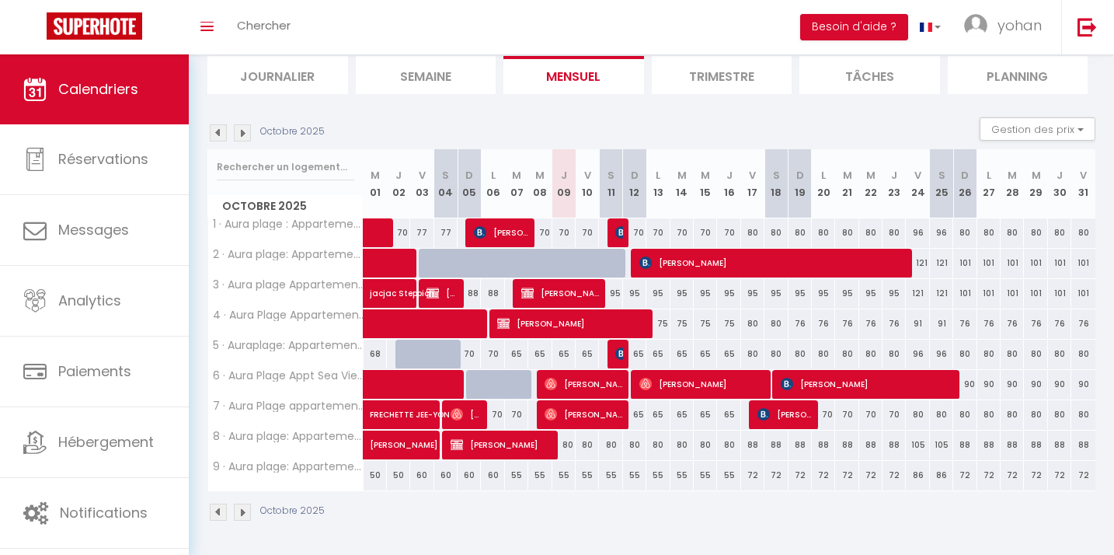
click at [244, 137] on img at bounding box center [242, 132] width 17 height 17
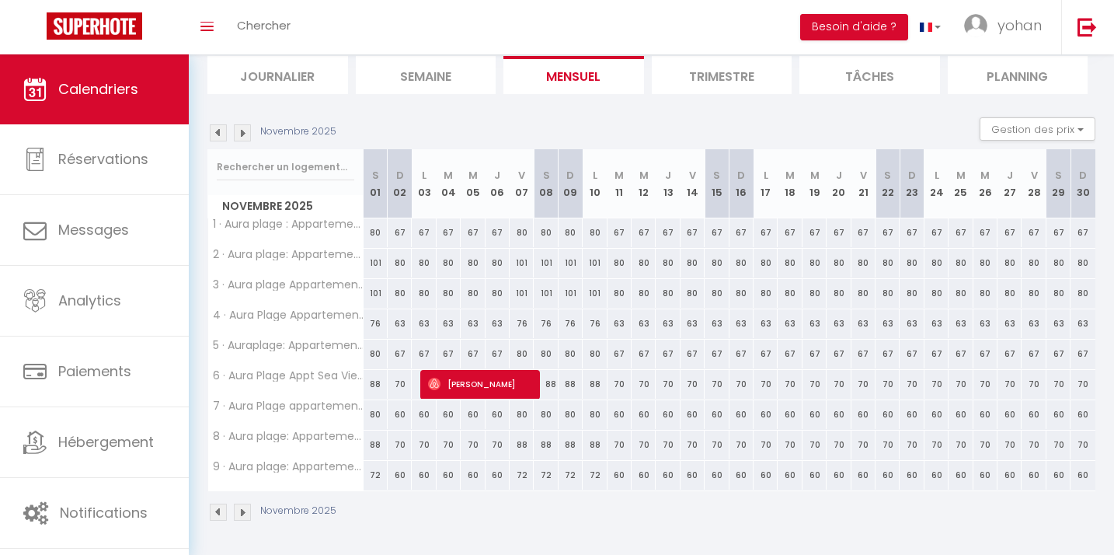
click at [244, 137] on img at bounding box center [242, 132] width 17 height 17
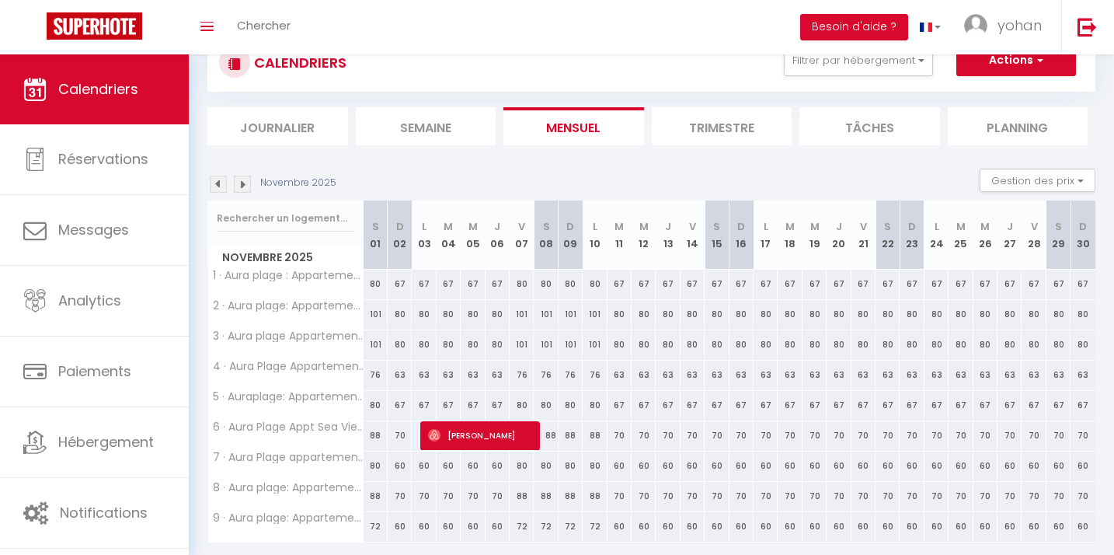
select select "KO"
select select "0"
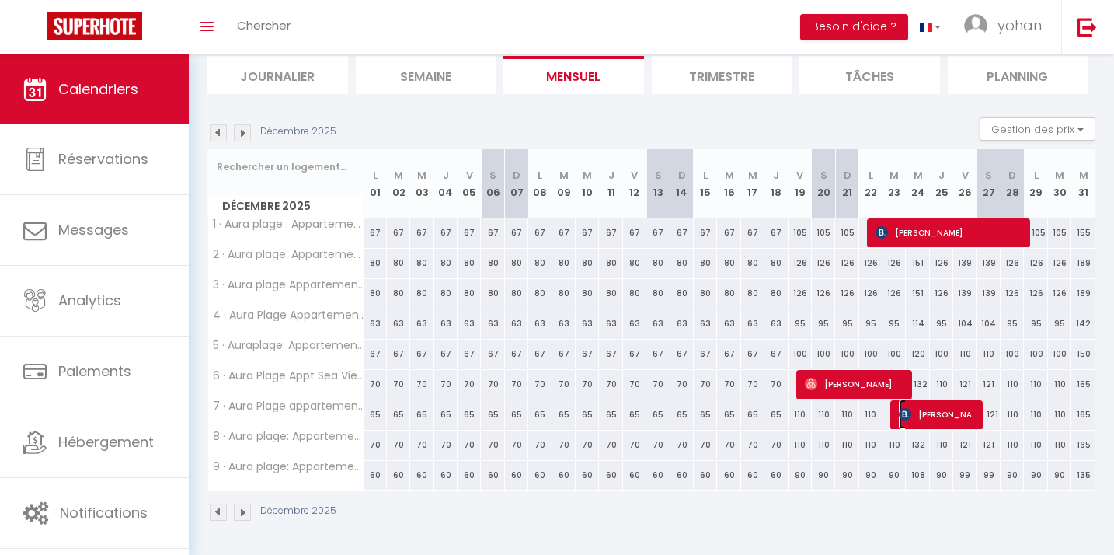
click at [950, 410] on span "[PERSON_NAME]" at bounding box center [938, 414] width 78 height 30
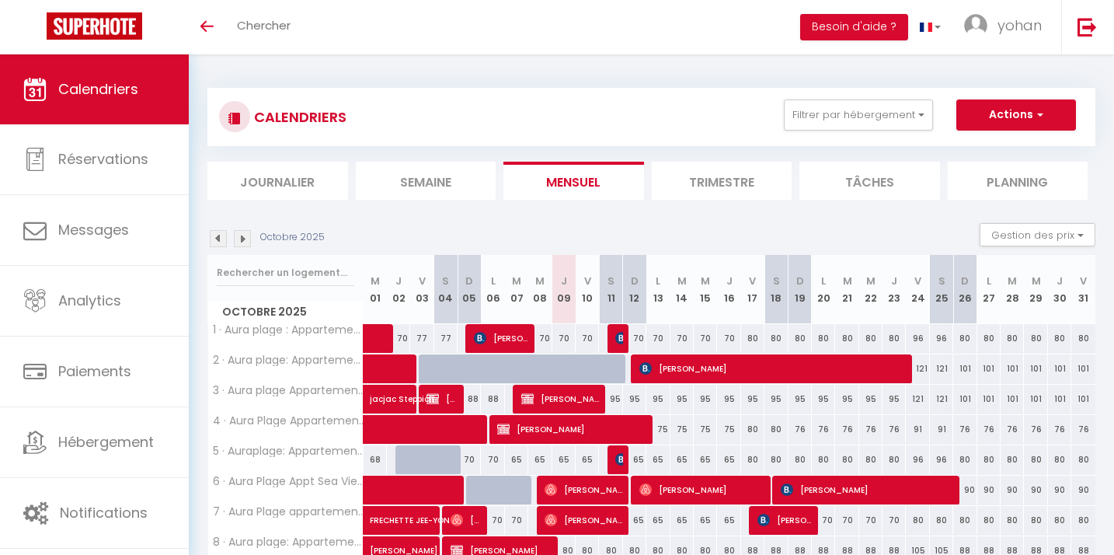
select select
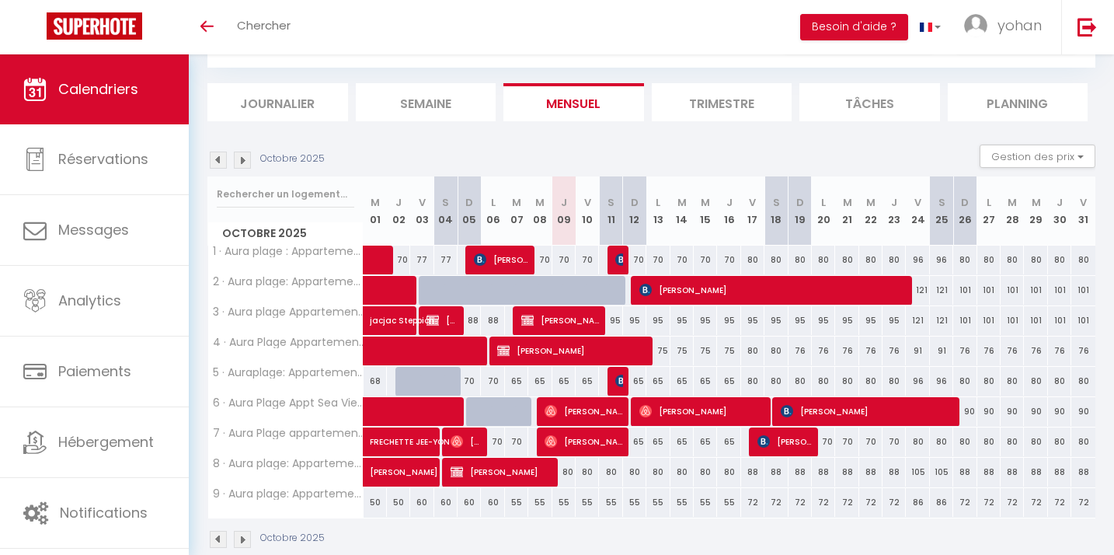
scroll to position [81, 0]
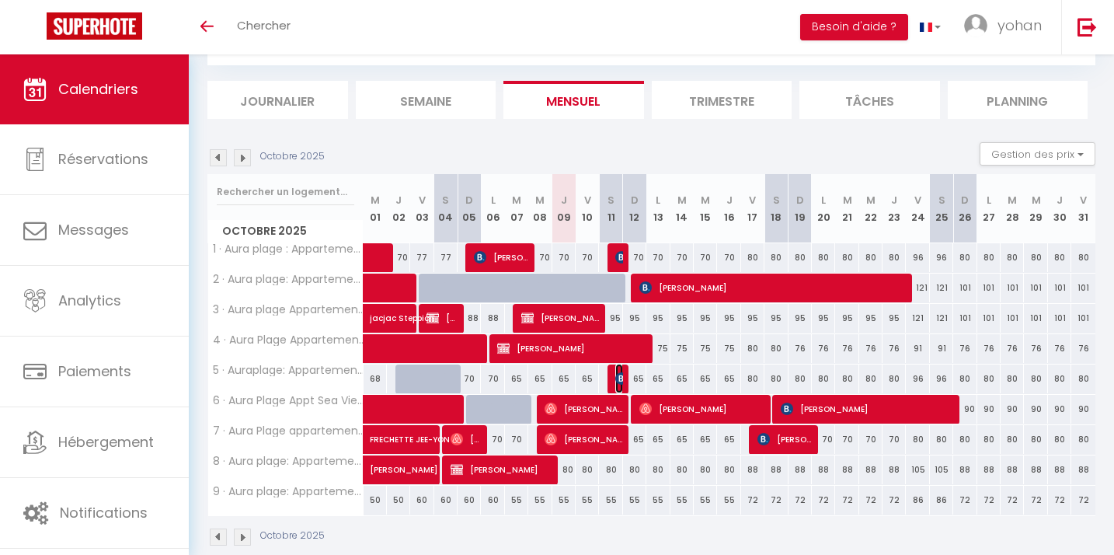
click at [617, 380] on img at bounding box center [621, 378] width 12 height 12
select select "OK"
select select "KO"
select select "0"
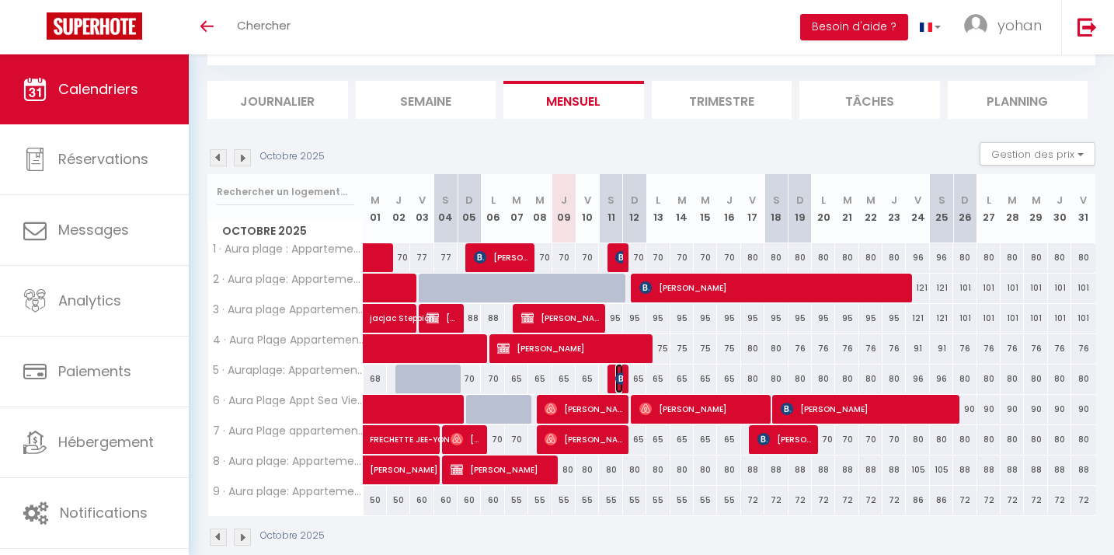
select select "1"
select select
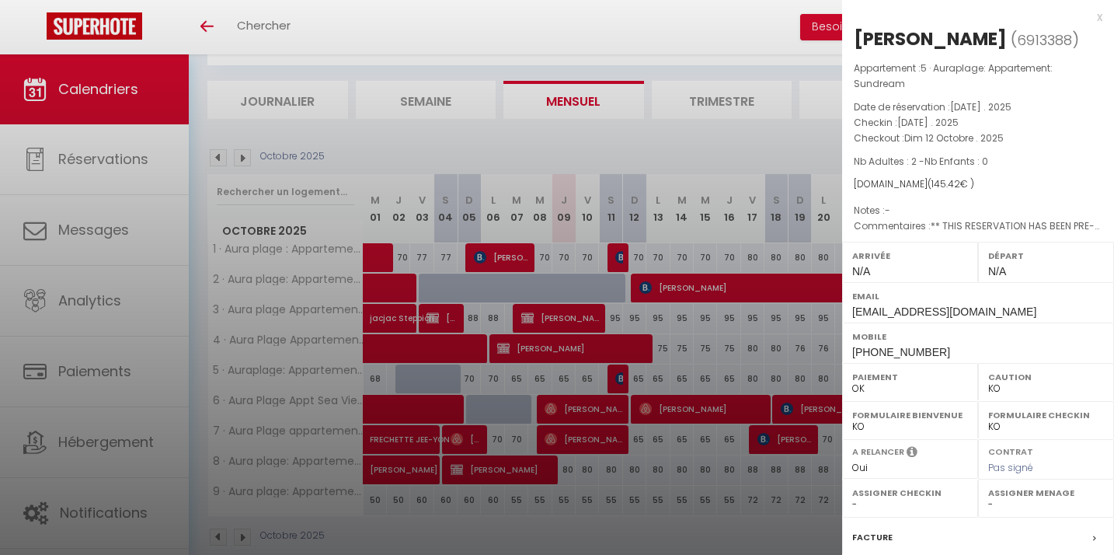
drag, startPoint x: 851, startPoint y: 118, endPoint x: 1017, endPoint y: 145, distance: 168.5
click at [1017, 145] on div "Appartement : 5 · Auraplage: Appartement: Sundream Date de réservation : [DATE]…" at bounding box center [978, 148] width 272 height 174
copy div "Checkin : [PERSON_NAME][DATE] . 2025 Checkout : [DATE] . 2025"
drag, startPoint x: 1029, startPoint y: 38, endPoint x: 846, endPoint y: 38, distance: 183.3
click at [846, 38] on div "[PERSON_NAME] ( 6913388 ) Appartement : 5 · Auraplage: Appartement: Sundream Da…" at bounding box center [978, 371] width 272 height 690
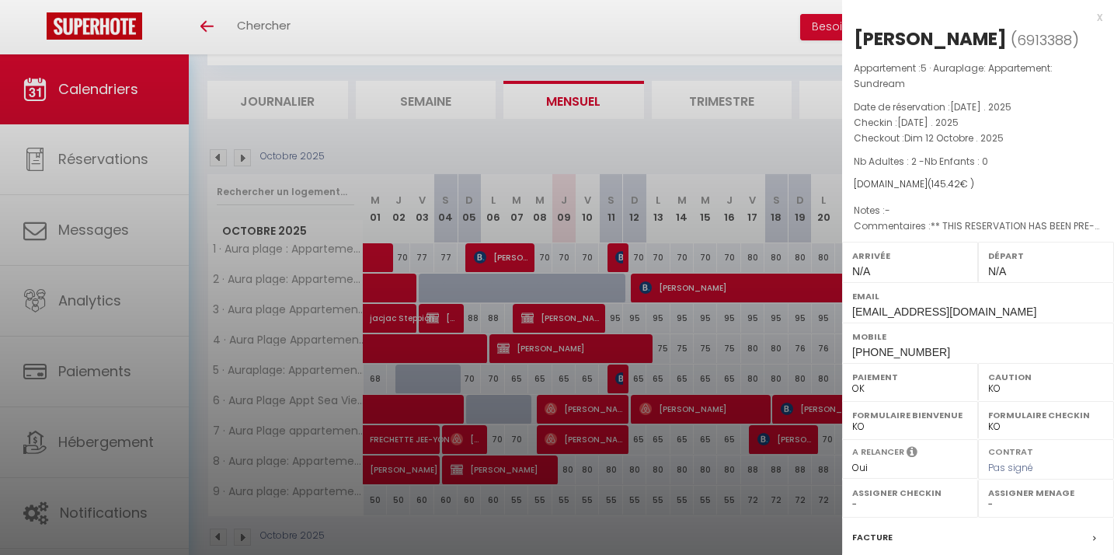
copy div "[PERSON_NAME]"
click at [635, 145] on div at bounding box center [557, 277] width 1114 height 555
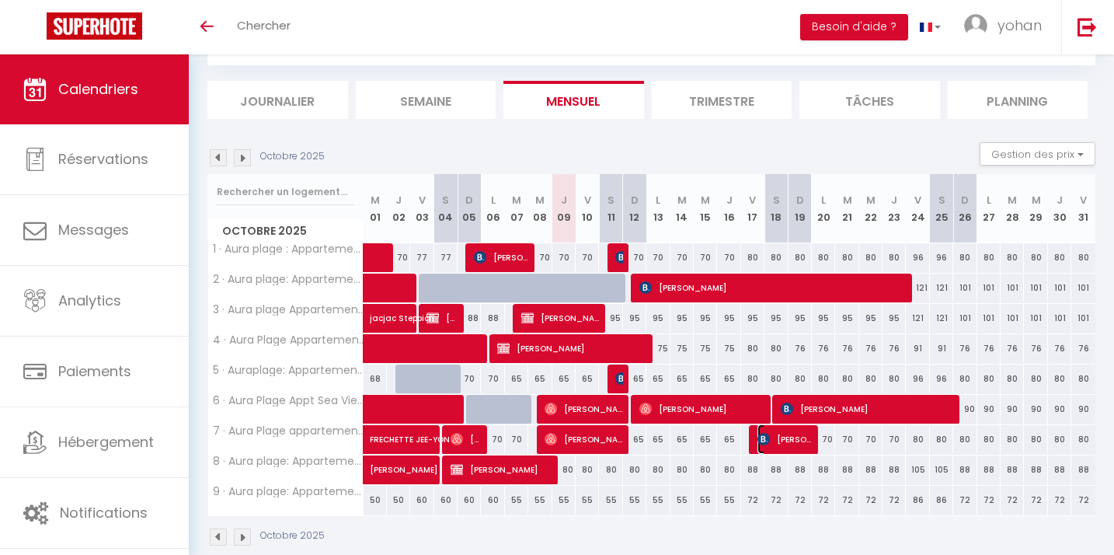
click at [785, 440] on span "[PERSON_NAME]" at bounding box center [784, 439] width 54 height 30
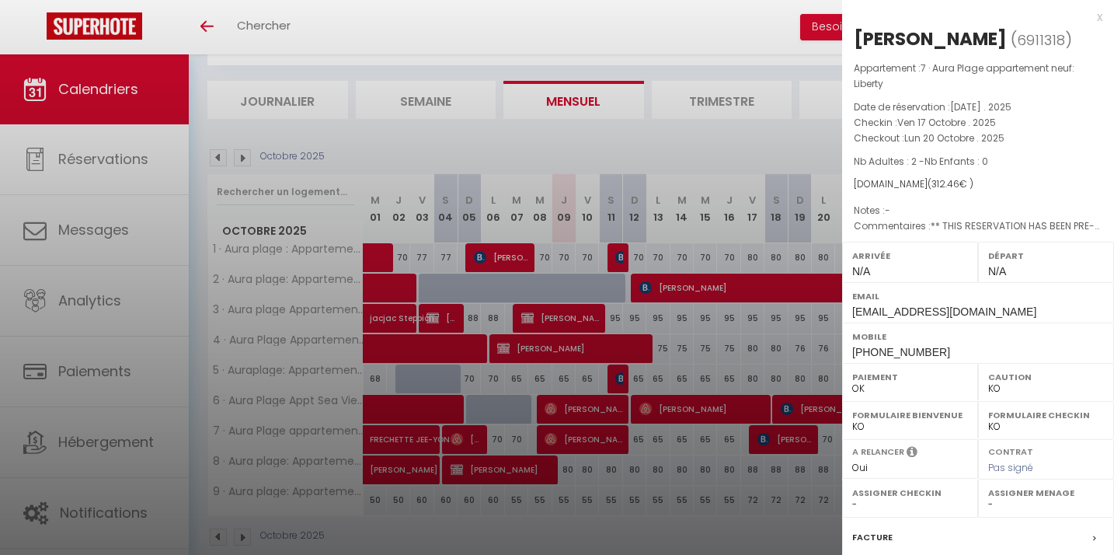
drag, startPoint x: 852, startPoint y: 121, endPoint x: 1016, endPoint y: 141, distance: 165.2
click at [1016, 141] on div "Appartement : 7 · Aura Plage appartement neuf: Liberty Date de réservation : [D…" at bounding box center [978, 148] width 272 height 174
copy div "Checkin : [DATE] . 2025 Checkout : [DATE] . 2025"
click at [186, 30] on div at bounding box center [557, 277] width 1114 height 555
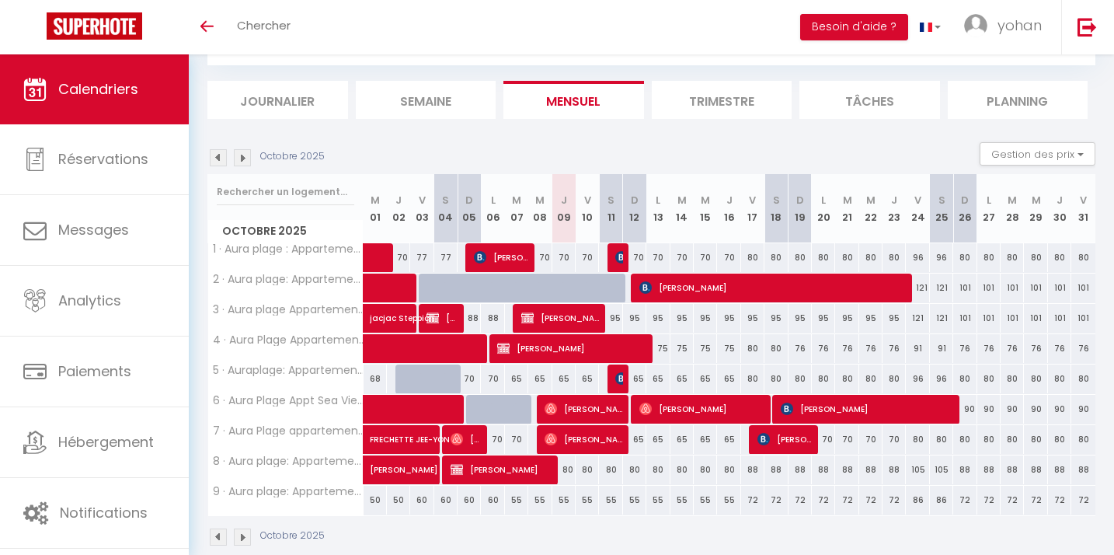
click at [248, 152] on img at bounding box center [242, 157] width 17 height 17
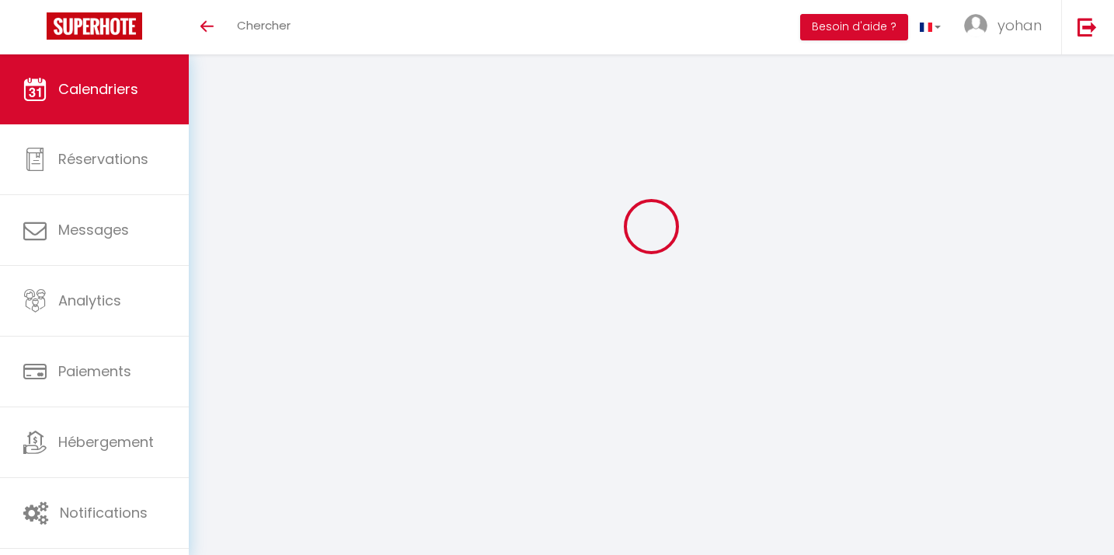
click at [248, 152] on div at bounding box center [651, 226] width 888 height 415
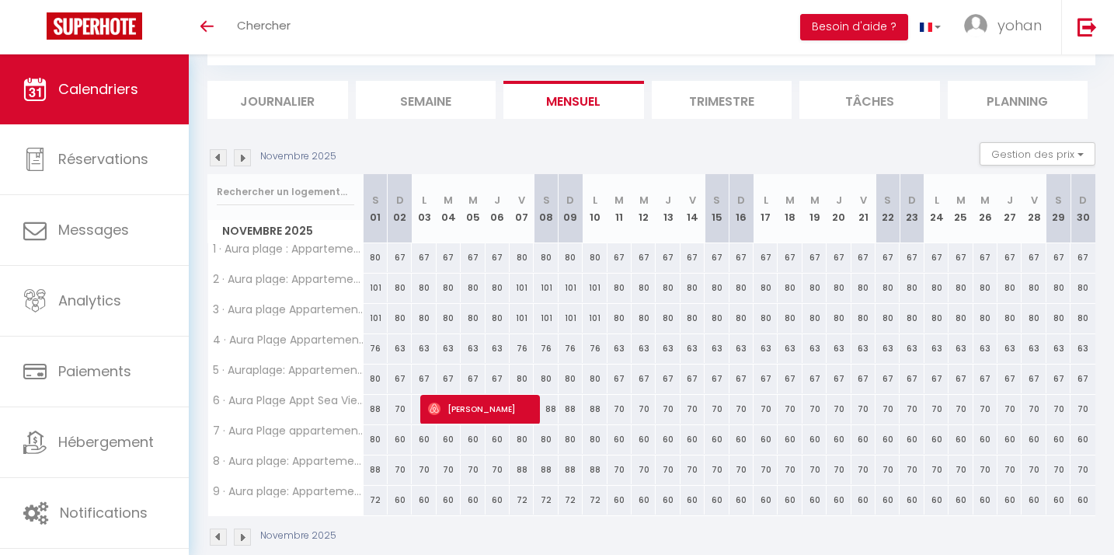
click at [248, 152] on img at bounding box center [242, 157] width 17 height 17
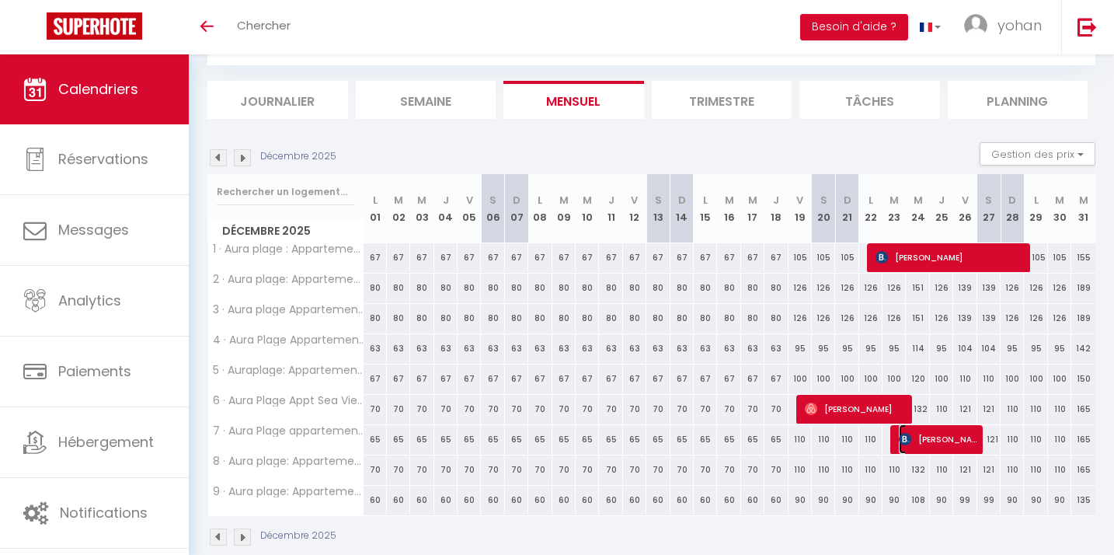
click at [927, 445] on span "[PERSON_NAME]" at bounding box center [938, 439] width 78 height 30
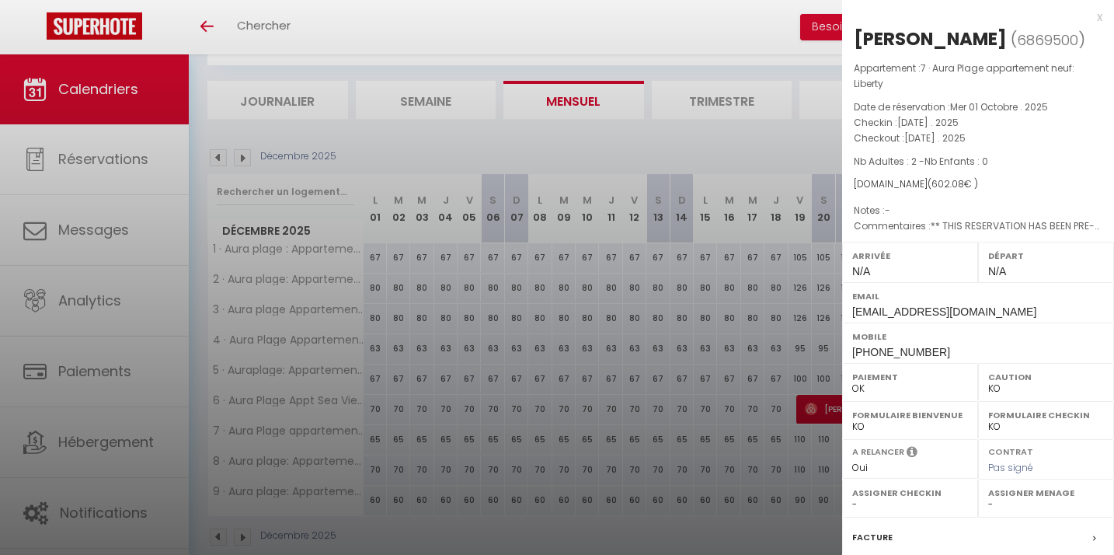
drag, startPoint x: 855, startPoint y: 117, endPoint x: 1030, endPoint y: 130, distance: 175.3
click at [1030, 130] on div "Appartement : 7 · Aura Plage appartement neuf: Liberty Date de réservation : [D…" at bounding box center [978, 148] width 272 height 174
click at [1030, 131] on p "Checkout : [DATE] . 2025" at bounding box center [978, 139] width 249 height 16
drag, startPoint x: 851, startPoint y: 123, endPoint x: 1035, endPoint y: 142, distance: 185.1
click at [1036, 142] on div "Appartement : 7 · Aura Plage appartement neuf: Liberty Date de réservation : [D…" at bounding box center [978, 148] width 272 height 174
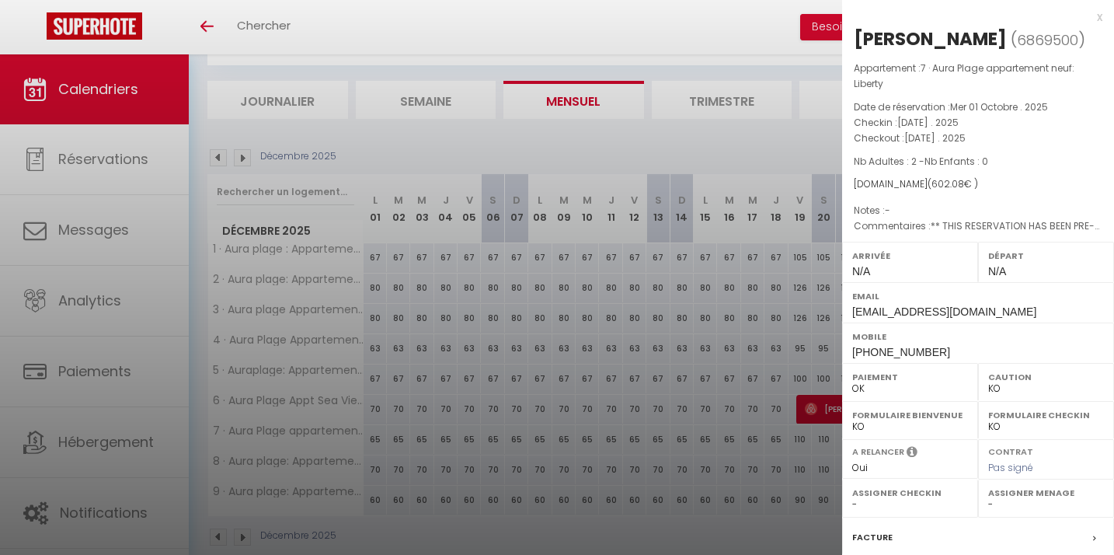
copy div "Checkin : [DATE] . 2025 Checkout : [DATE] . 2025"
click at [500, 148] on div at bounding box center [557, 277] width 1114 height 555
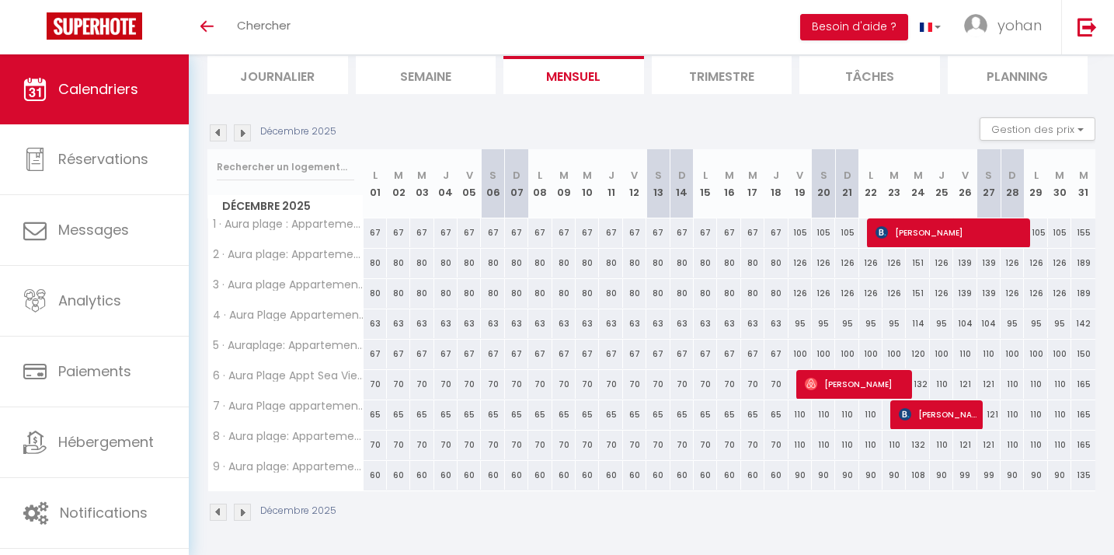
scroll to position [0, 0]
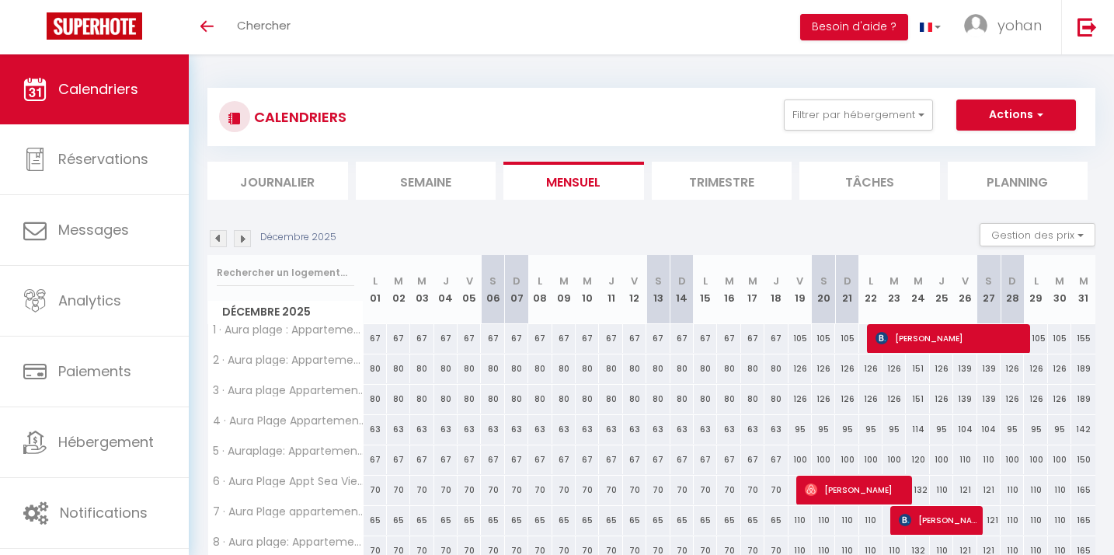
click at [410, 218] on section "Décembre 2025 Gestion des prix Nb Nuits minimum Règles Disponibilité Décembre 2…" at bounding box center [651, 424] width 888 height 435
click at [87, 91] on span "Calendriers" at bounding box center [98, 88] width 80 height 19
click at [1088, 35] on img at bounding box center [1086, 26] width 19 height 19
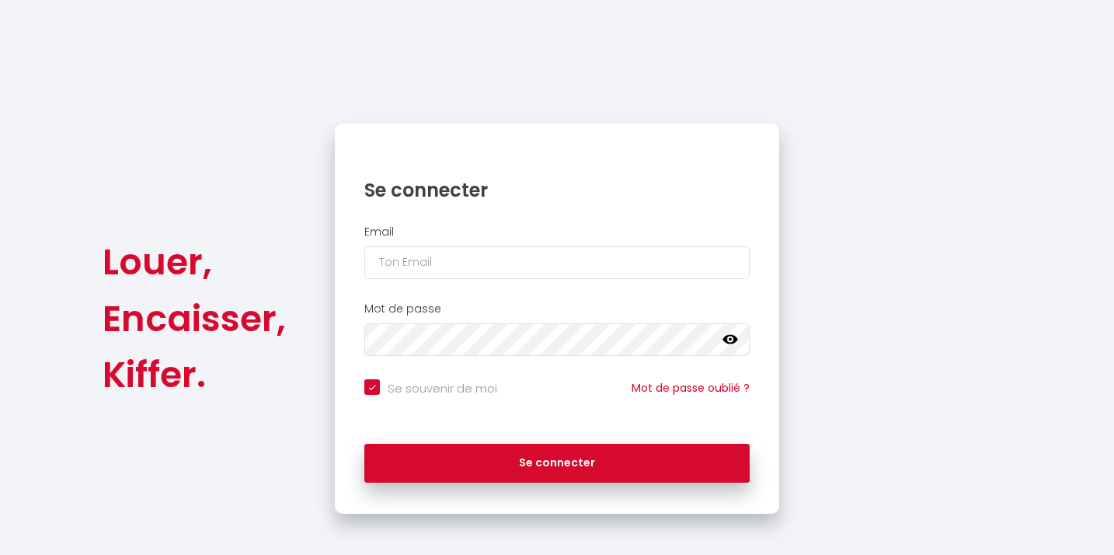
checkbox input "true"
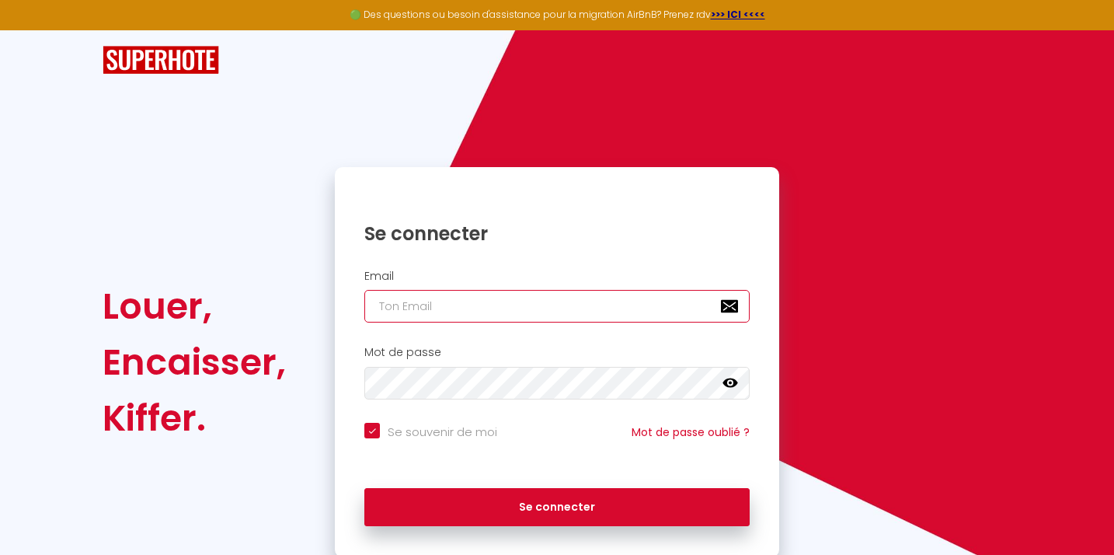
type input "[EMAIL_ADDRESS][DOMAIN_NAME]"
checkbox input "true"
click at [413, 310] on input "[EMAIL_ADDRESS][DOMAIN_NAME]" at bounding box center [556, 306] width 385 height 33
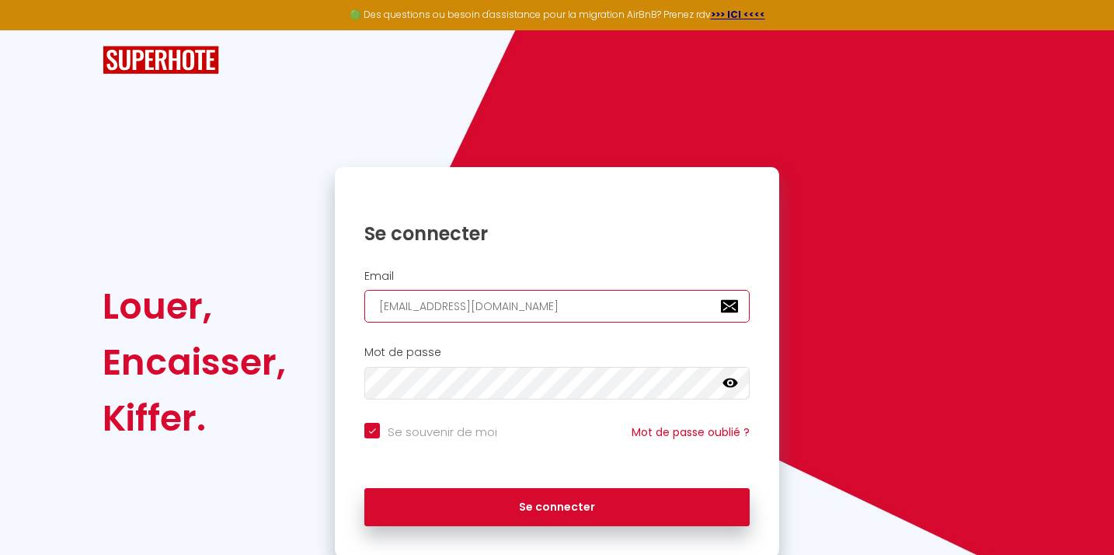
type input "c"
checkbox input "true"
type input "[EMAIL_ADDRESS][DOMAIN_NAME]"
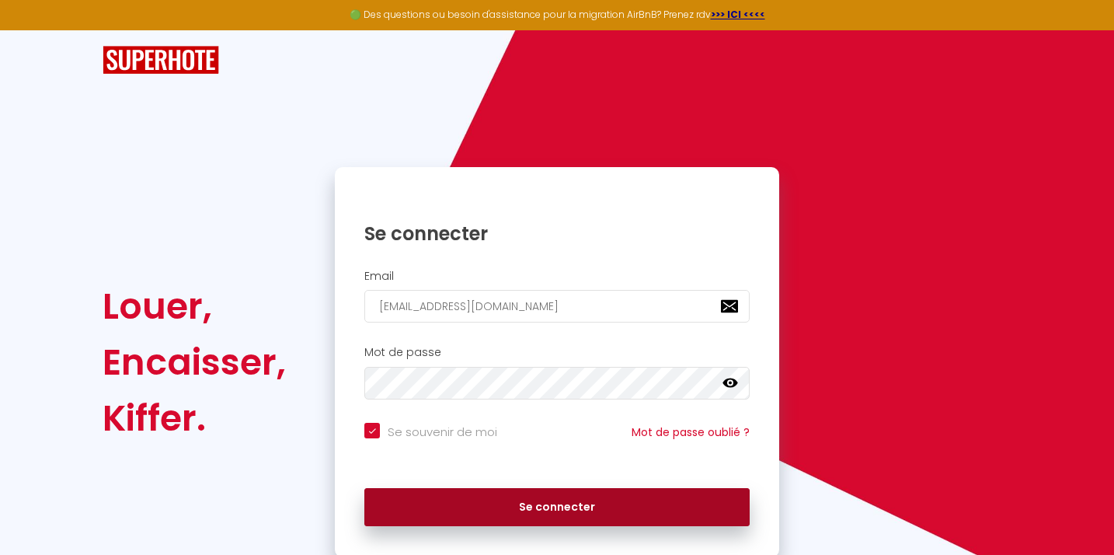
click at [556, 503] on button "Se connecter" at bounding box center [556, 507] width 385 height 39
checkbox input "true"
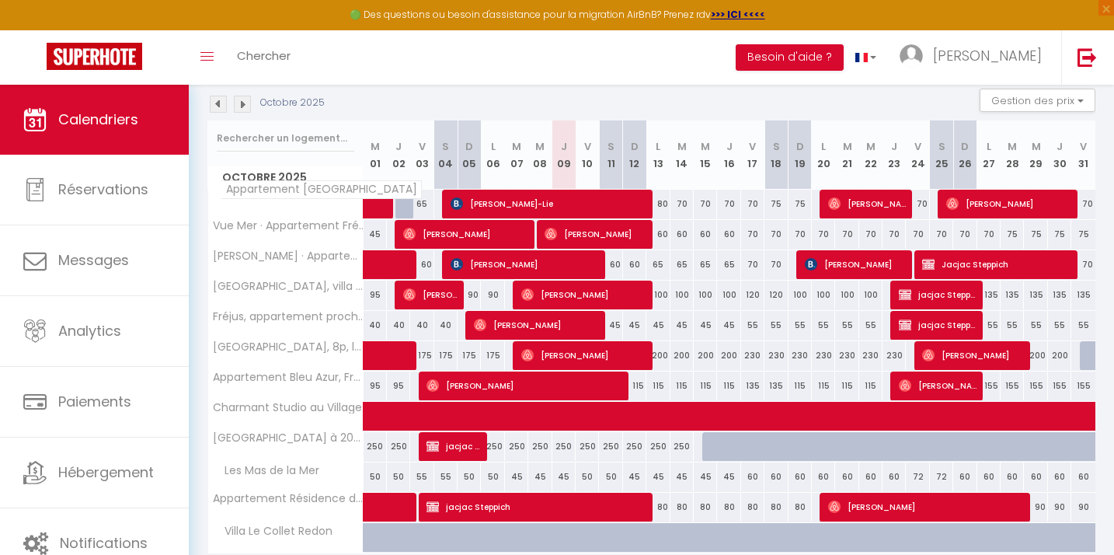
scroll to position [149, 0]
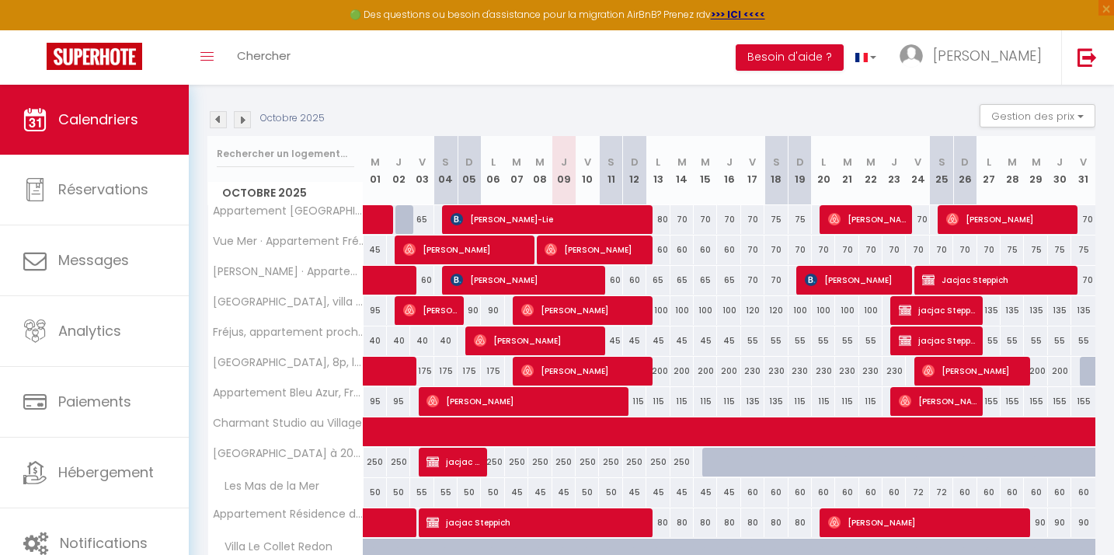
click at [223, 125] on img at bounding box center [218, 119] width 17 height 17
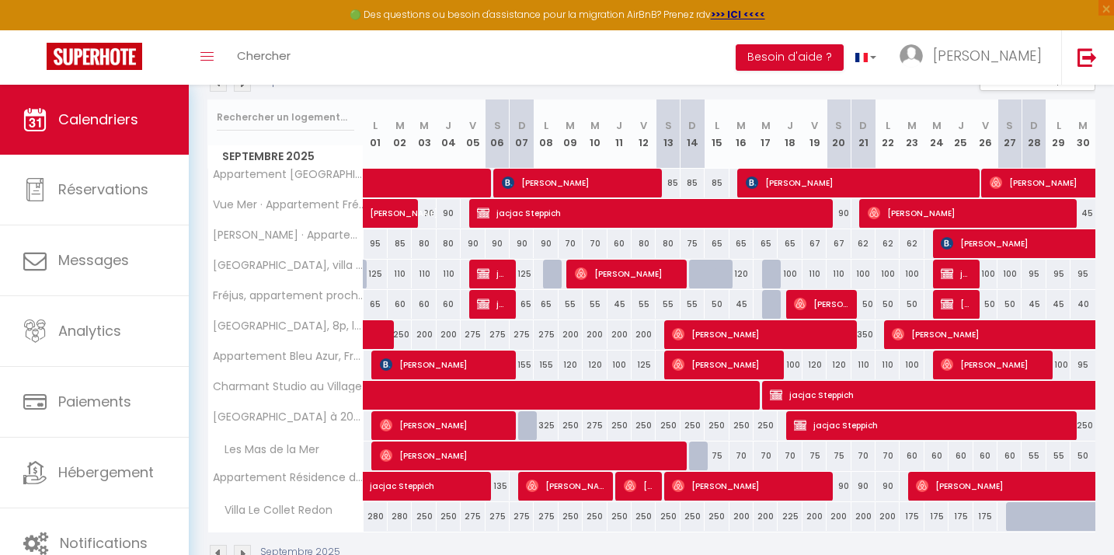
scroll to position [208, 0]
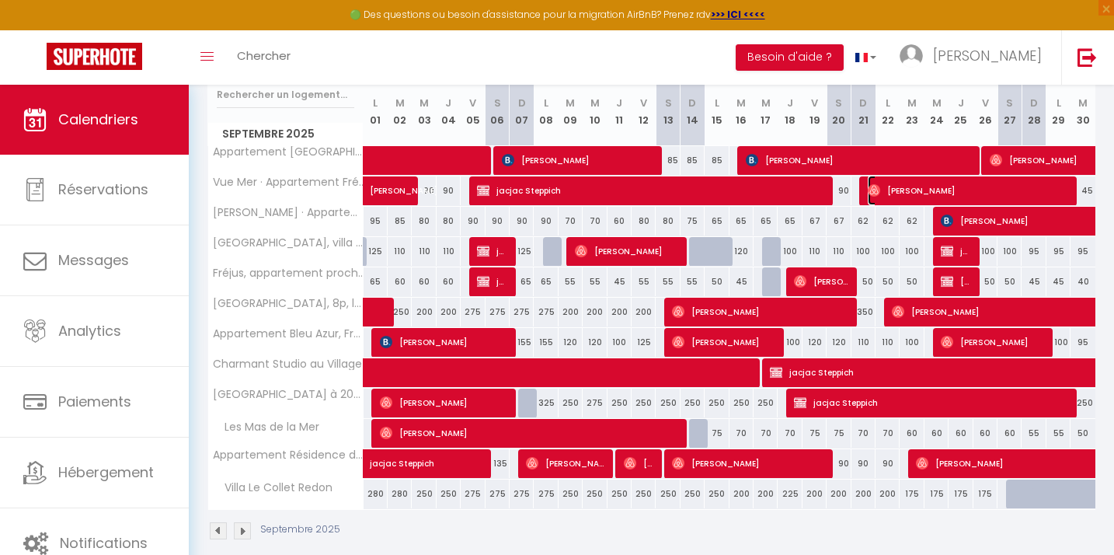
click at [906, 190] on span "[PERSON_NAME]" at bounding box center [968, 191] width 200 height 30
select select "OK"
select select "0"
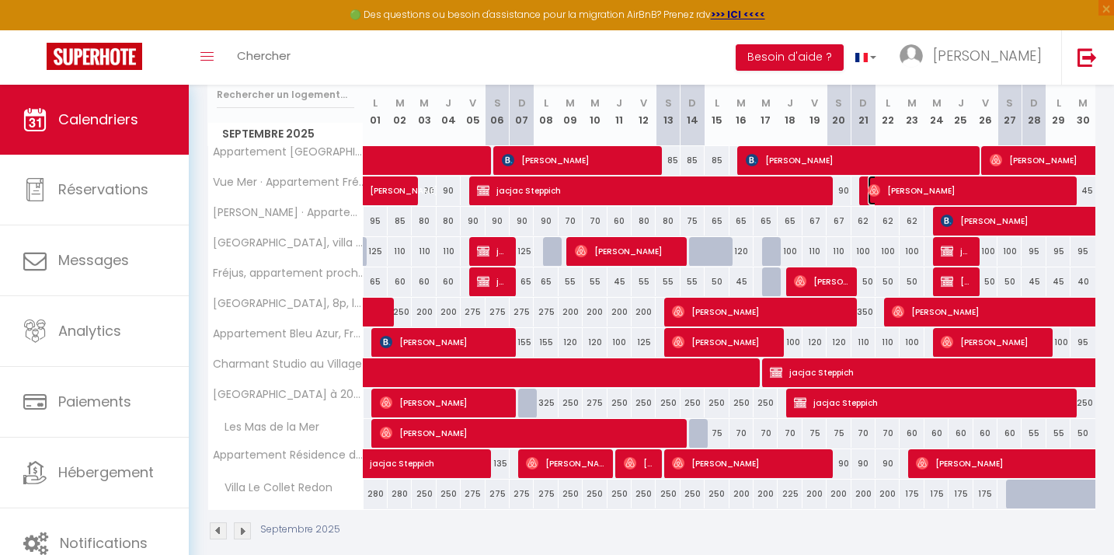
select select "1"
select select
select select "30713"
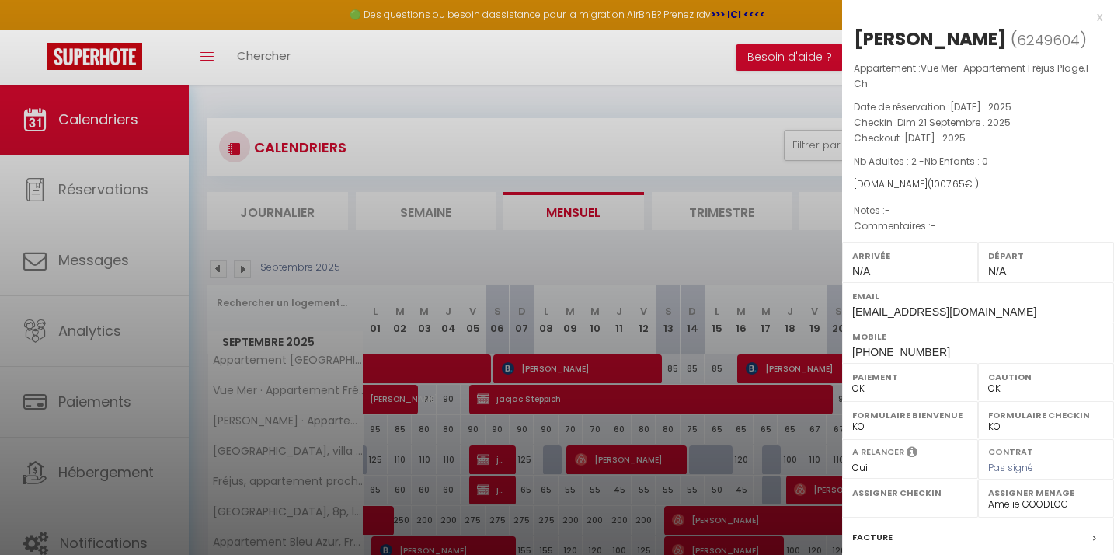
scroll to position [185, 0]
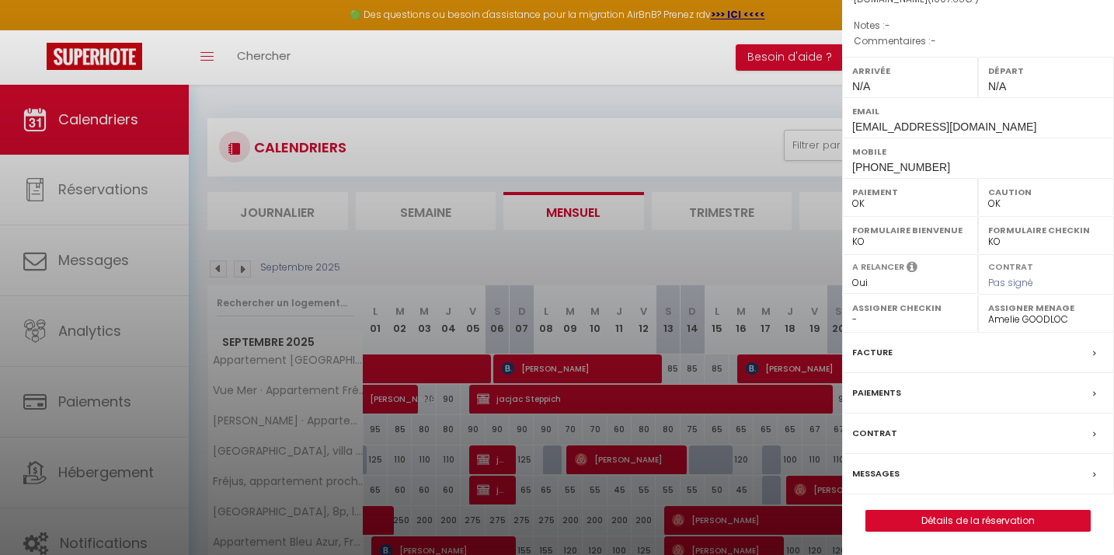
click at [871, 481] on label "Messages" at bounding box center [875, 473] width 47 height 16
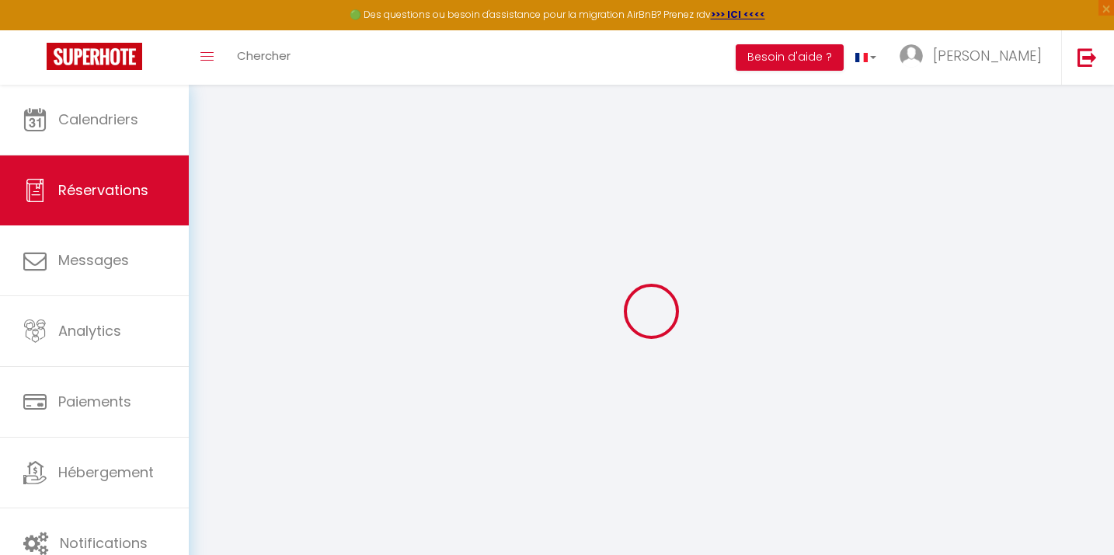
select select
checkbox input "false"
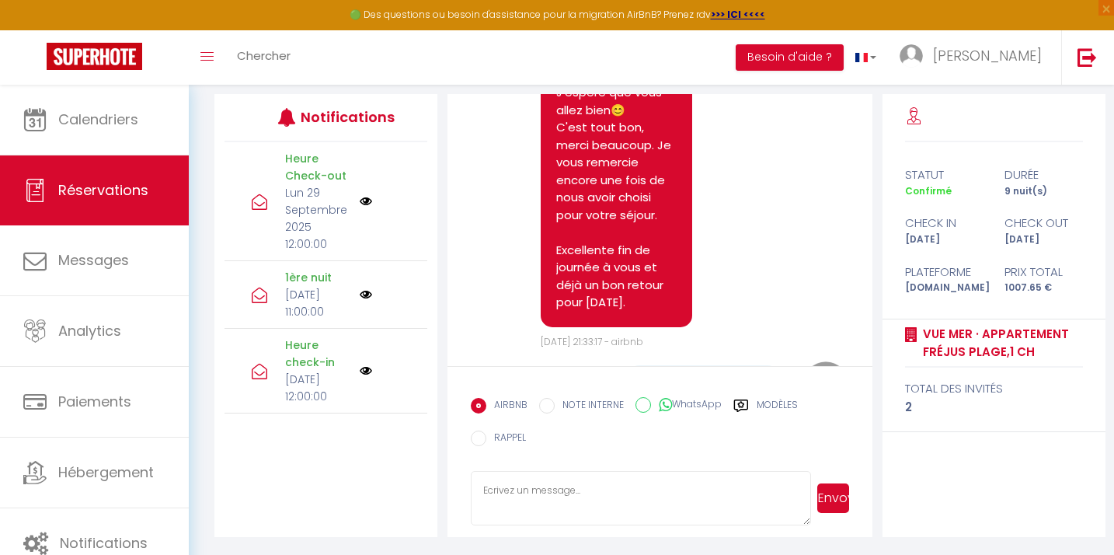
scroll to position [3534, 0]
